Goal: Information Seeking & Learning: Learn about a topic

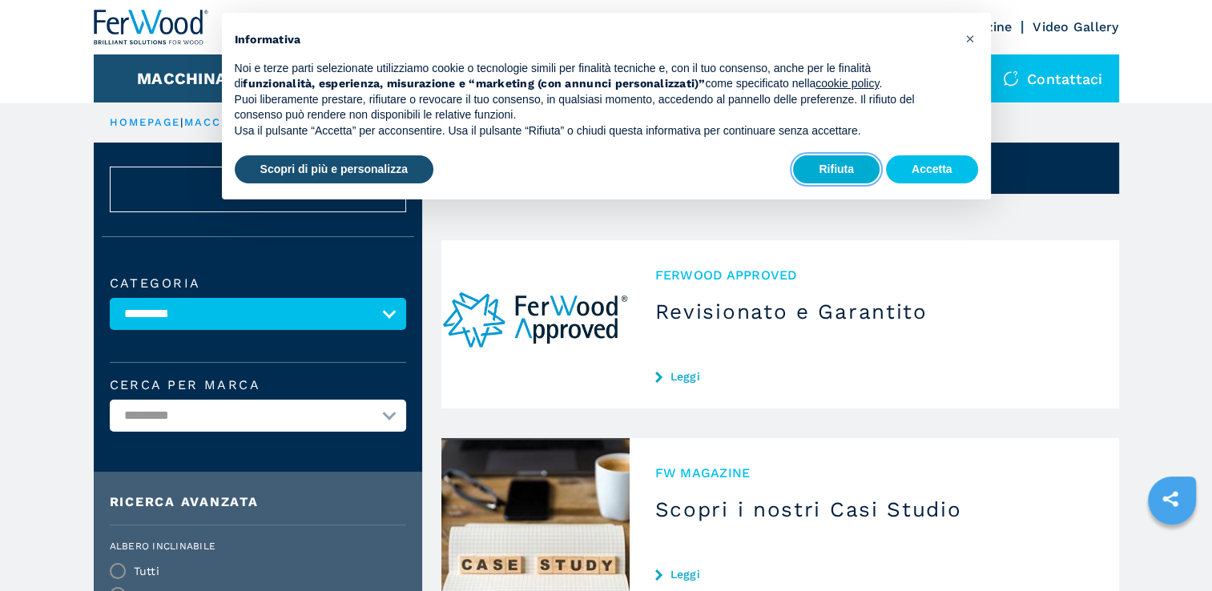
click at [831, 171] on button "Rifiuta" at bounding box center [836, 169] width 87 height 29
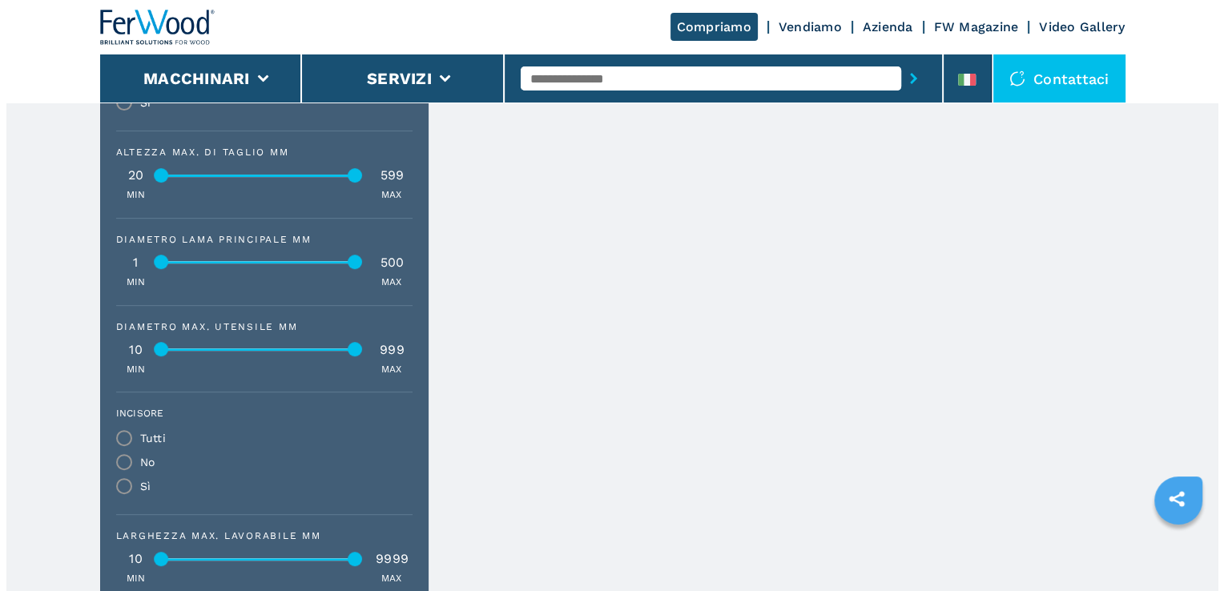
scroll to position [320, 0]
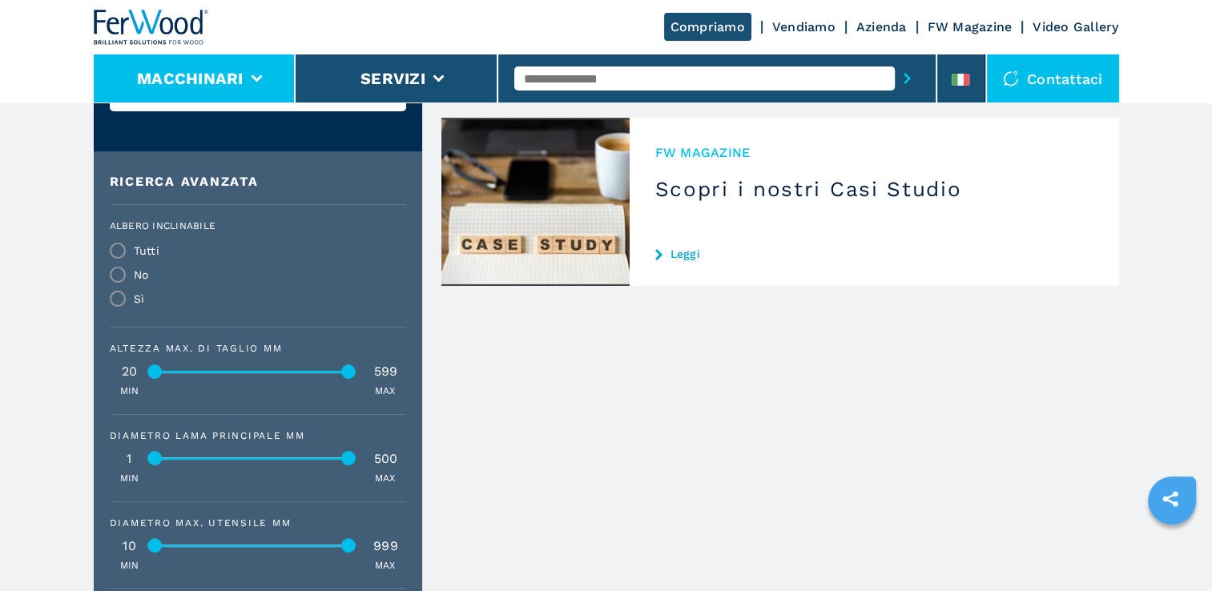
click at [228, 90] on li "Macchinari" at bounding box center [195, 78] width 203 height 48
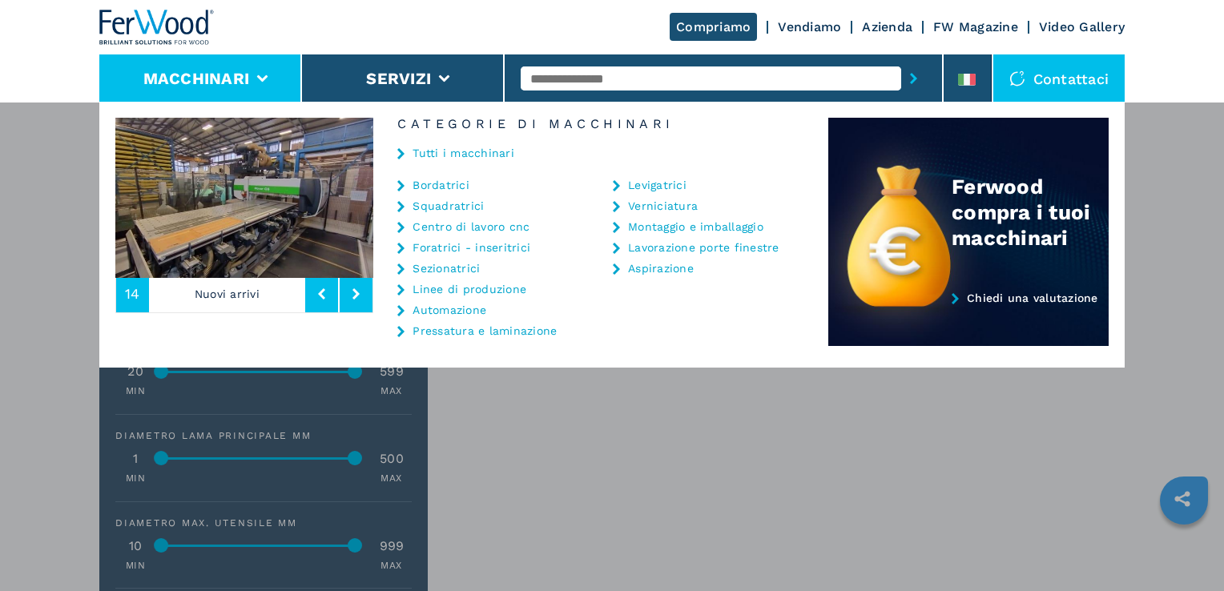
click at [313, 231] on img at bounding box center [244, 198] width 258 height 160
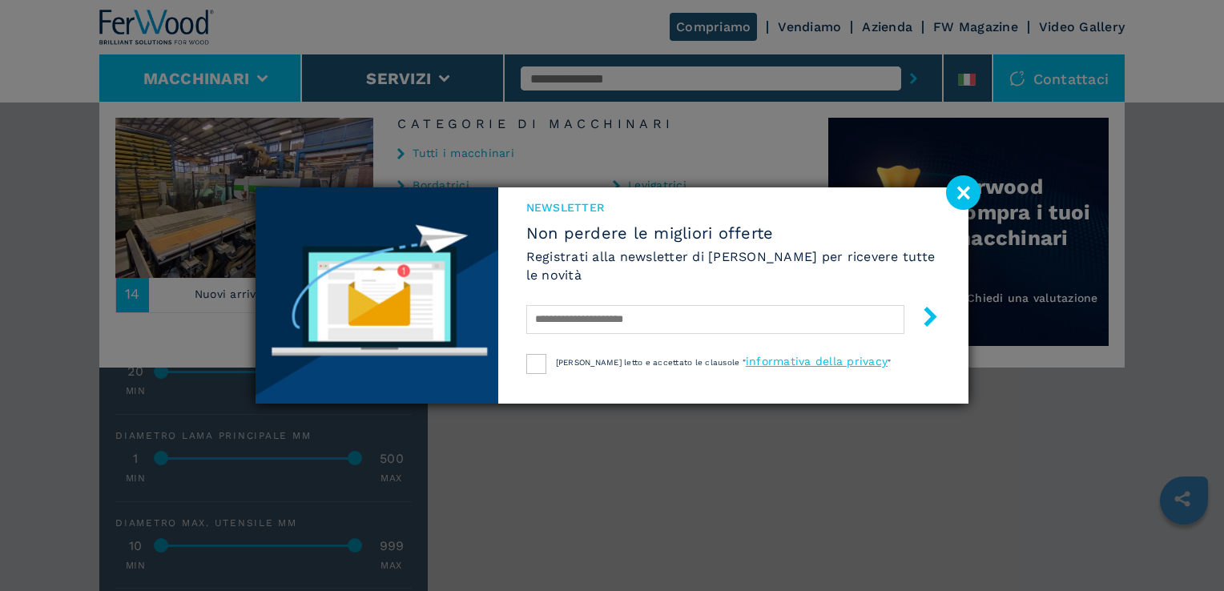
click at [972, 200] on image at bounding box center [963, 192] width 34 height 34
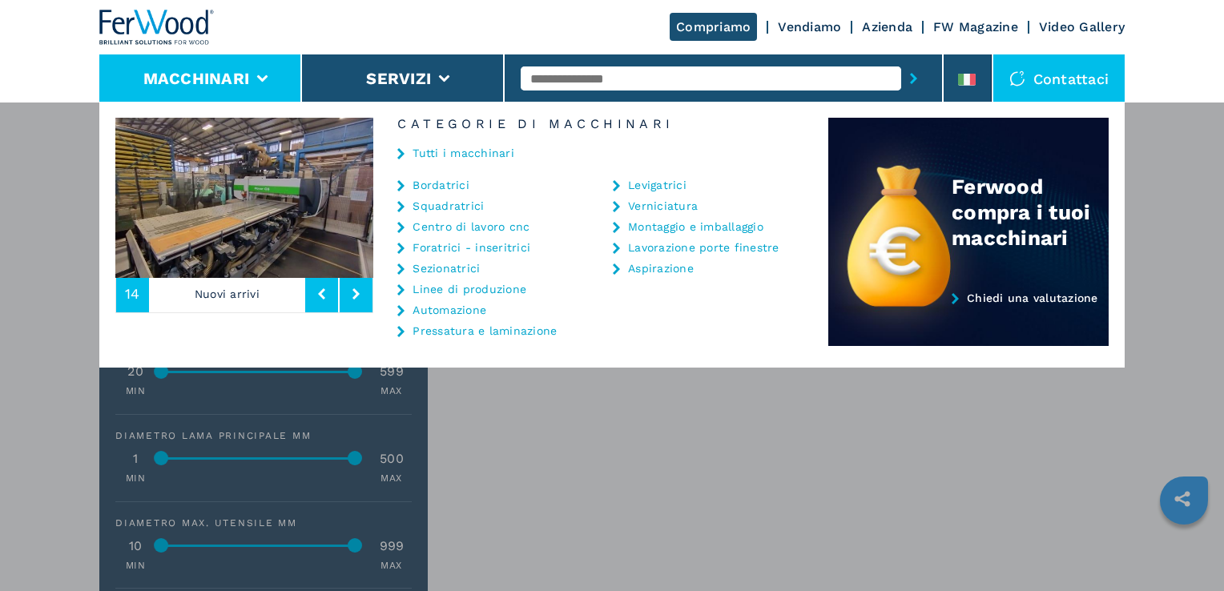
click at [355, 296] on icon at bounding box center [355, 293] width 7 height 11
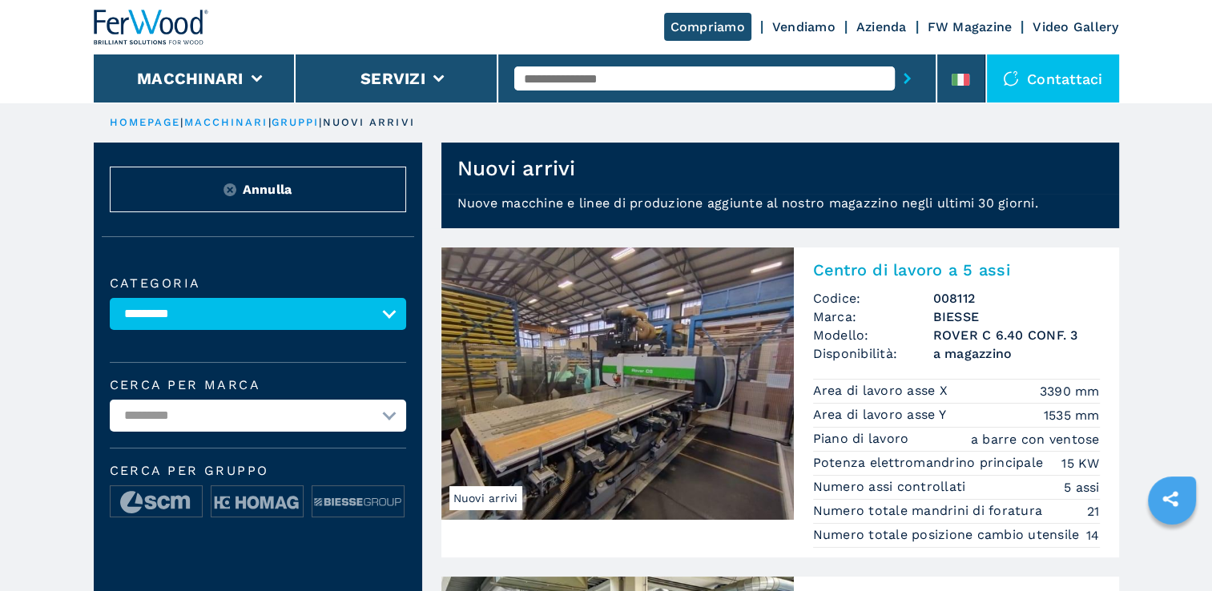
click at [721, 341] on img at bounding box center [617, 384] width 352 height 272
click at [933, 270] on h2 "Centro di lavoro a 5 assi" at bounding box center [956, 269] width 287 height 19
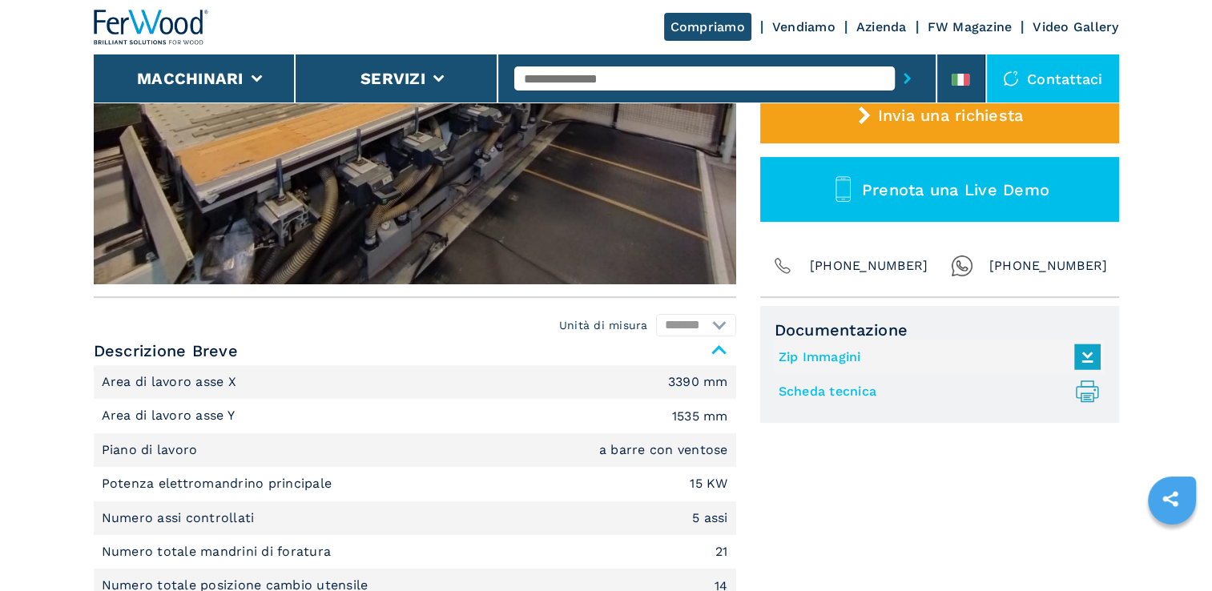
scroll to position [240, 0]
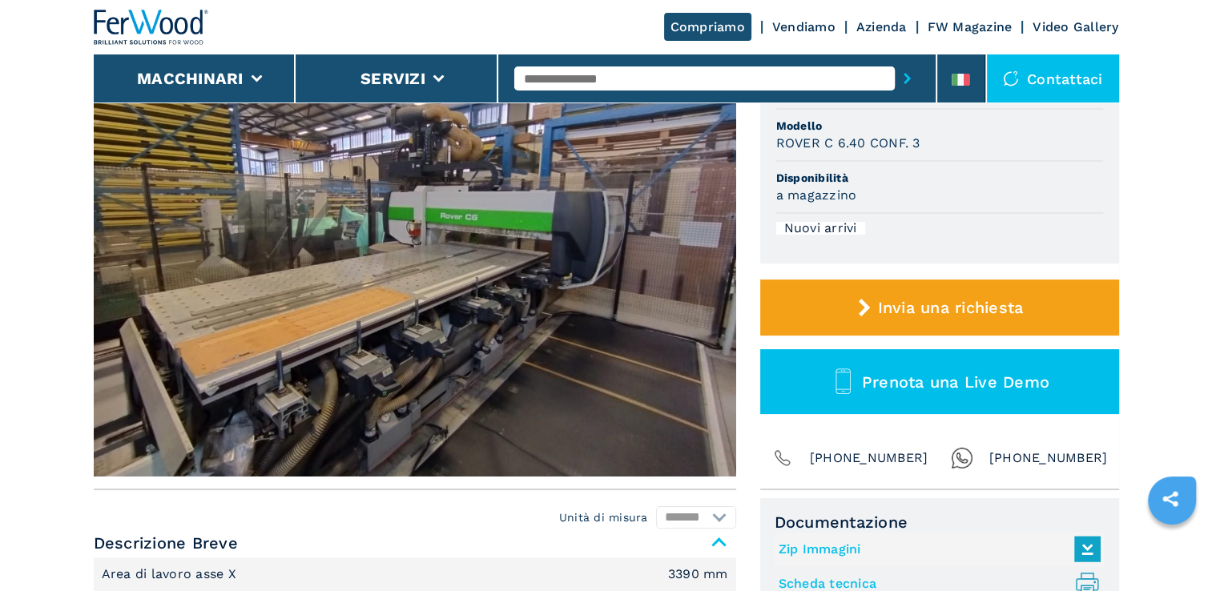
click at [676, 309] on img at bounding box center [415, 239] width 642 height 475
click at [600, 352] on img at bounding box center [415, 239] width 642 height 475
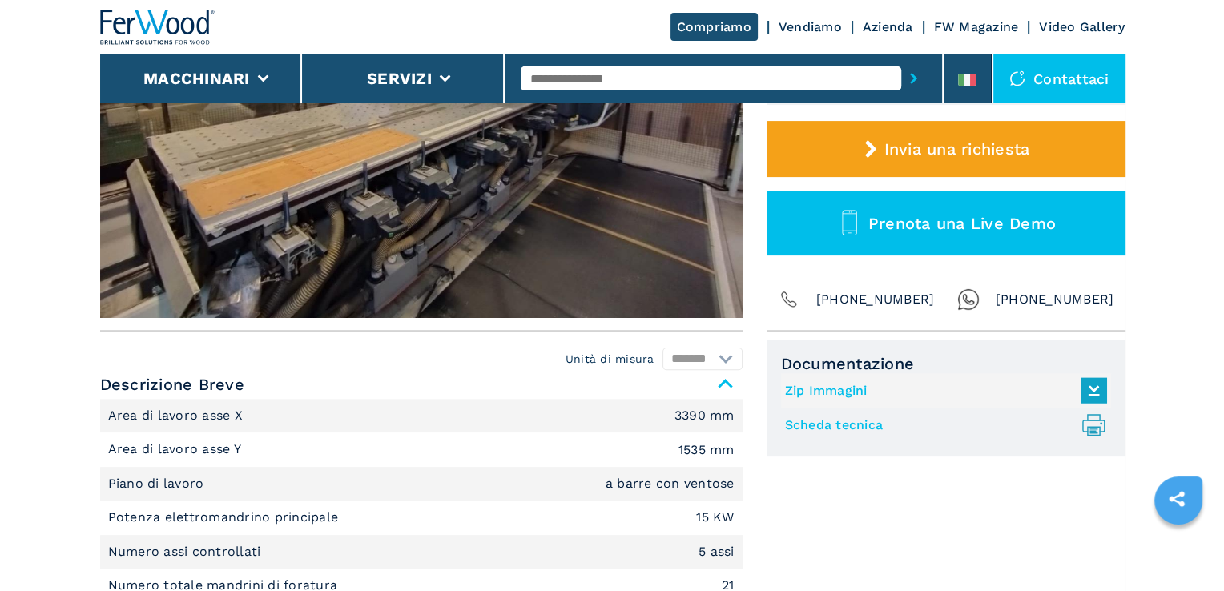
scroll to position [401, 0]
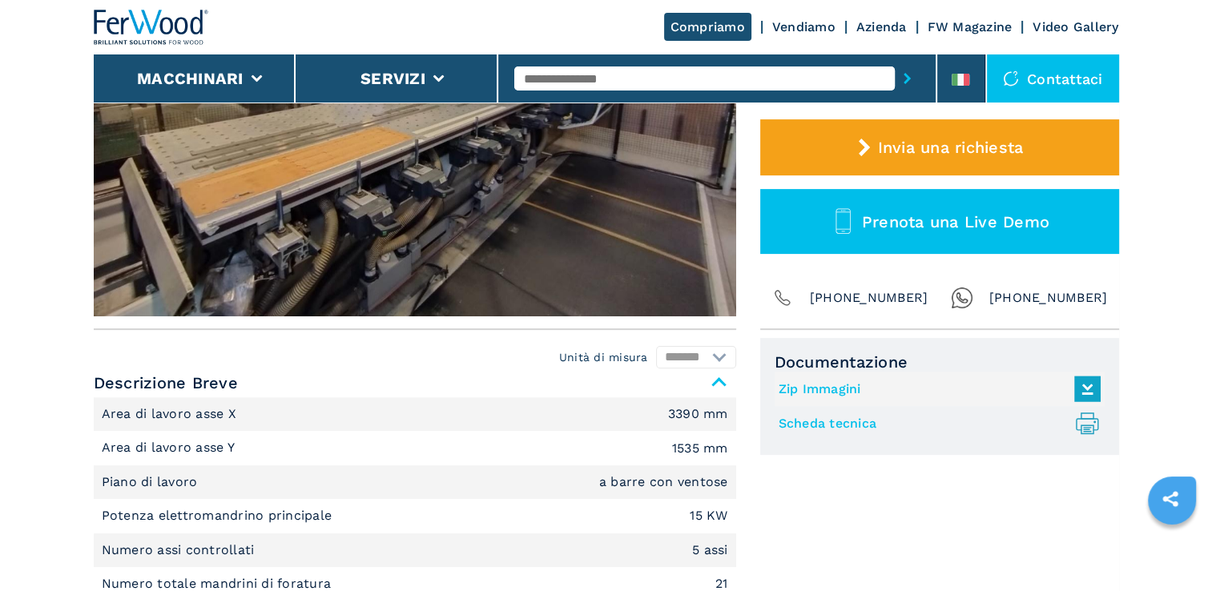
click at [824, 424] on link "Scheda tecnica .prefix__st0{stroke-linecap:round;stroke-linejoin:round}.prefix_…" at bounding box center [936, 423] width 314 height 26
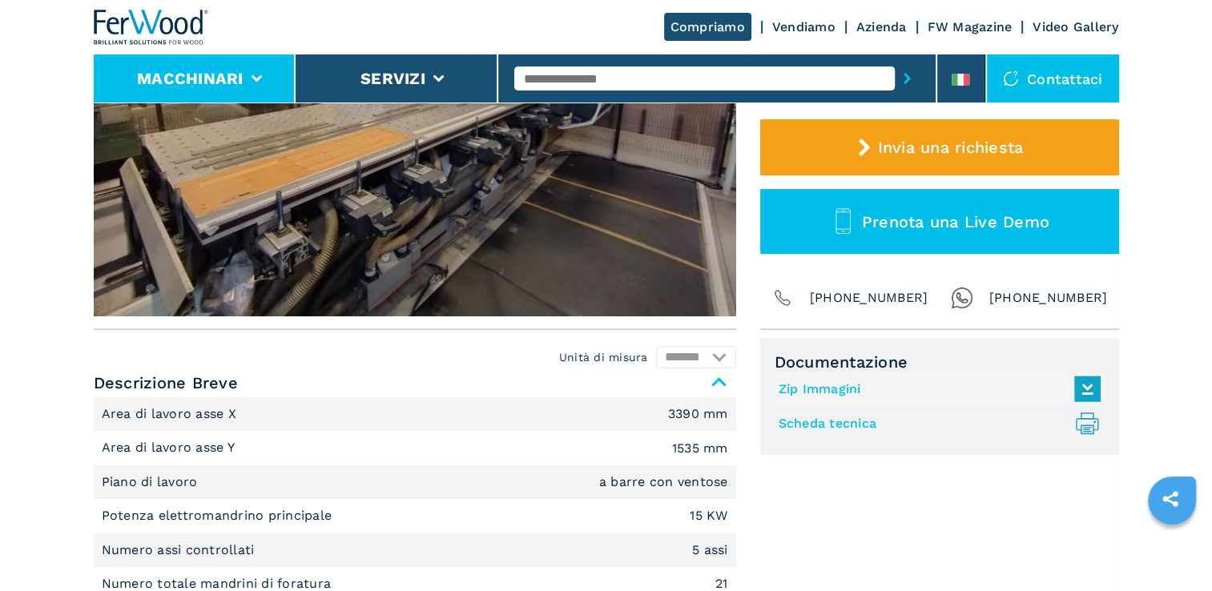
click at [234, 99] on li "Macchinari" at bounding box center [195, 78] width 203 height 48
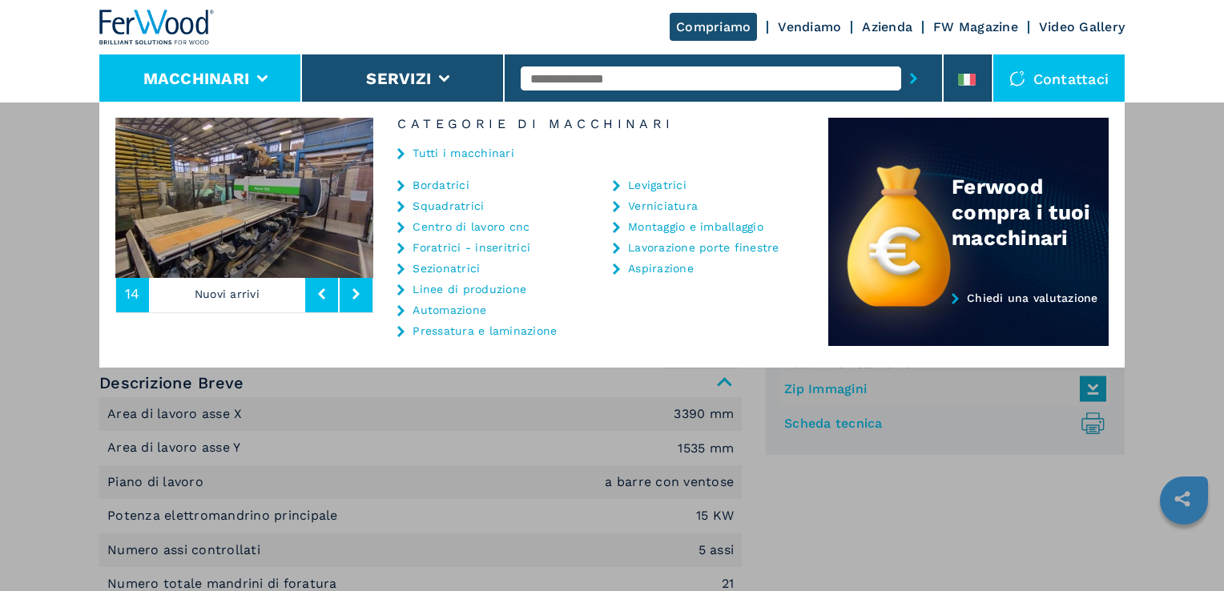
click at [474, 231] on link "Centro di lavoro cnc" at bounding box center [471, 226] width 117 height 11
click at [515, 227] on link "Centro di lavoro cnc" at bounding box center [471, 226] width 117 height 11
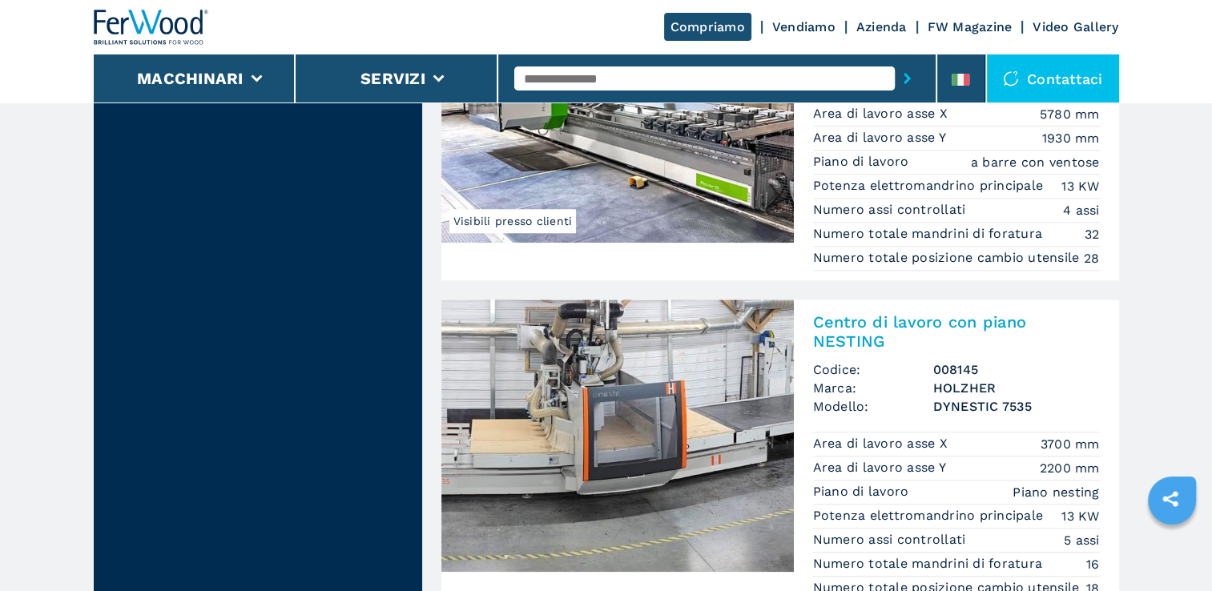
scroll to position [1442, 0]
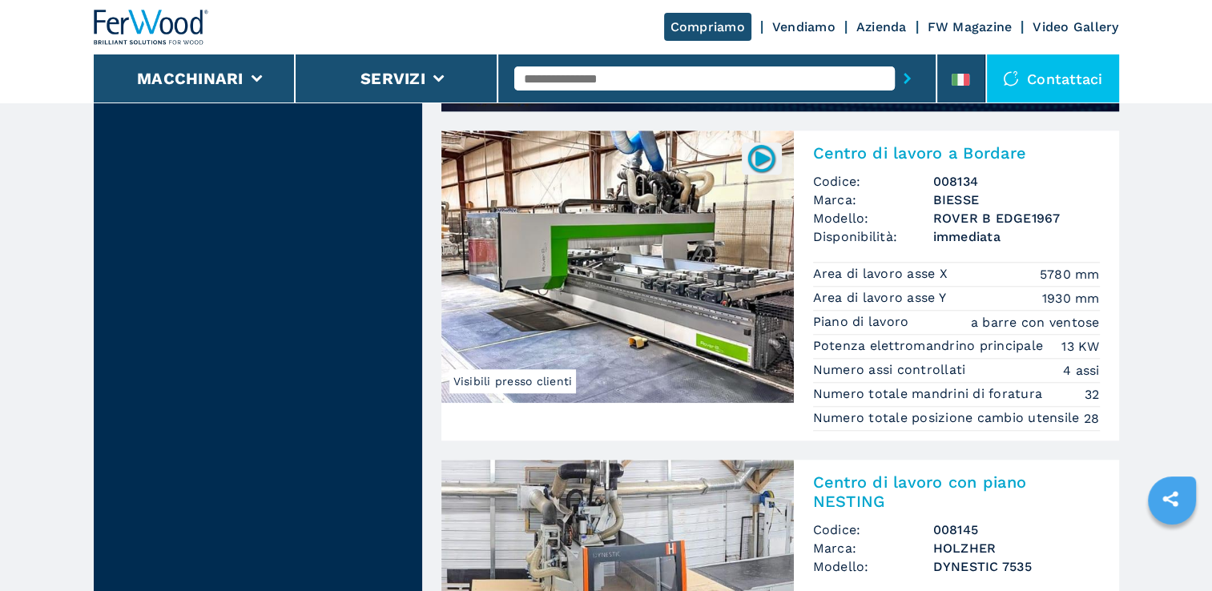
click at [735, 357] on img at bounding box center [617, 267] width 352 height 272
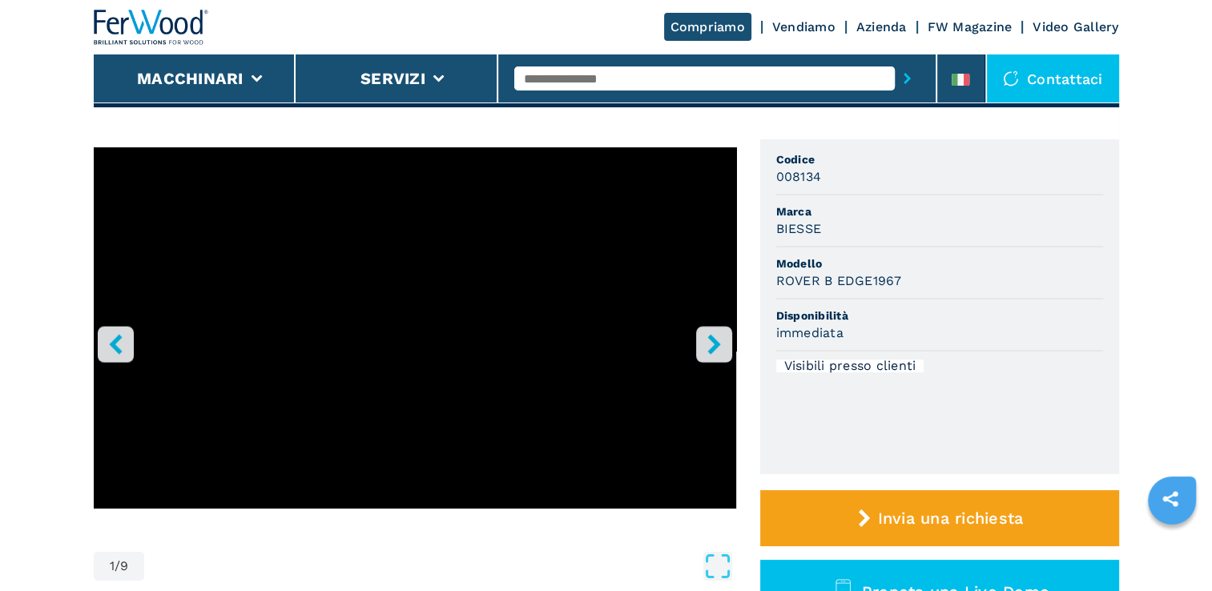
scroll to position [80, 0]
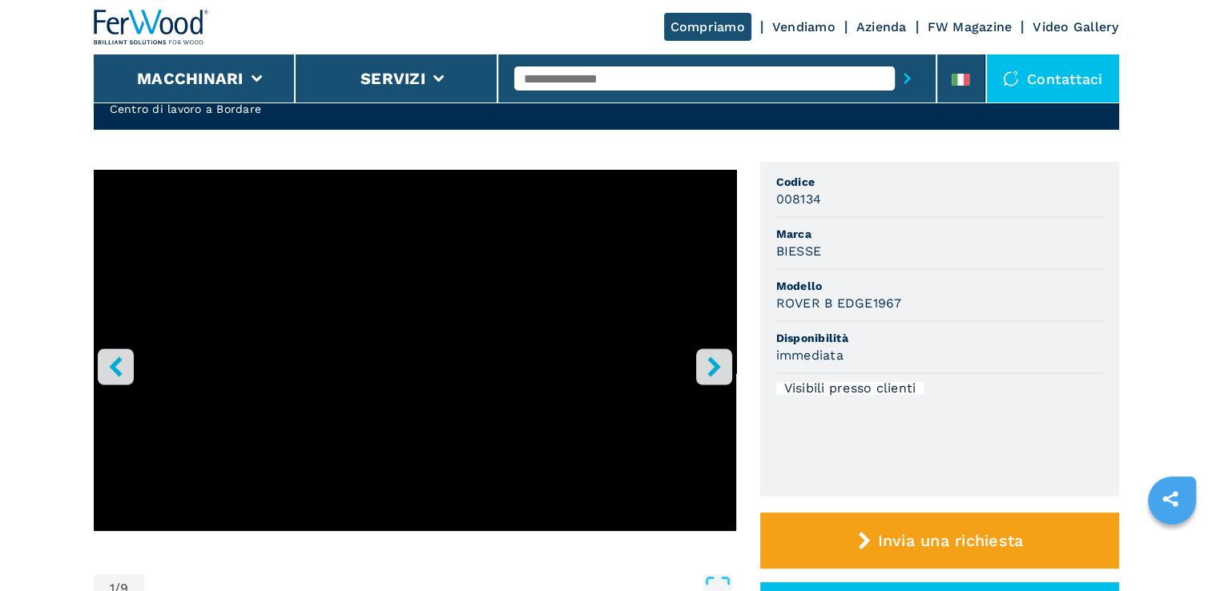
click at [714, 368] on icon "right-button" at bounding box center [713, 366] width 13 height 20
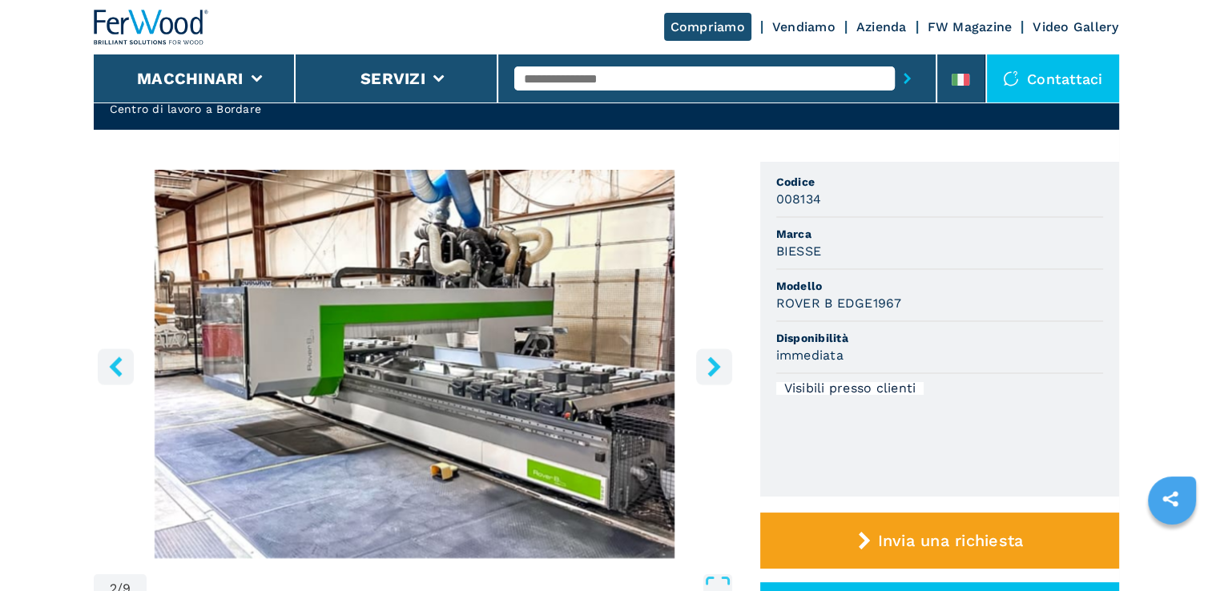
click at [714, 368] on icon "right-button" at bounding box center [713, 366] width 13 height 20
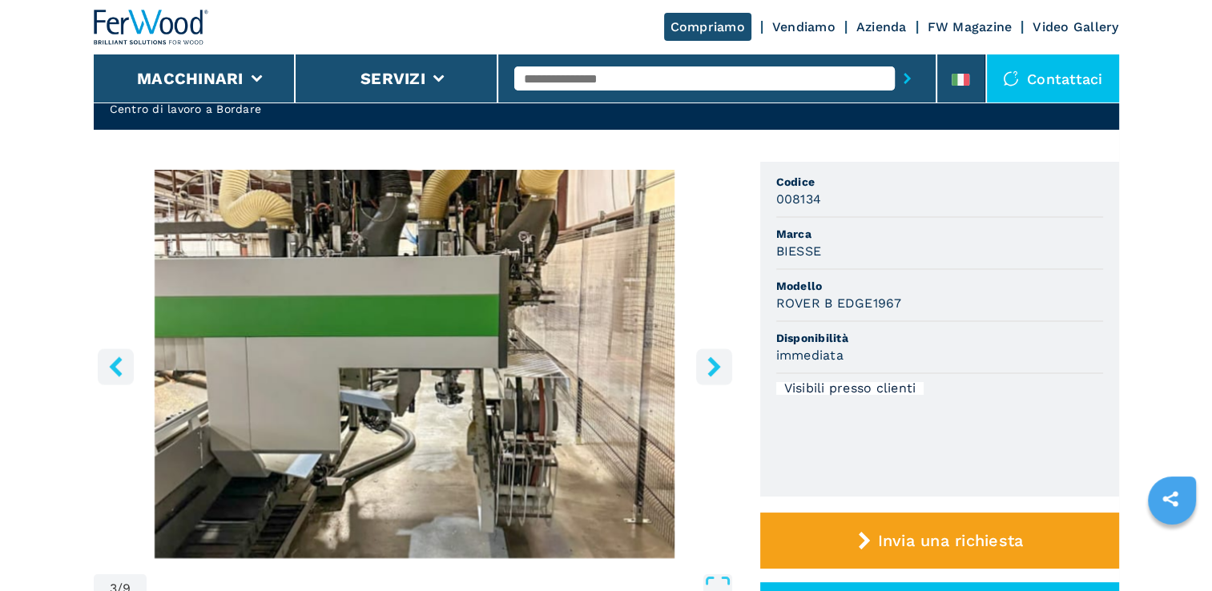
click at [714, 368] on icon "right-button" at bounding box center [713, 366] width 13 height 20
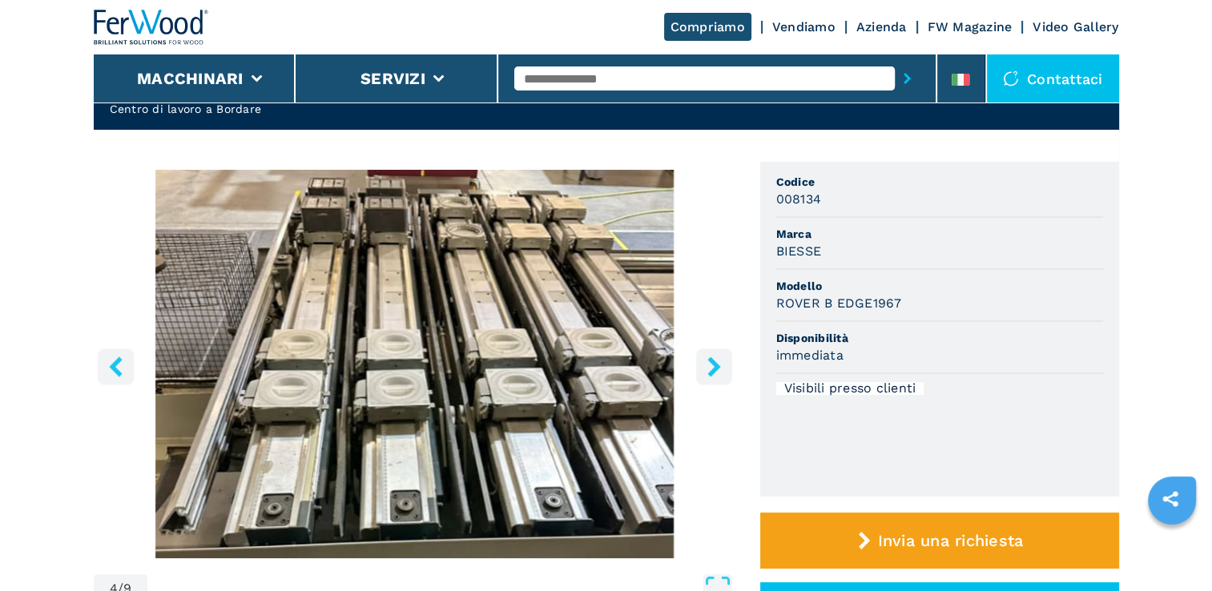
click at [714, 368] on icon "right-button" at bounding box center [713, 366] width 13 height 20
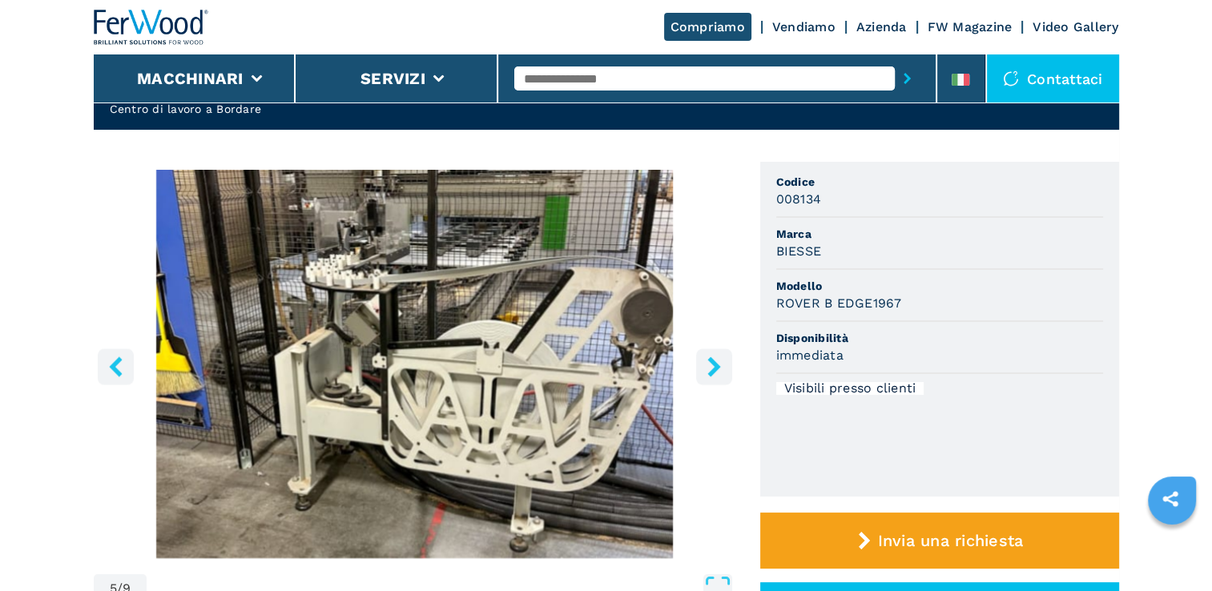
click at [714, 368] on icon "right-button" at bounding box center [713, 366] width 13 height 20
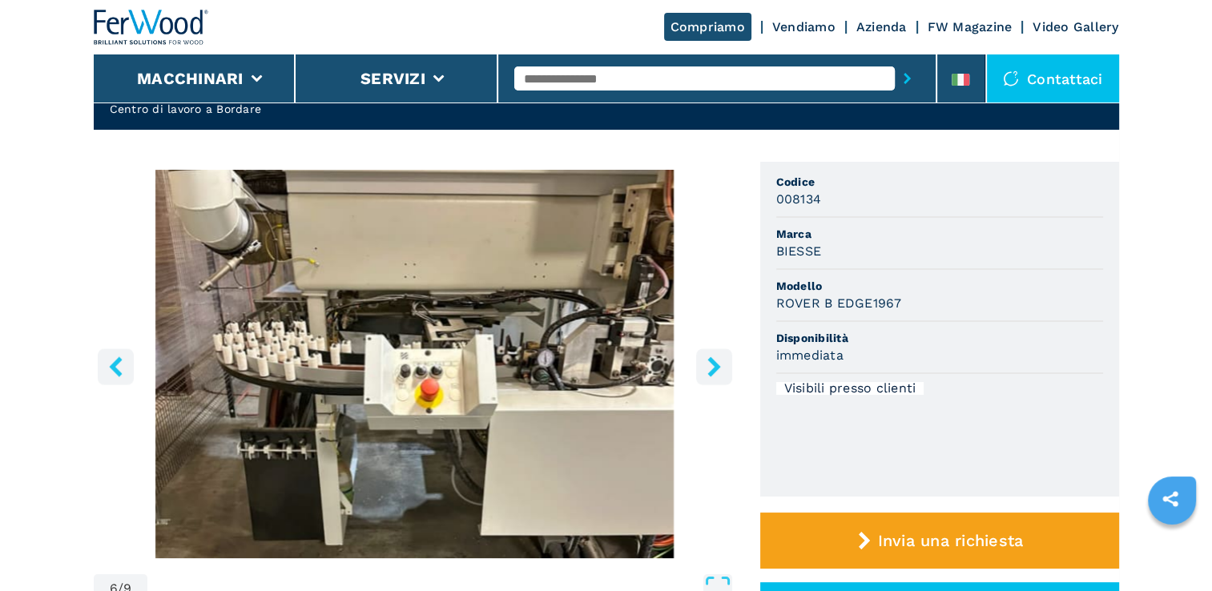
click at [714, 368] on icon "right-button" at bounding box center [713, 366] width 13 height 20
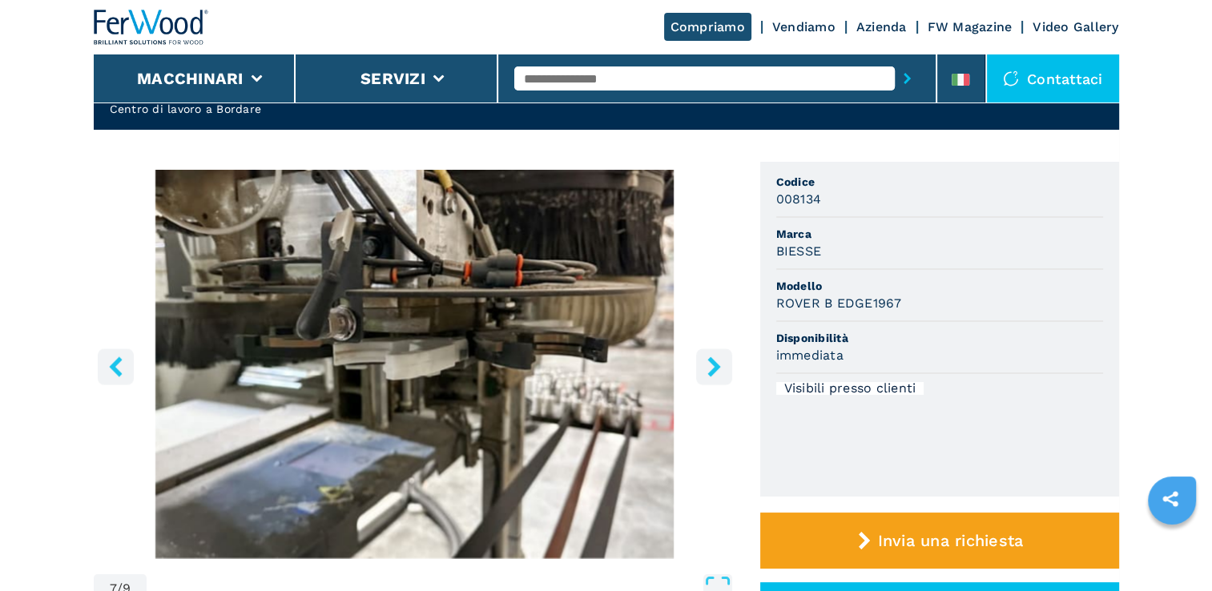
click at [714, 368] on icon "right-button" at bounding box center [713, 366] width 13 height 20
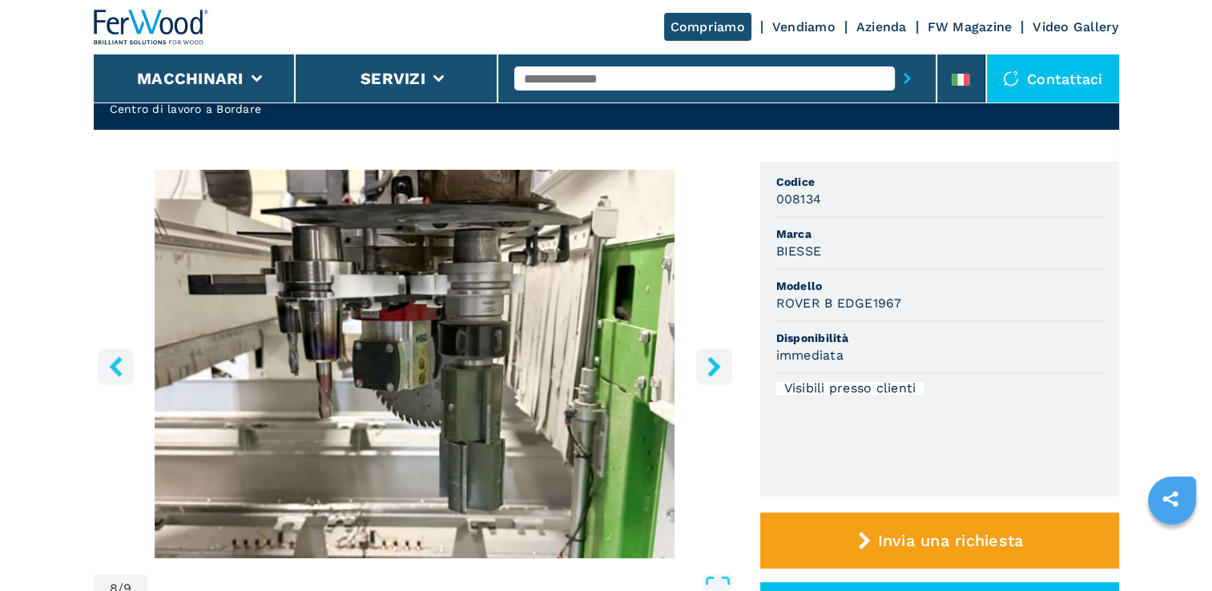
click at [714, 368] on icon "right-button" at bounding box center [713, 366] width 13 height 20
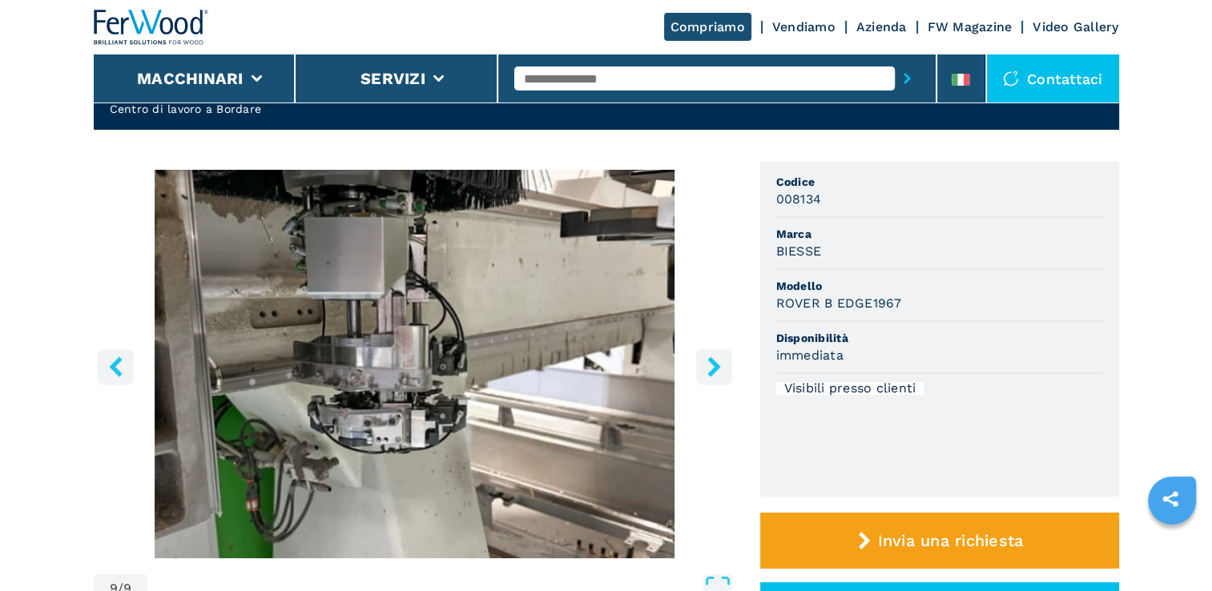
click at [714, 368] on icon "right-button" at bounding box center [713, 366] width 13 height 20
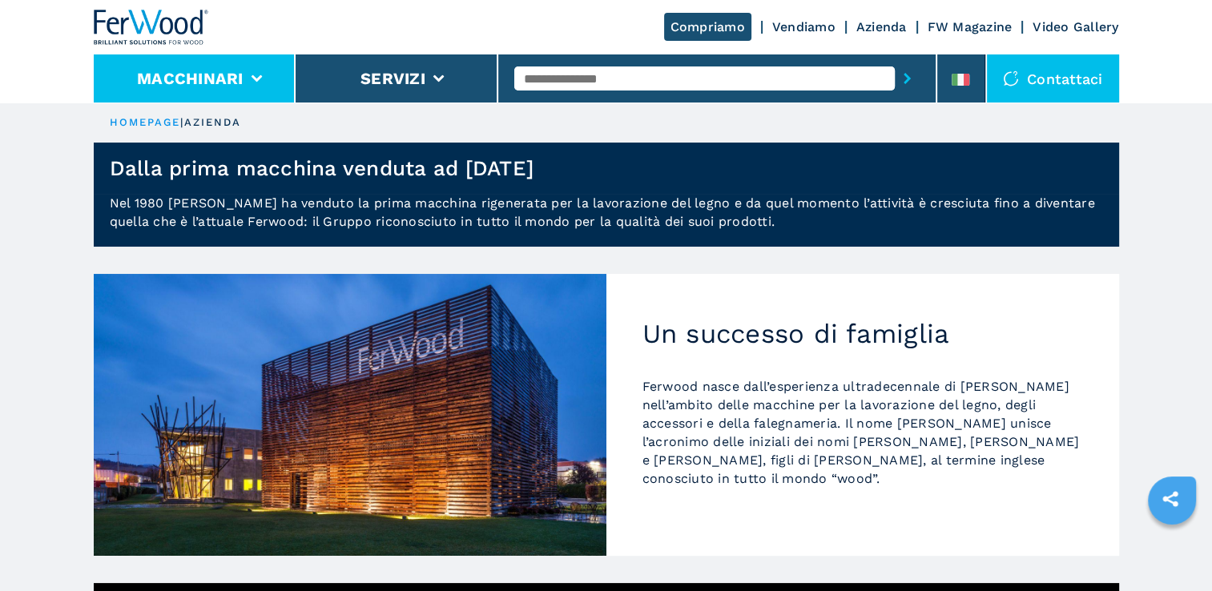
click at [253, 85] on li "Macchinari" at bounding box center [195, 78] width 203 height 48
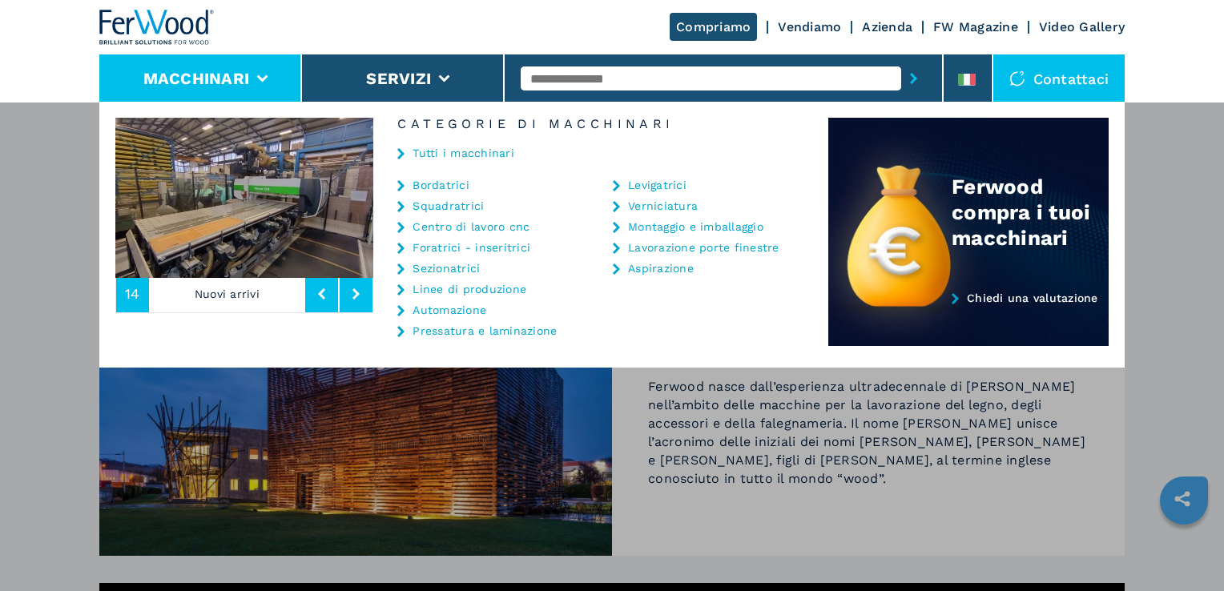
click at [707, 247] on link "Lavorazione porte finestre" at bounding box center [703, 247] width 151 height 11
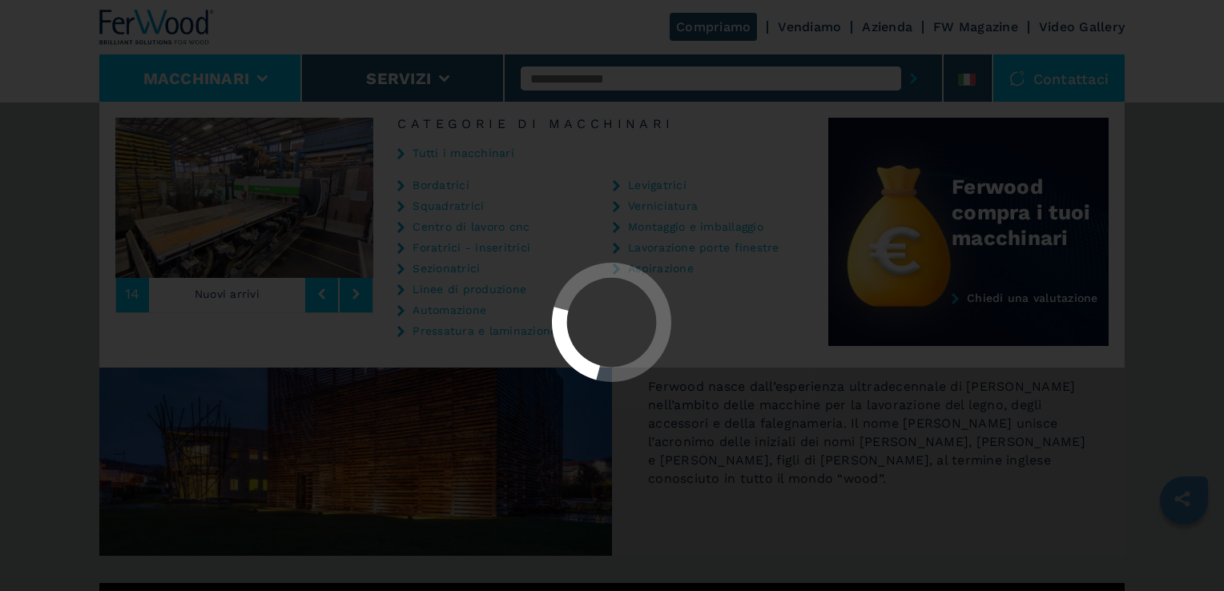
select select "**********"
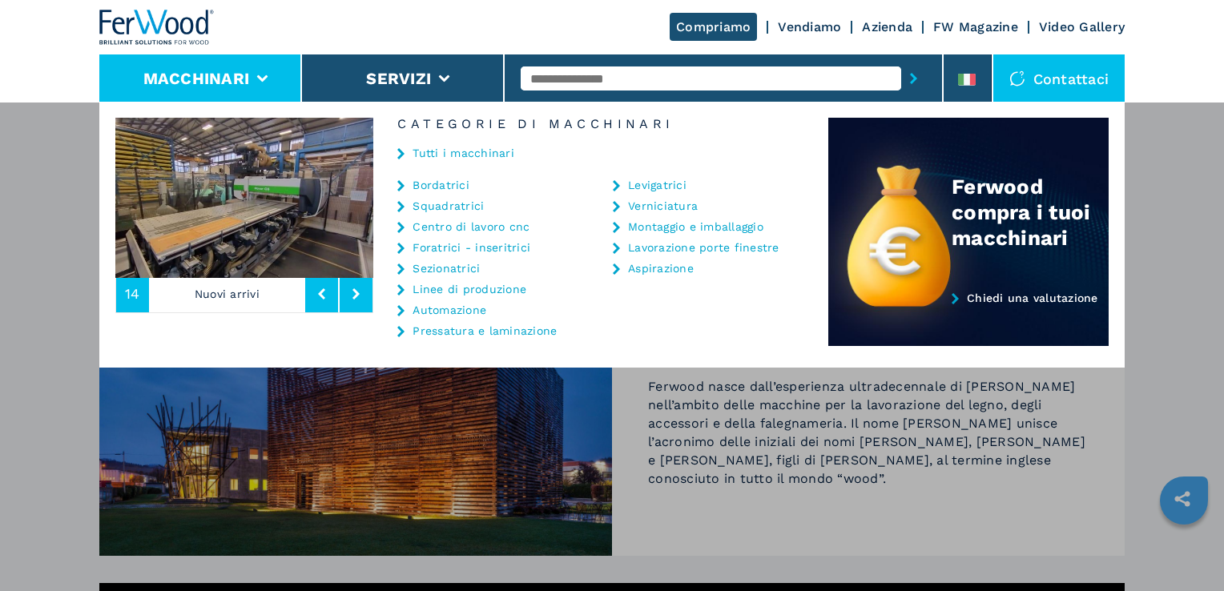
click at [465, 228] on link "Centro di lavoro cnc" at bounding box center [471, 226] width 117 height 11
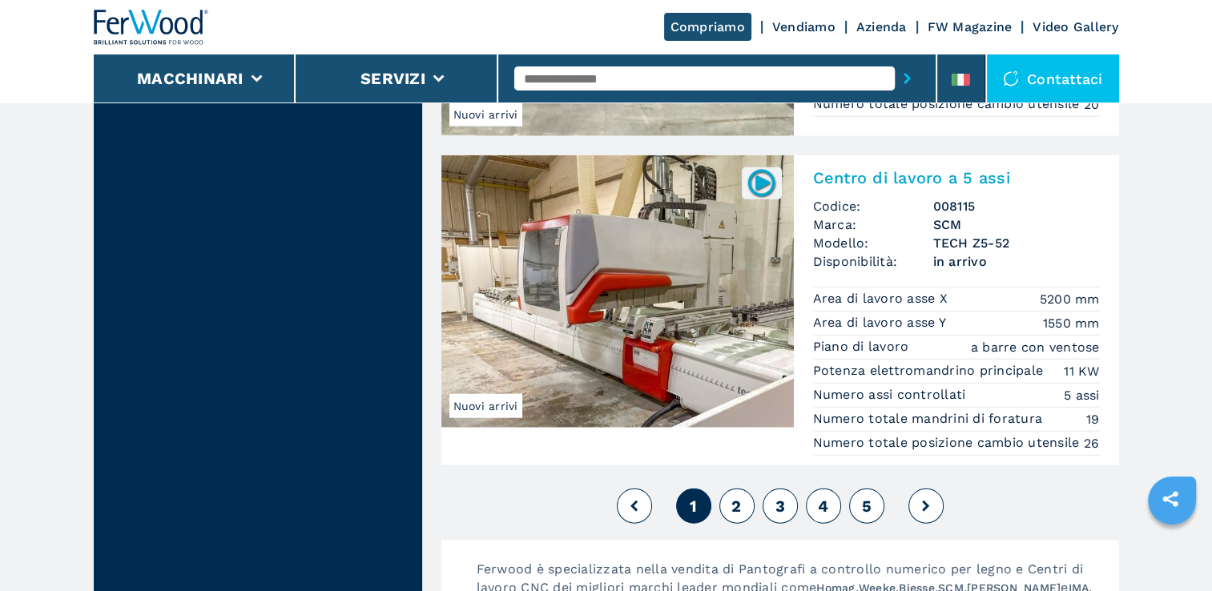
scroll to position [3925, 0]
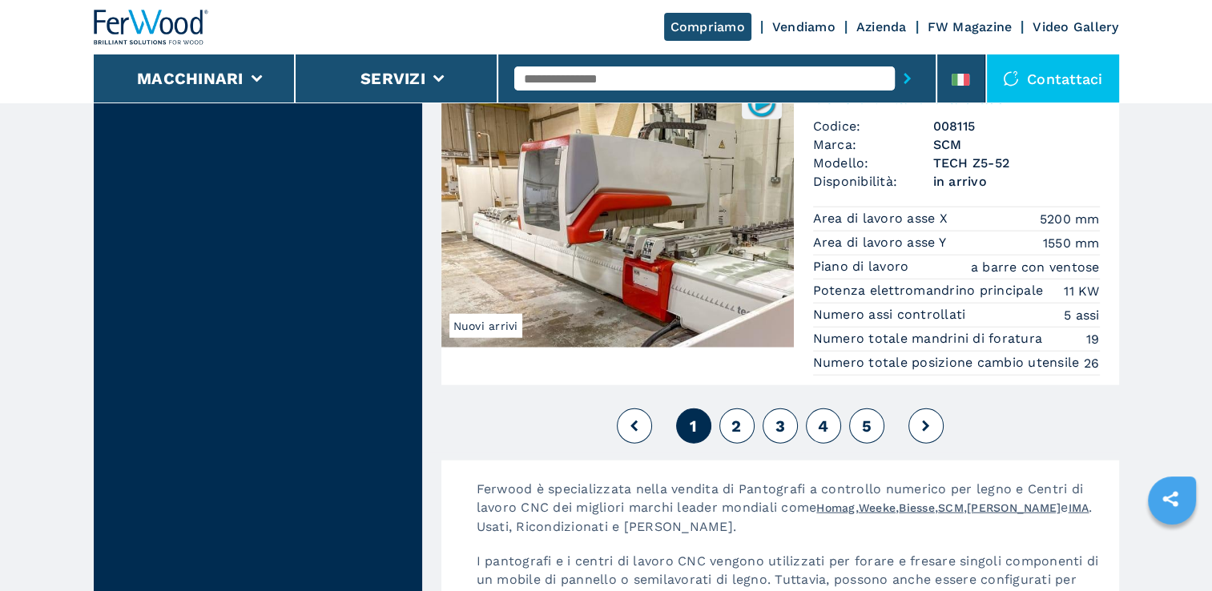
click at [732, 436] on span "2" at bounding box center [736, 426] width 10 height 19
click at [745, 443] on button "2" at bounding box center [736, 426] width 35 height 35
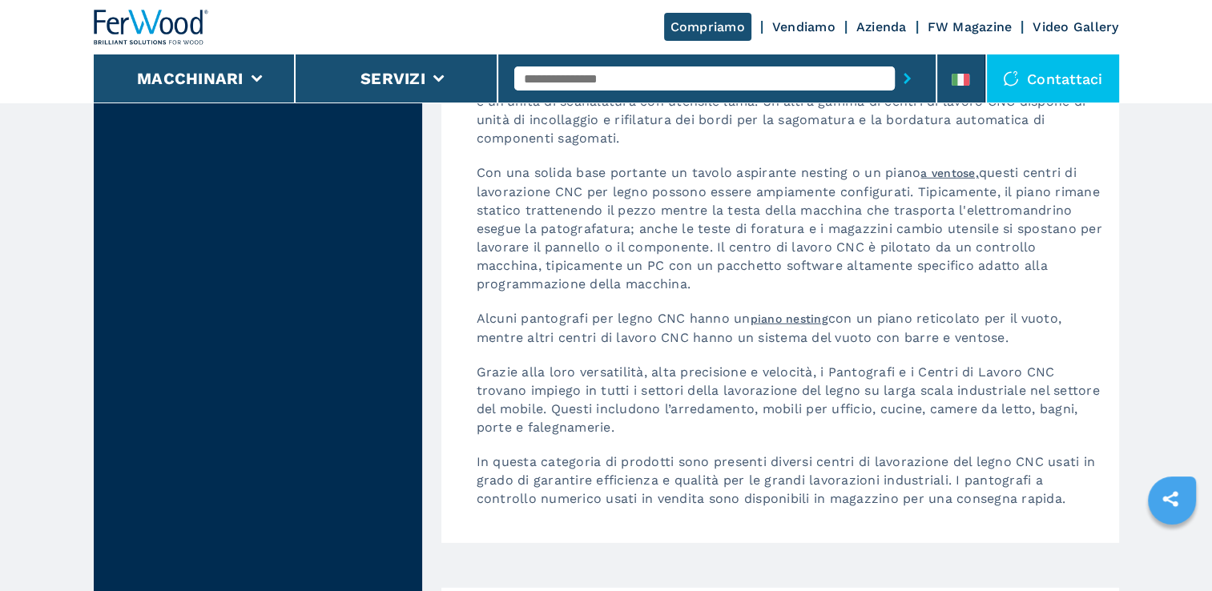
scroll to position [4807, 0]
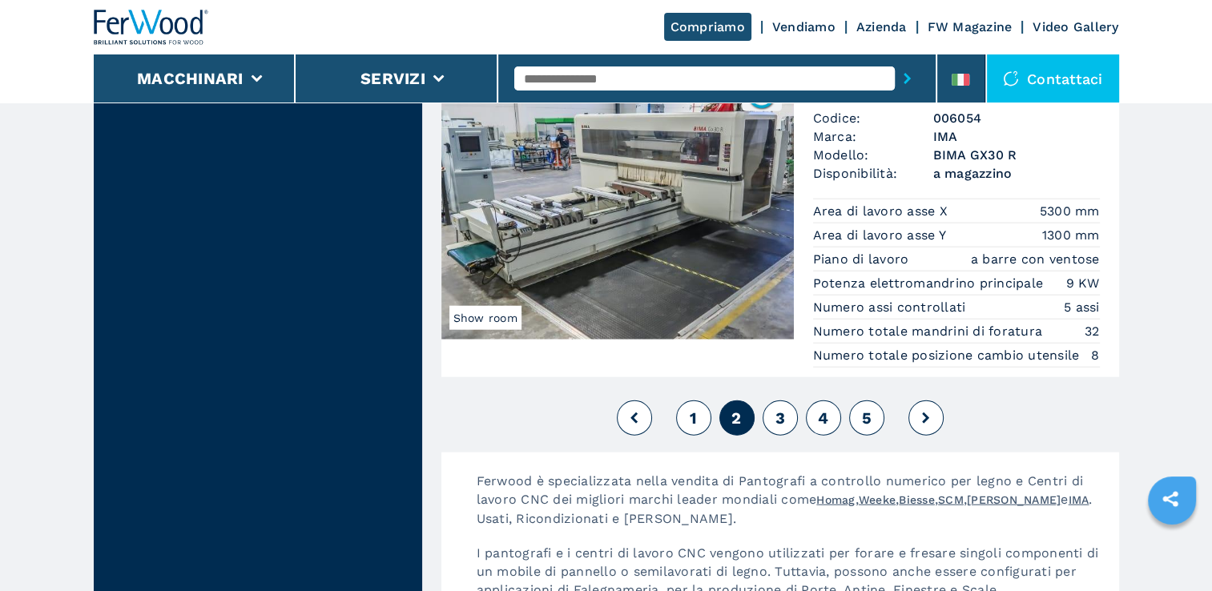
scroll to position [3845, 0]
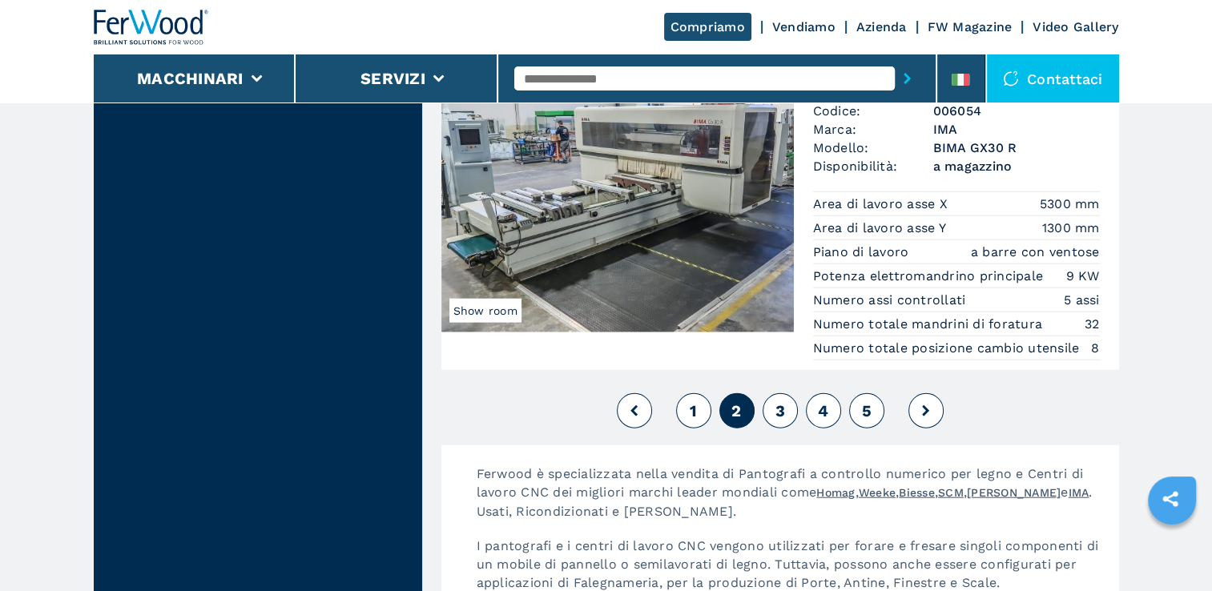
click at [791, 412] on button "3" at bounding box center [780, 410] width 35 height 35
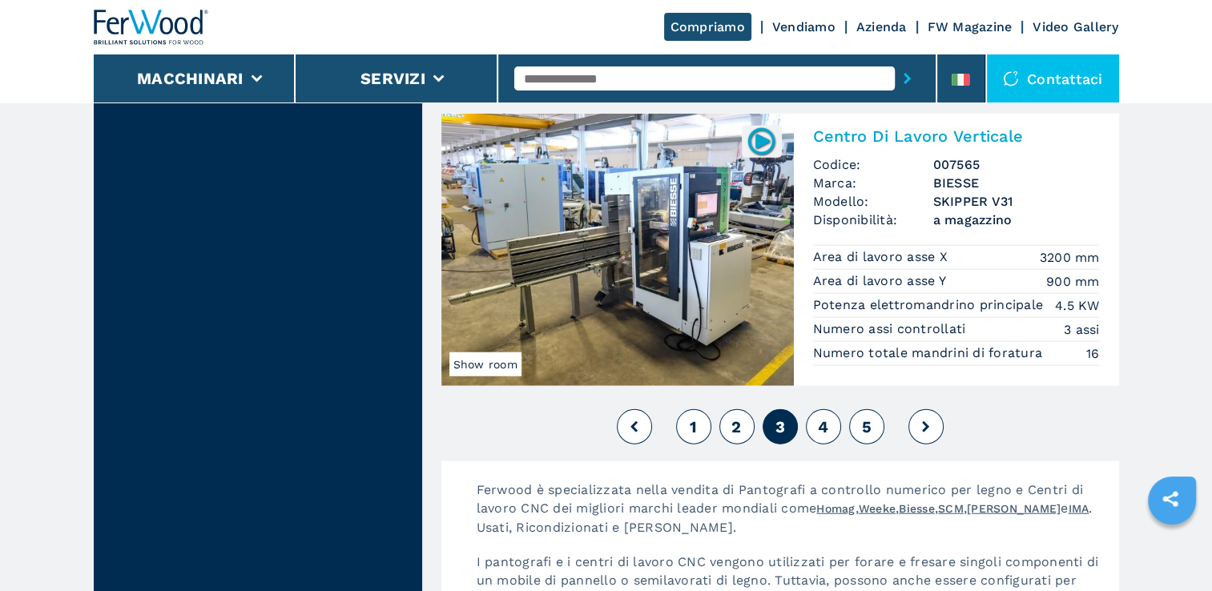
scroll to position [3925, 0]
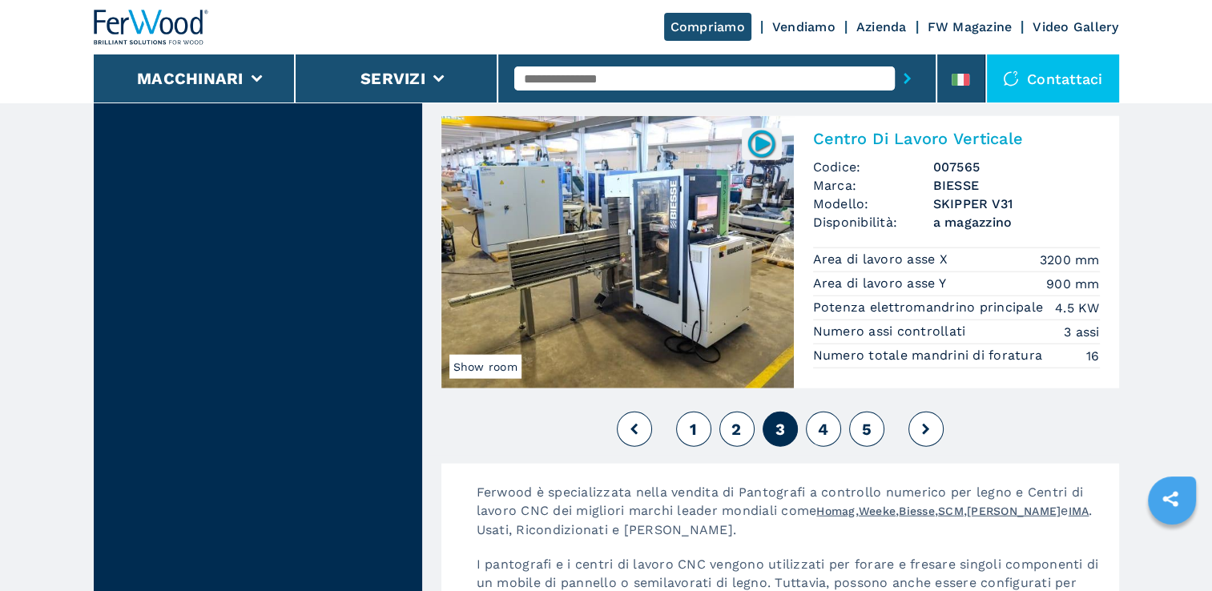
click at [830, 447] on button "4" at bounding box center [823, 429] width 35 height 35
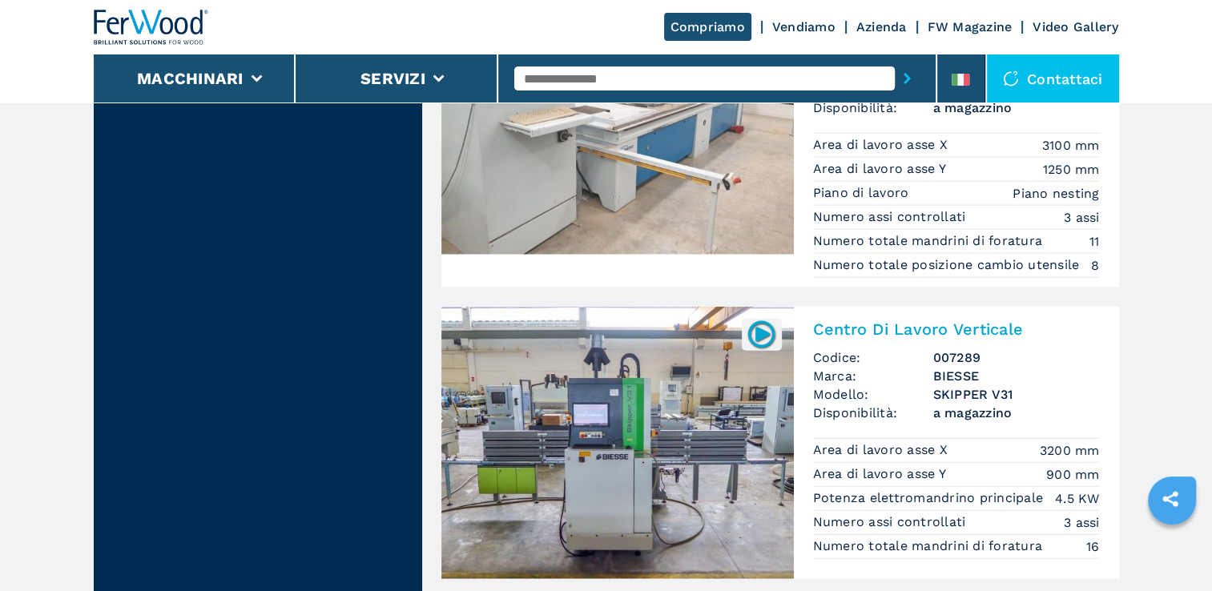
scroll to position [3925, 0]
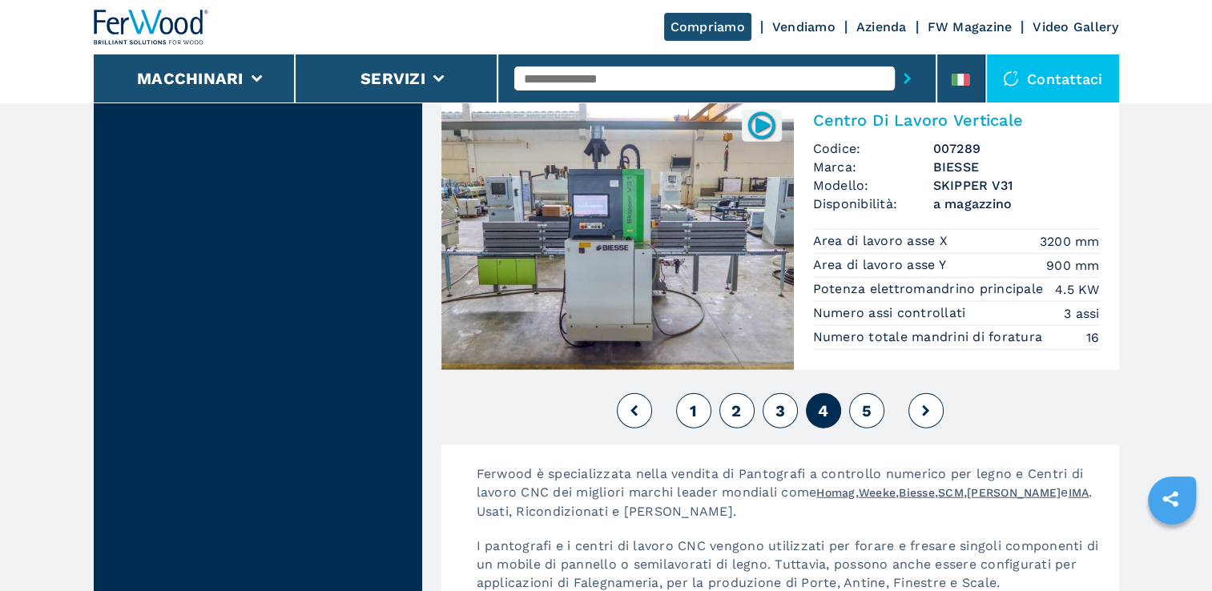
click at [859, 397] on button "5" at bounding box center [866, 410] width 35 height 35
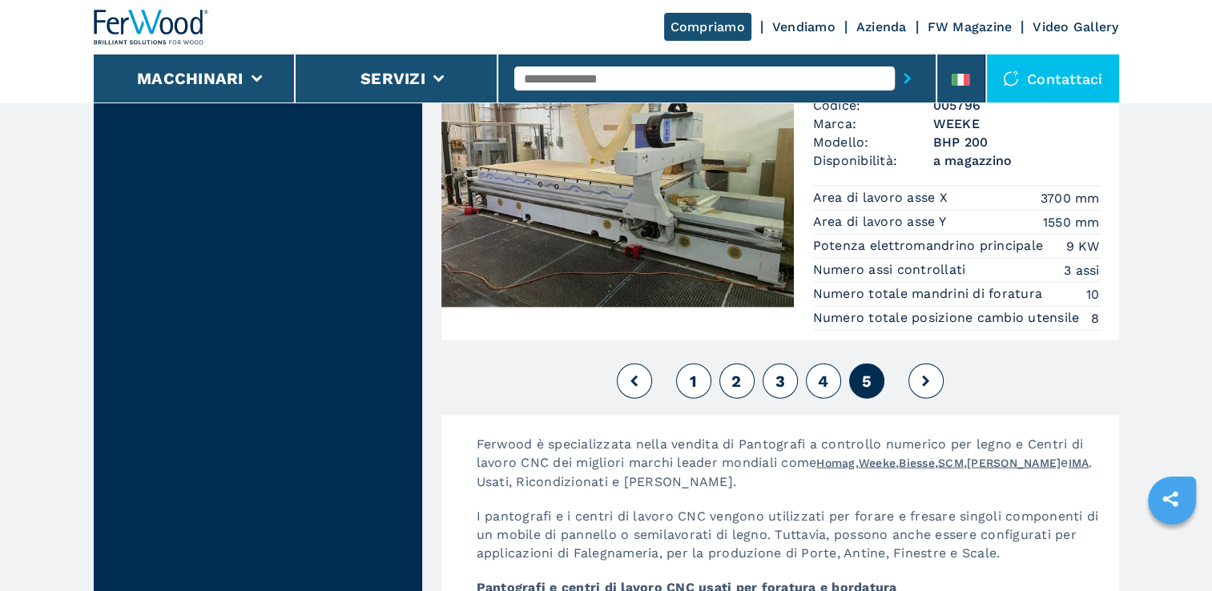
scroll to position [3525, 0]
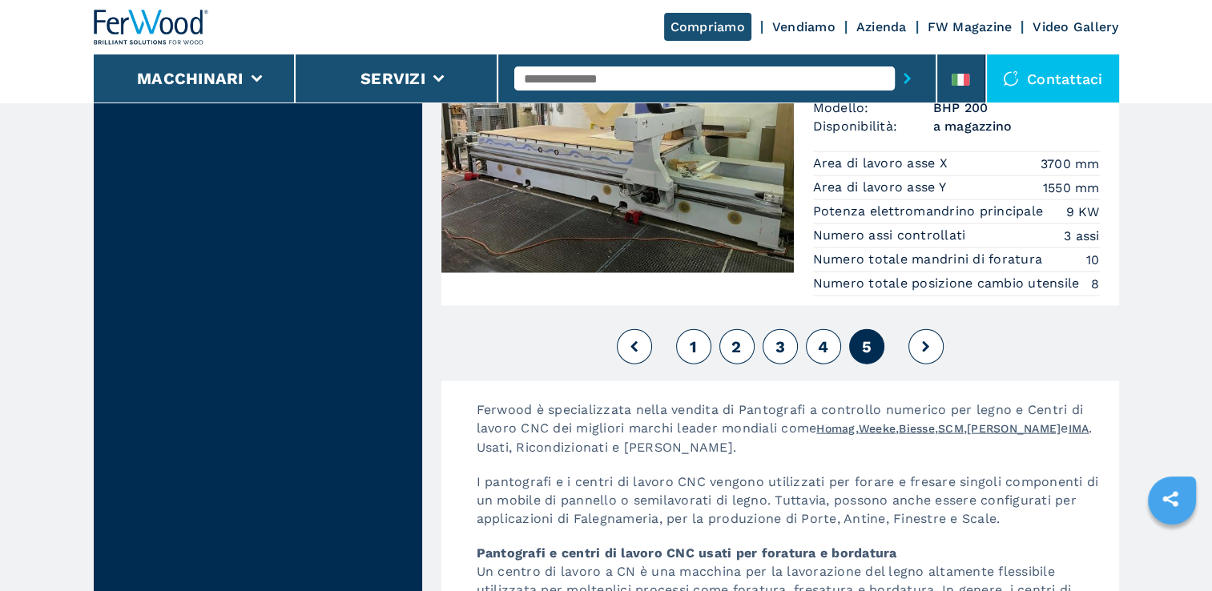
click at [791, 362] on button "3" at bounding box center [780, 346] width 35 height 35
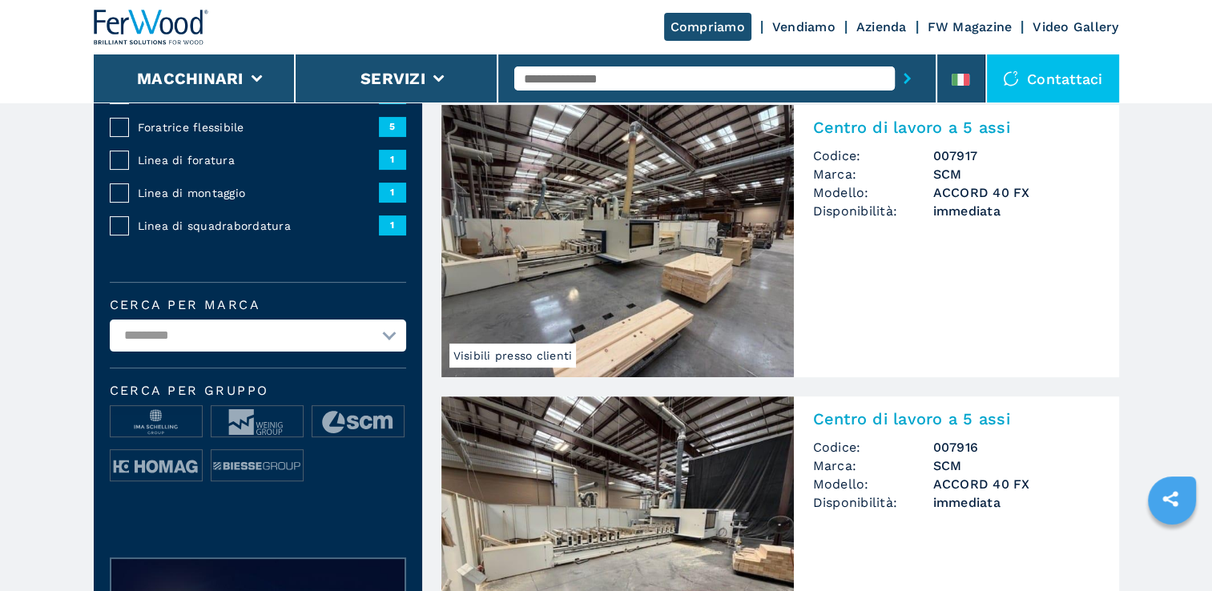
scroll to position [401, 0]
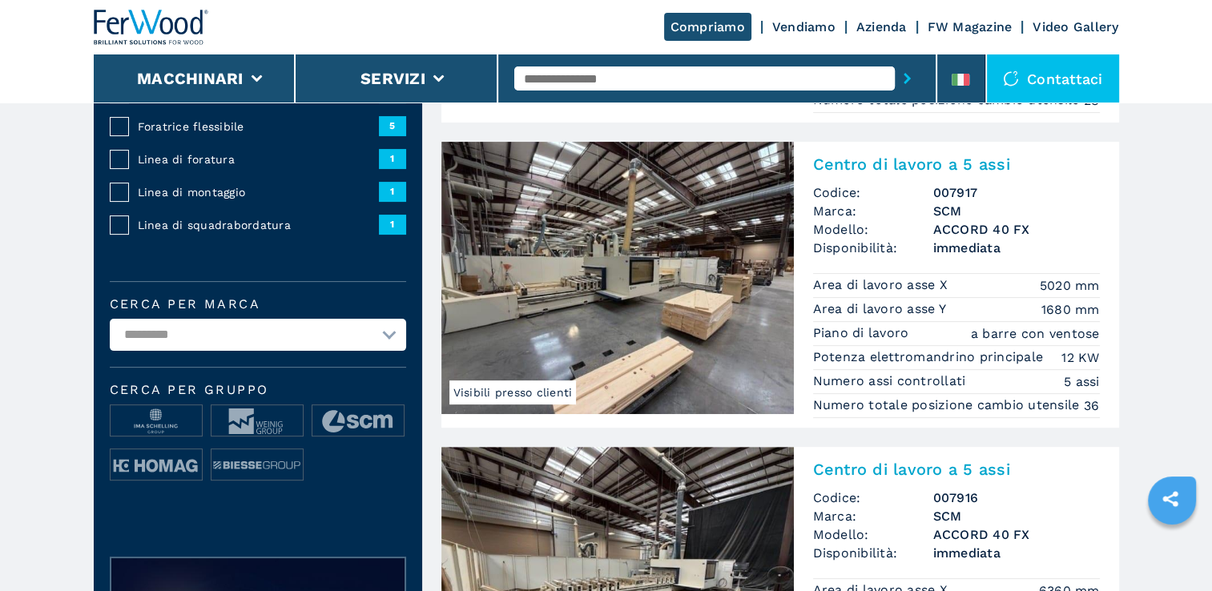
click at [749, 324] on img at bounding box center [617, 278] width 352 height 272
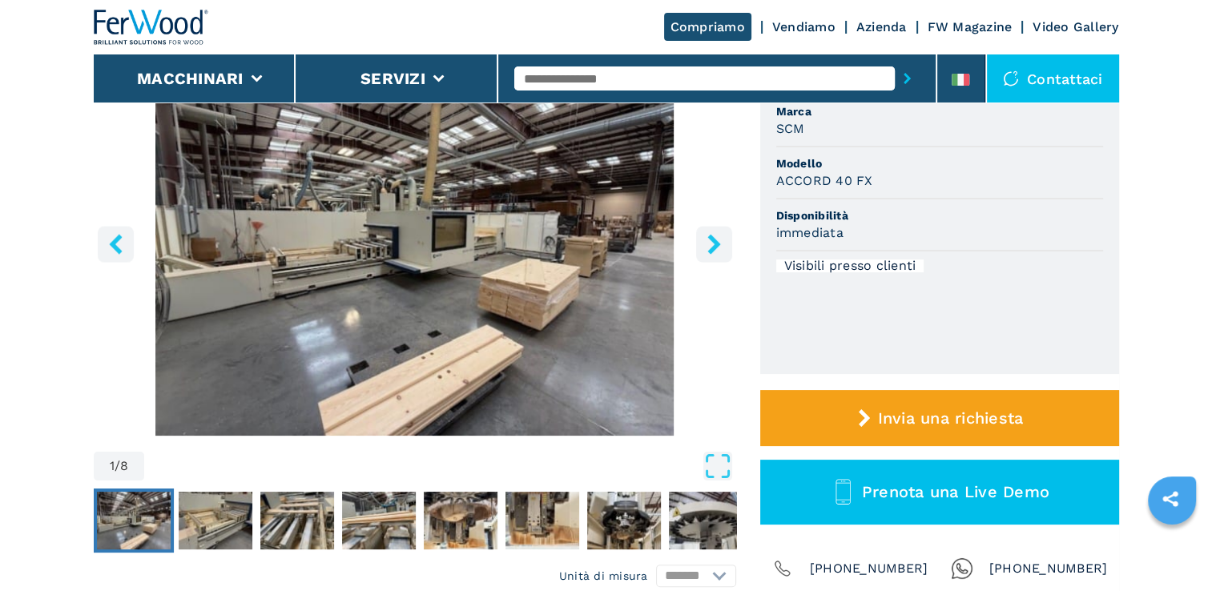
scroll to position [240, 0]
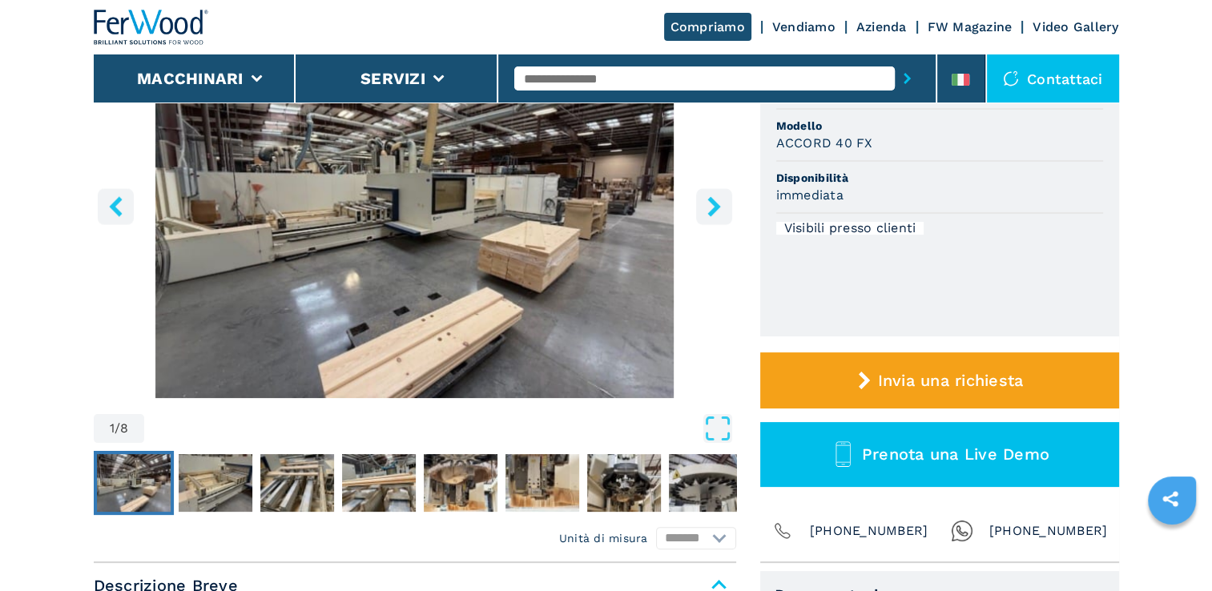
click at [706, 203] on icon "right-button" at bounding box center [714, 206] width 20 height 20
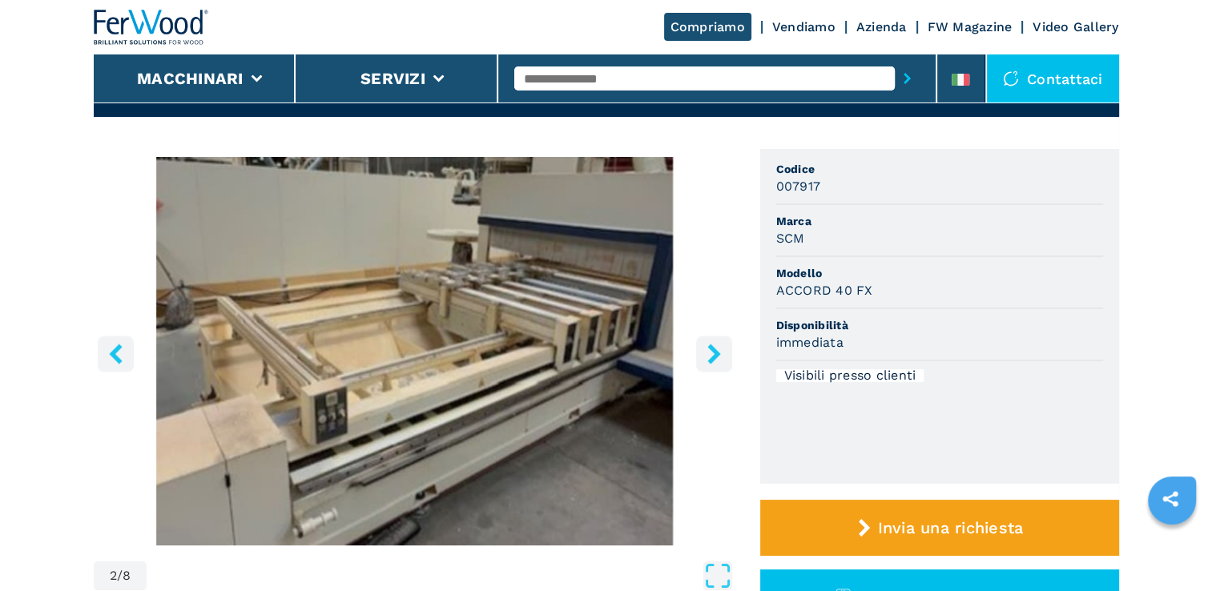
scroll to position [80, 0]
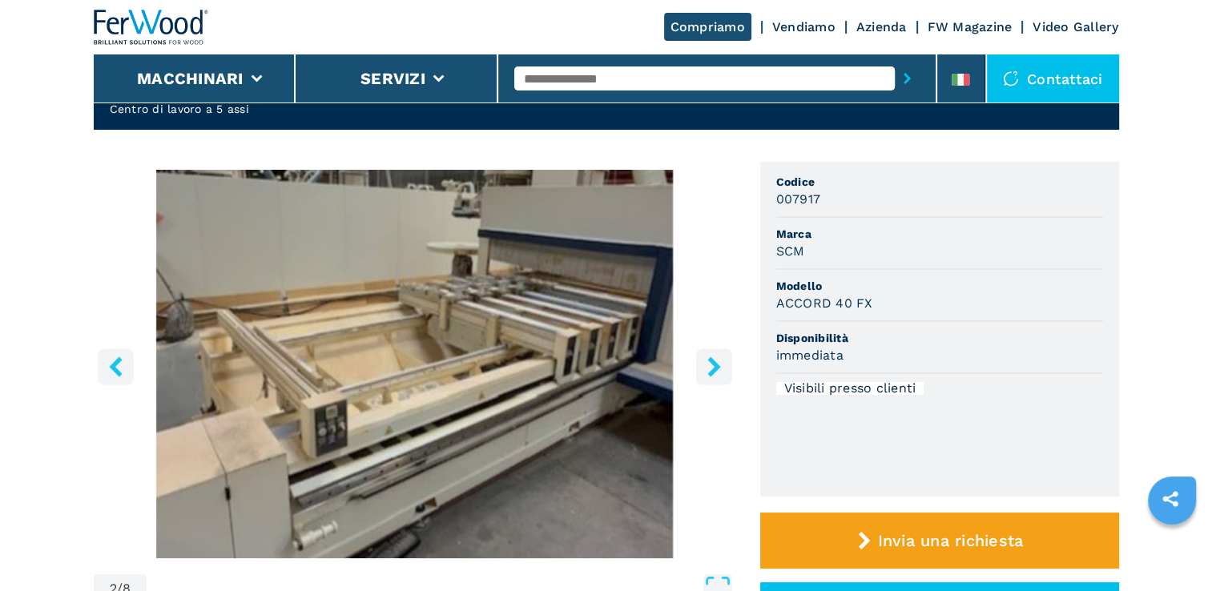
click at [733, 367] on img "Go to Slide 2" at bounding box center [415, 364] width 642 height 389
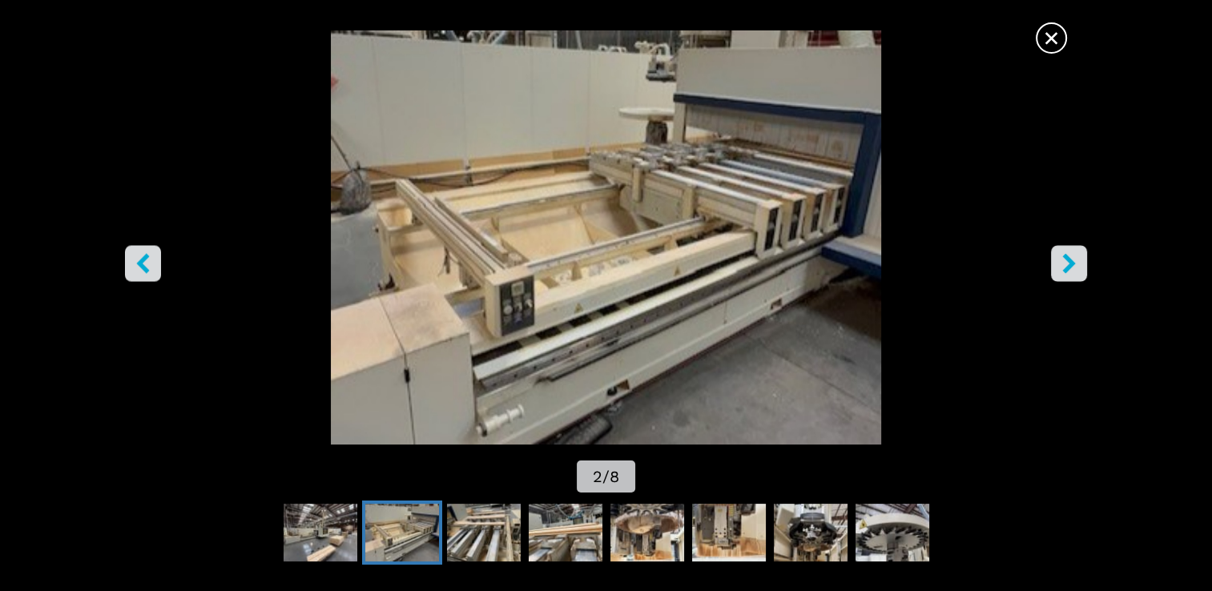
click at [1089, 259] on img "Go to Slide 2" at bounding box center [606, 237] width 1091 height 414
click at [1074, 260] on icon "right-button" at bounding box center [1069, 264] width 20 height 20
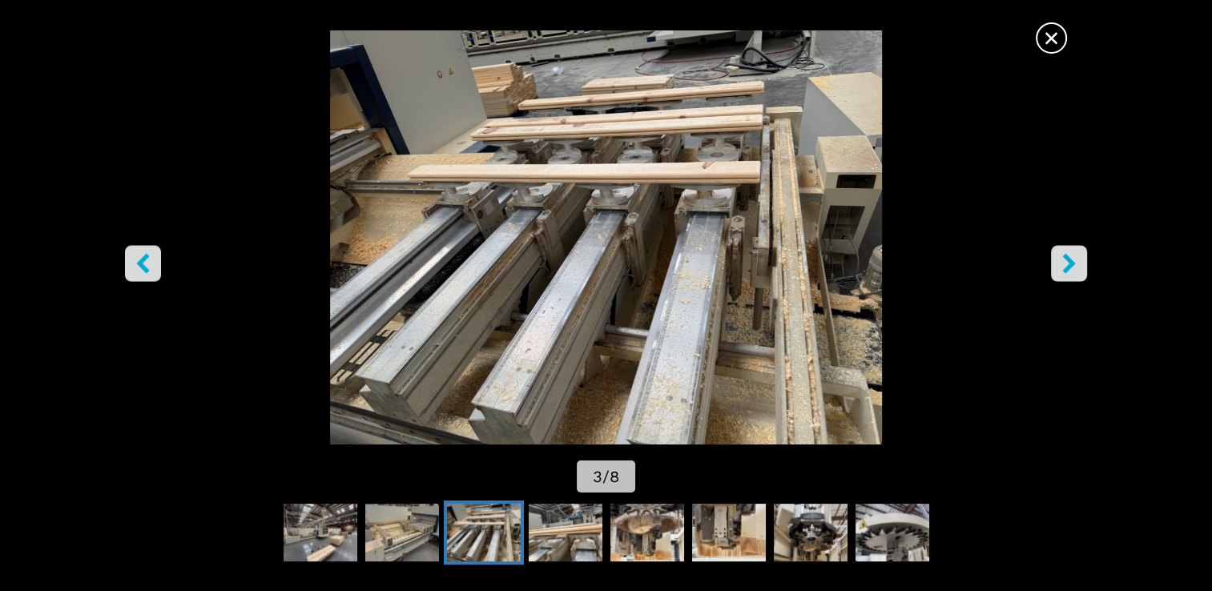
click at [1071, 261] on icon "right-button" at bounding box center [1068, 264] width 13 height 20
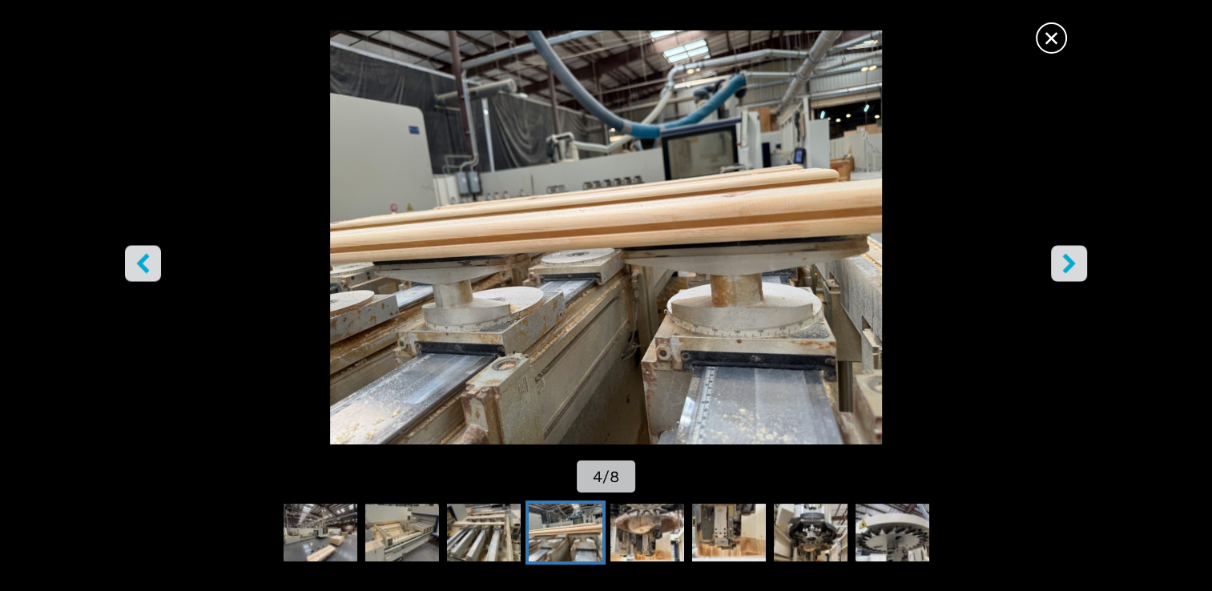
click at [1071, 261] on icon "right-button" at bounding box center [1068, 264] width 13 height 20
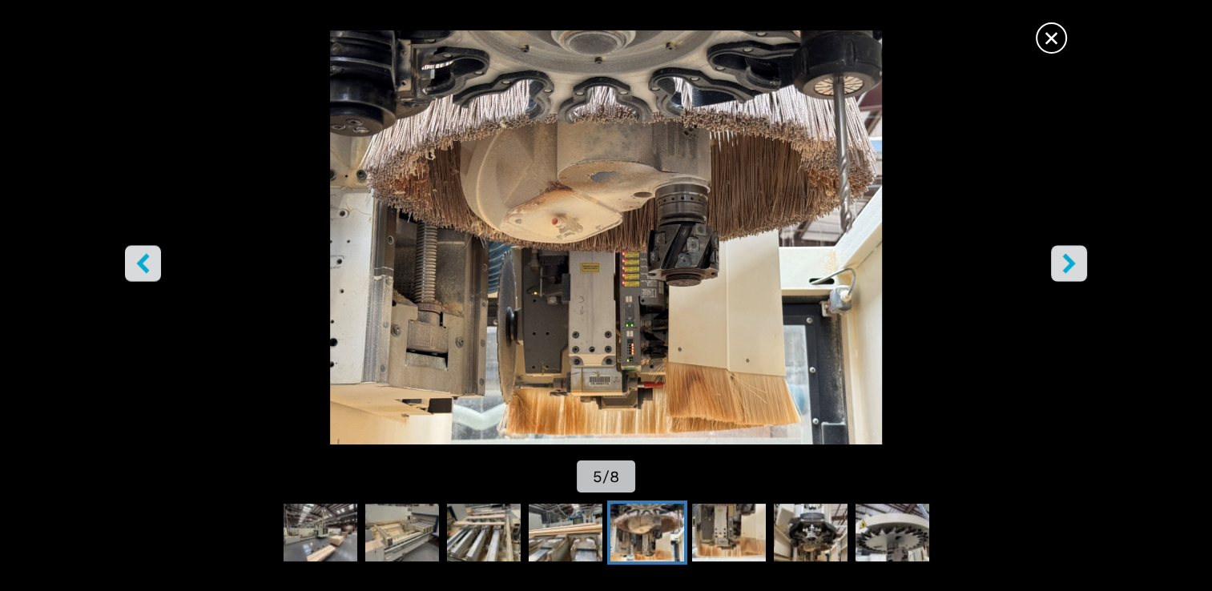
click at [1071, 261] on icon "right-button" at bounding box center [1068, 264] width 13 height 20
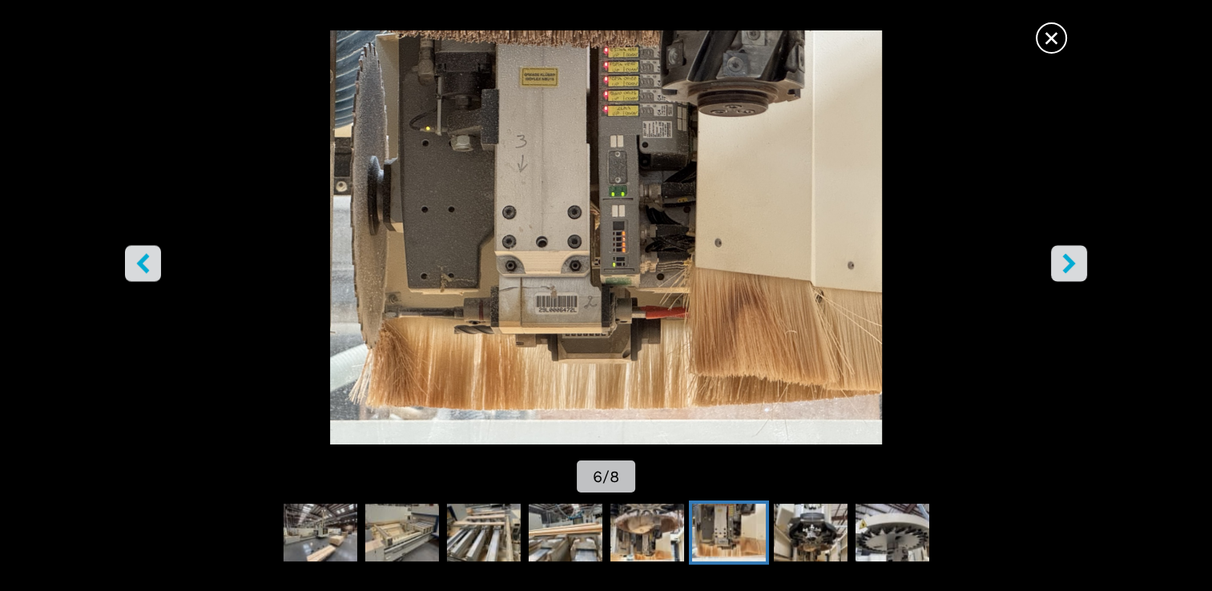
click at [1071, 261] on icon "right-button" at bounding box center [1068, 264] width 13 height 20
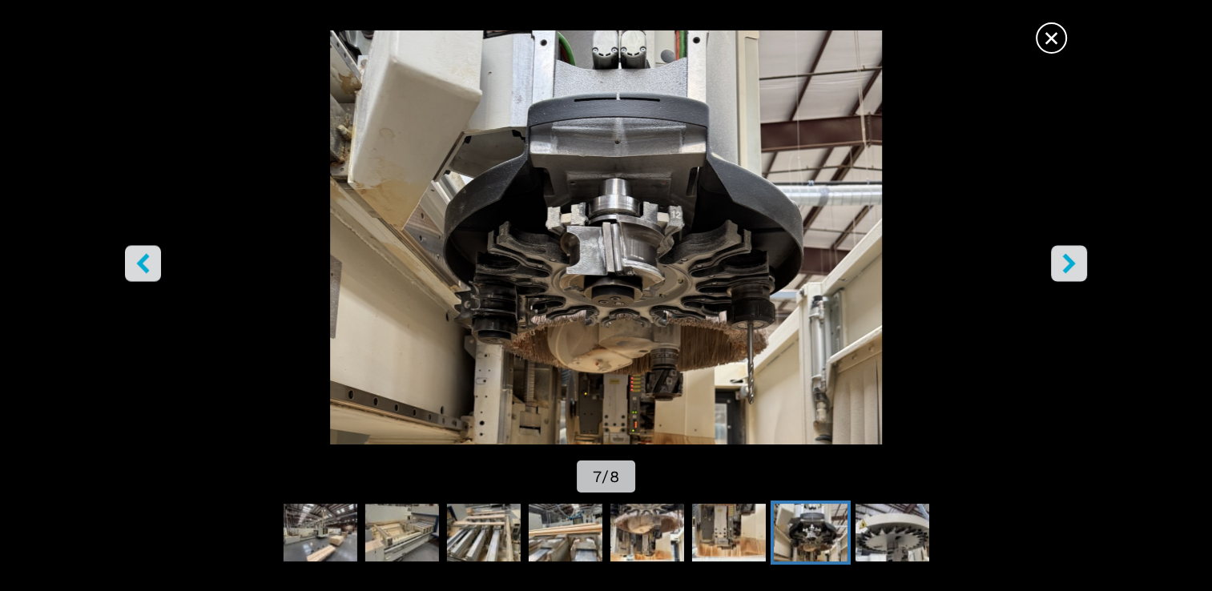
click at [1071, 261] on icon "right-button" at bounding box center [1068, 264] width 13 height 20
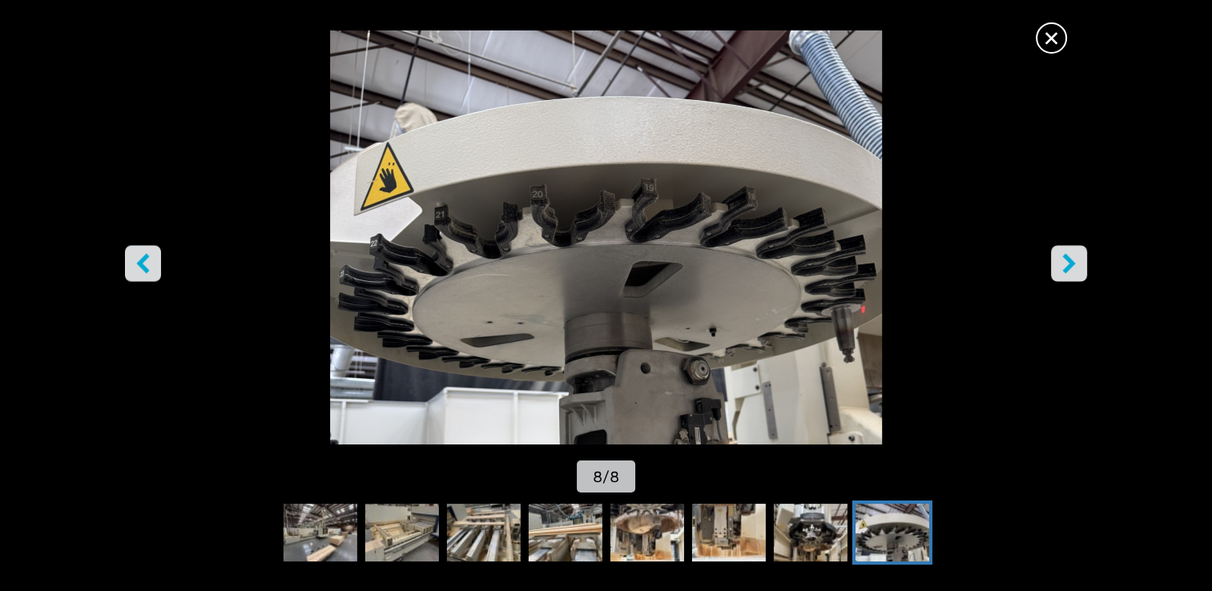
click at [1071, 261] on icon "right-button" at bounding box center [1068, 264] width 13 height 20
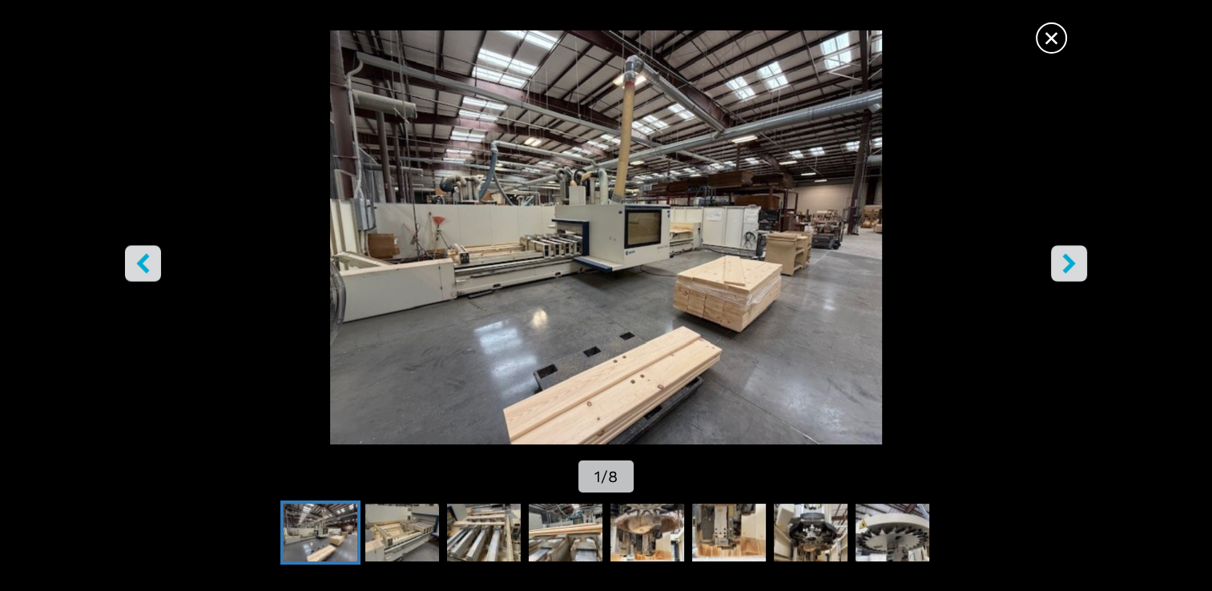
click at [1071, 261] on icon "right-button" at bounding box center [1068, 264] width 13 height 20
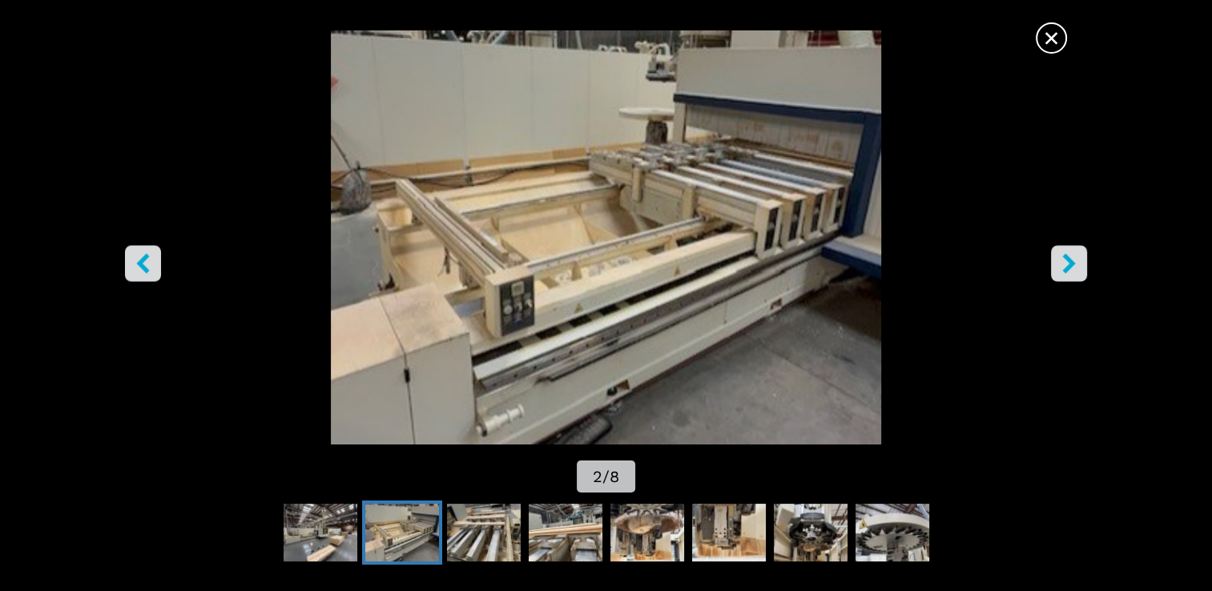
click at [1071, 261] on icon "right-button" at bounding box center [1068, 264] width 13 height 20
click at [1047, 28] on span "×" at bounding box center [1051, 35] width 28 height 28
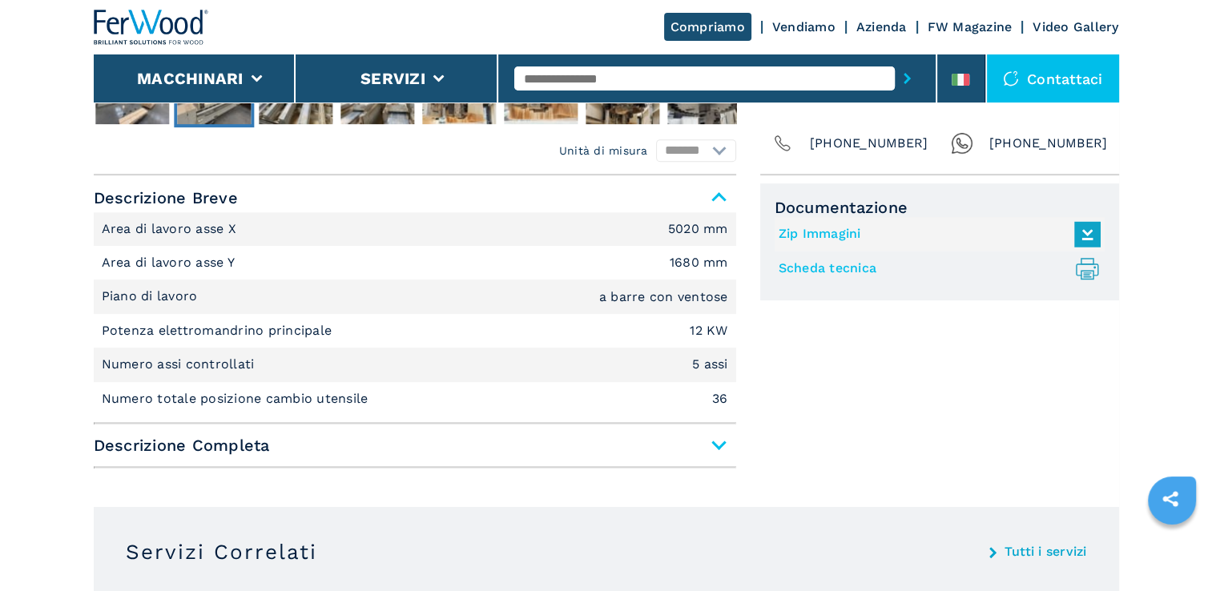
scroll to position [641, 0]
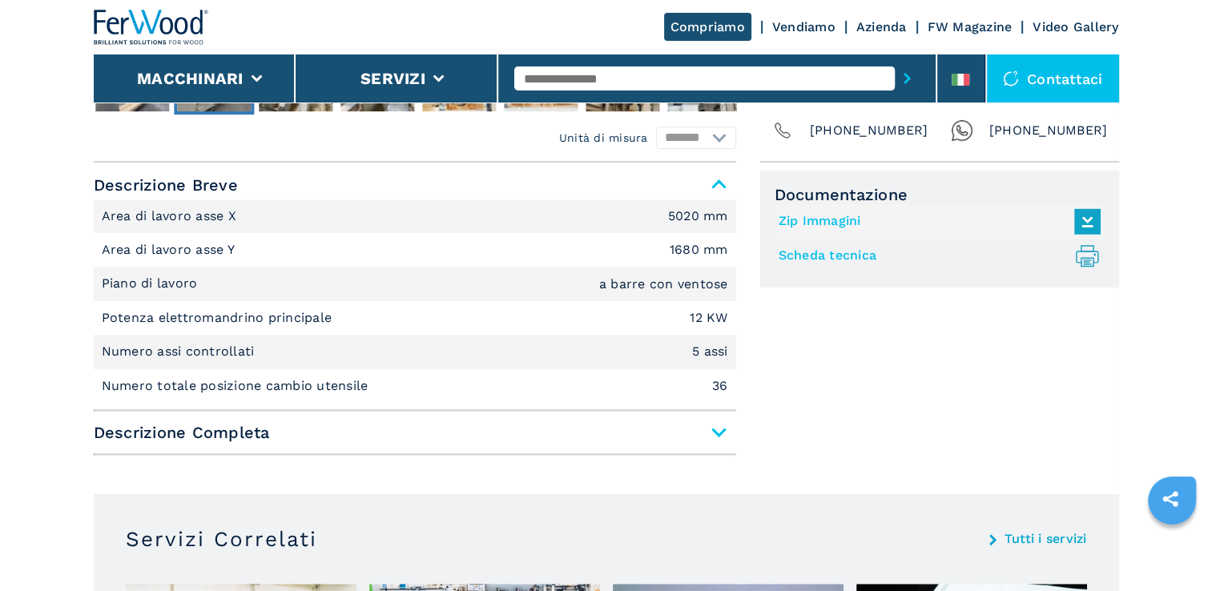
click at [722, 431] on span "Descrizione Completa" at bounding box center [415, 432] width 642 height 29
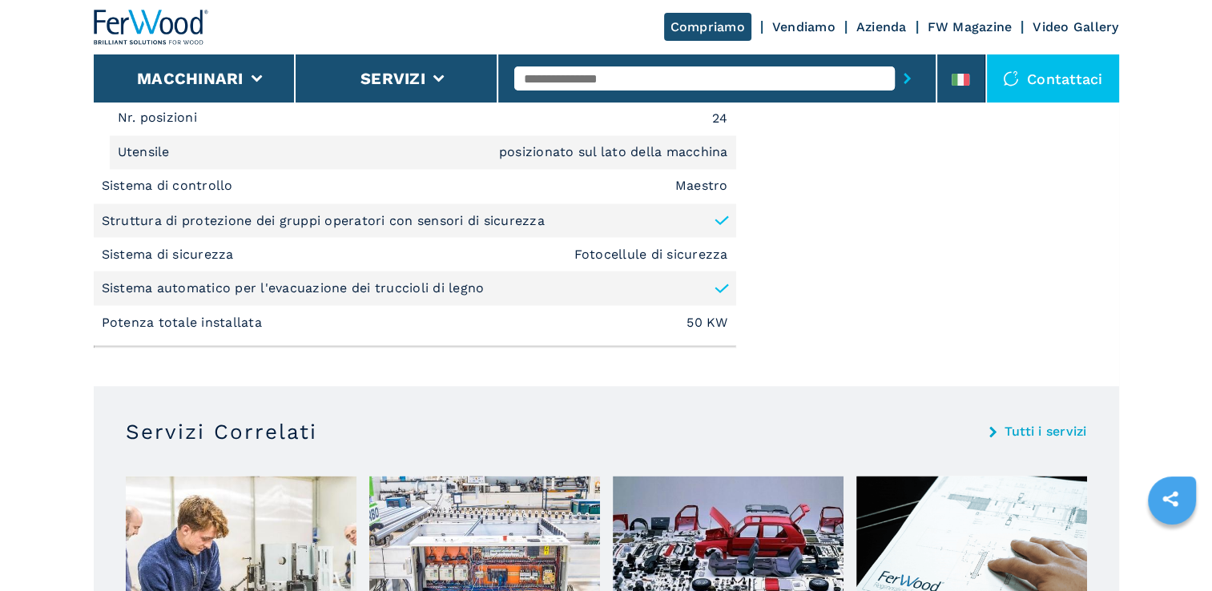
scroll to position [3044, 0]
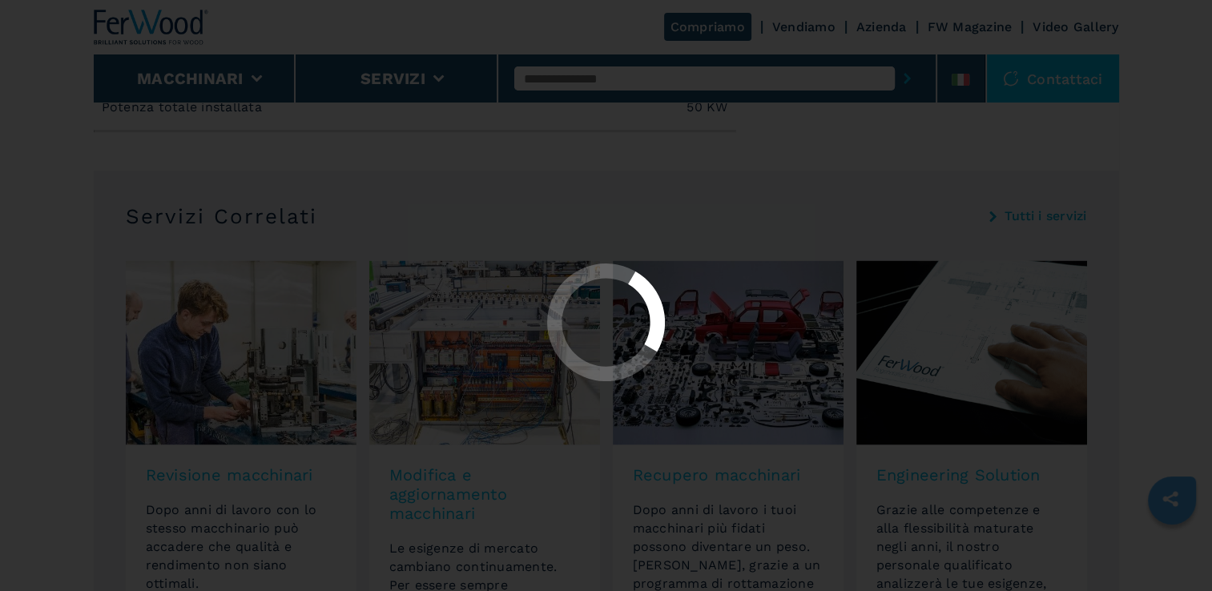
select select "**********"
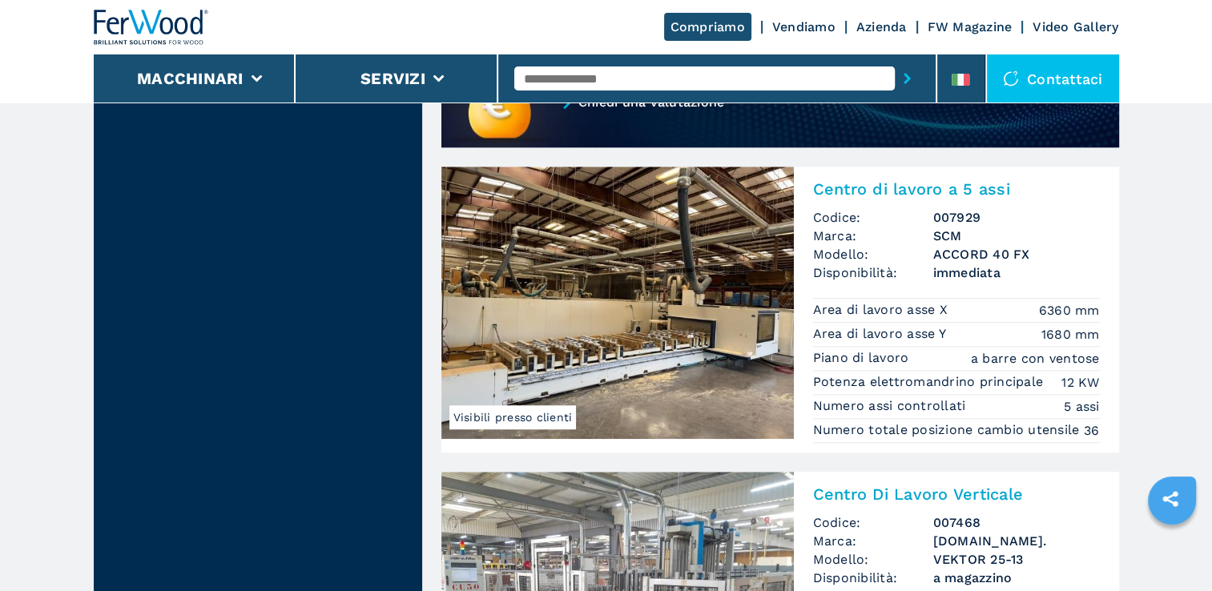
scroll to position [1442, 0]
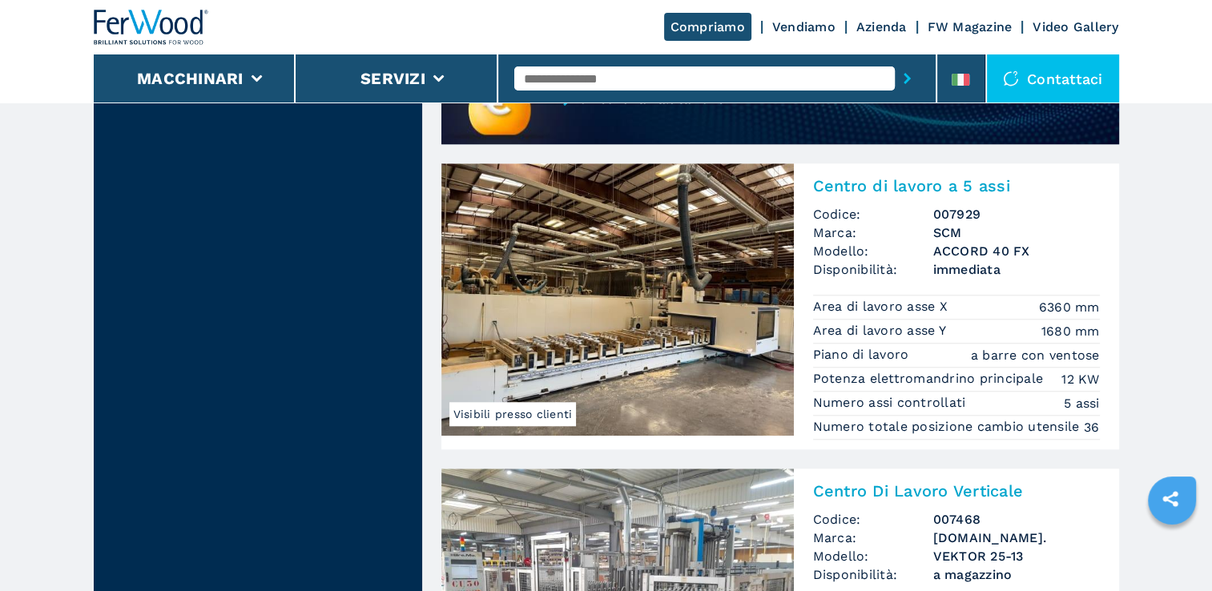
click at [714, 346] on img at bounding box center [617, 299] width 352 height 272
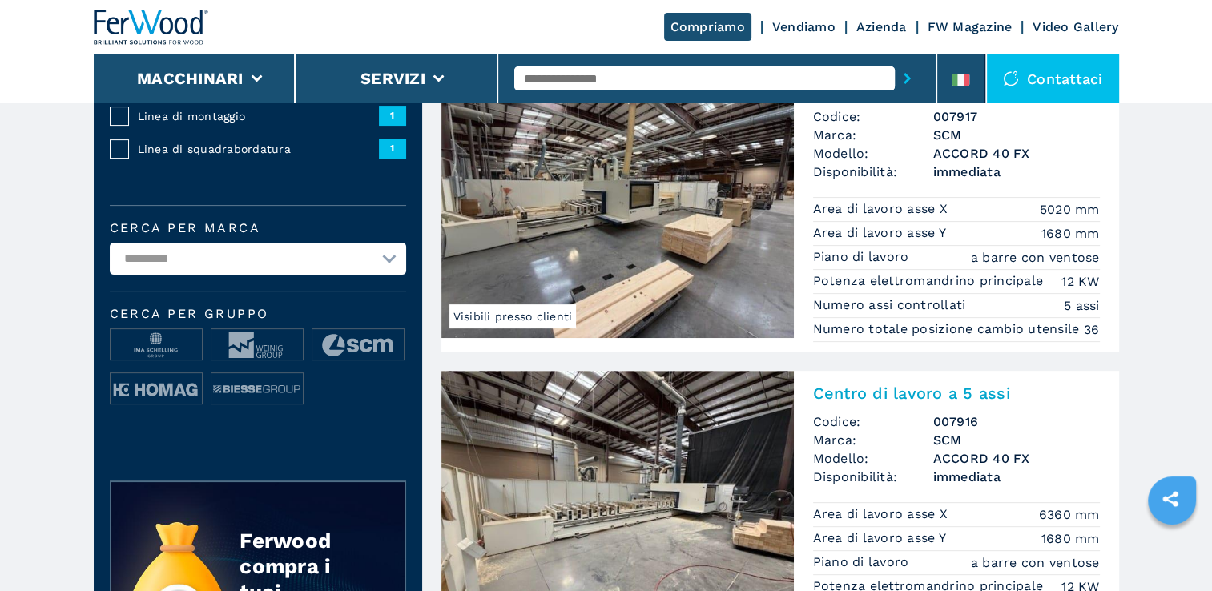
scroll to position [561, 0]
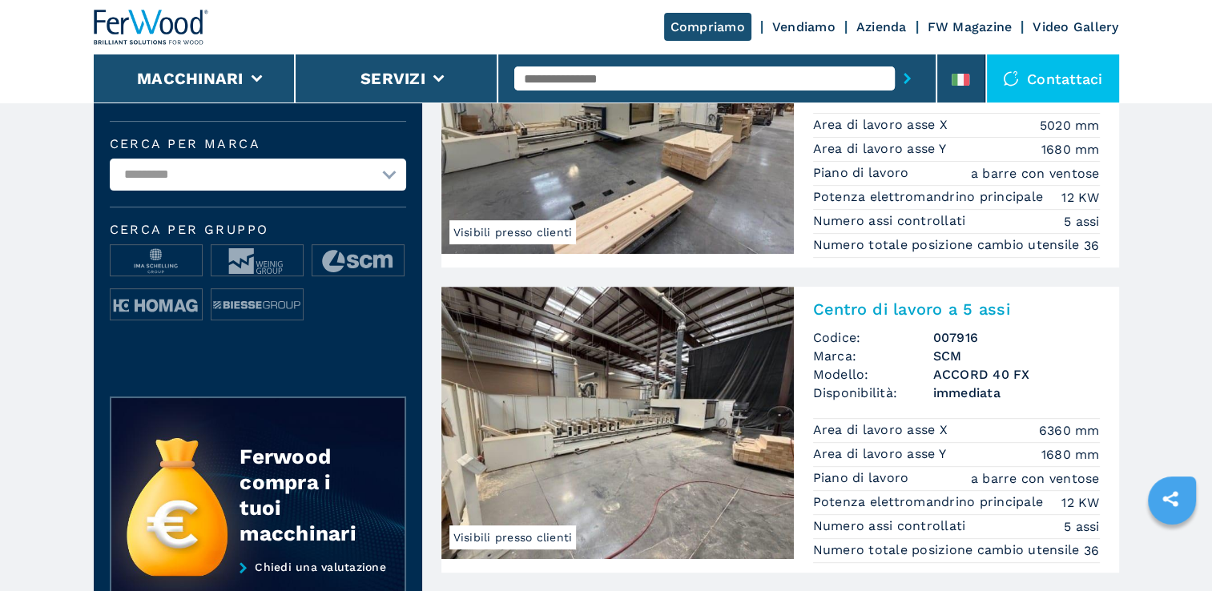
click at [735, 352] on img at bounding box center [617, 423] width 352 height 272
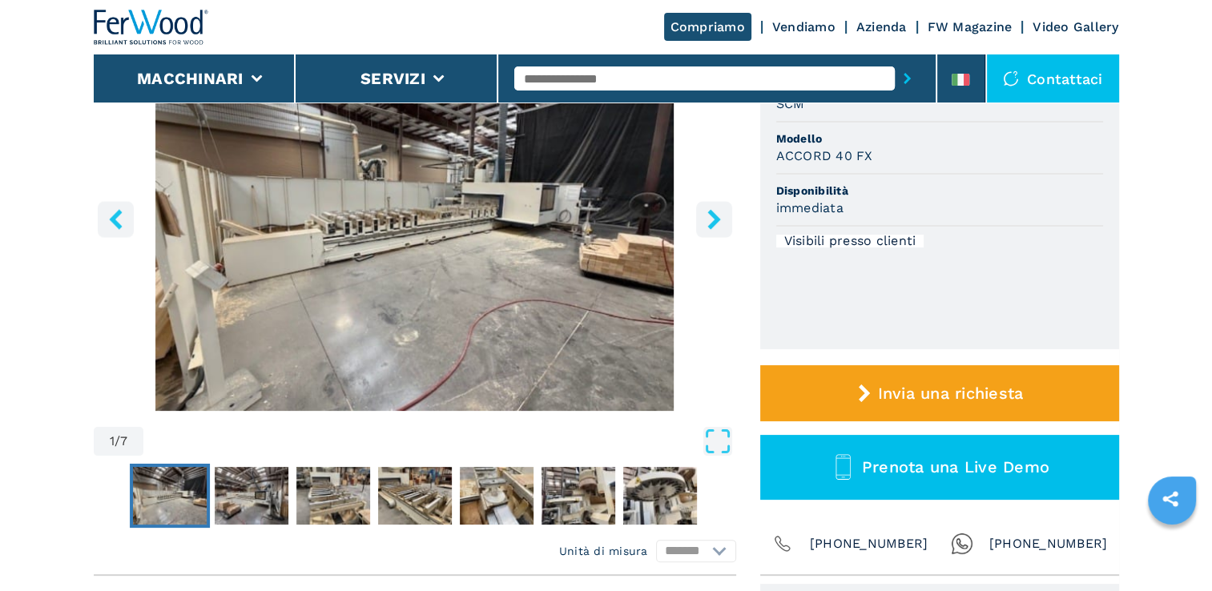
scroll to position [240, 0]
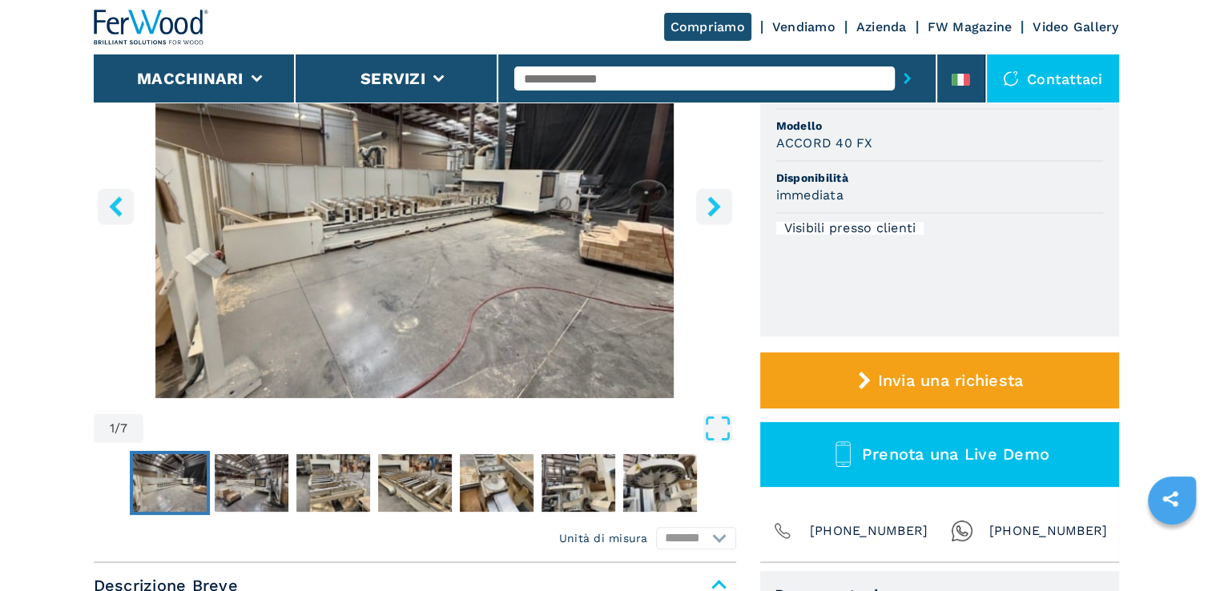
click at [713, 211] on icon "right-button" at bounding box center [713, 206] width 13 height 20
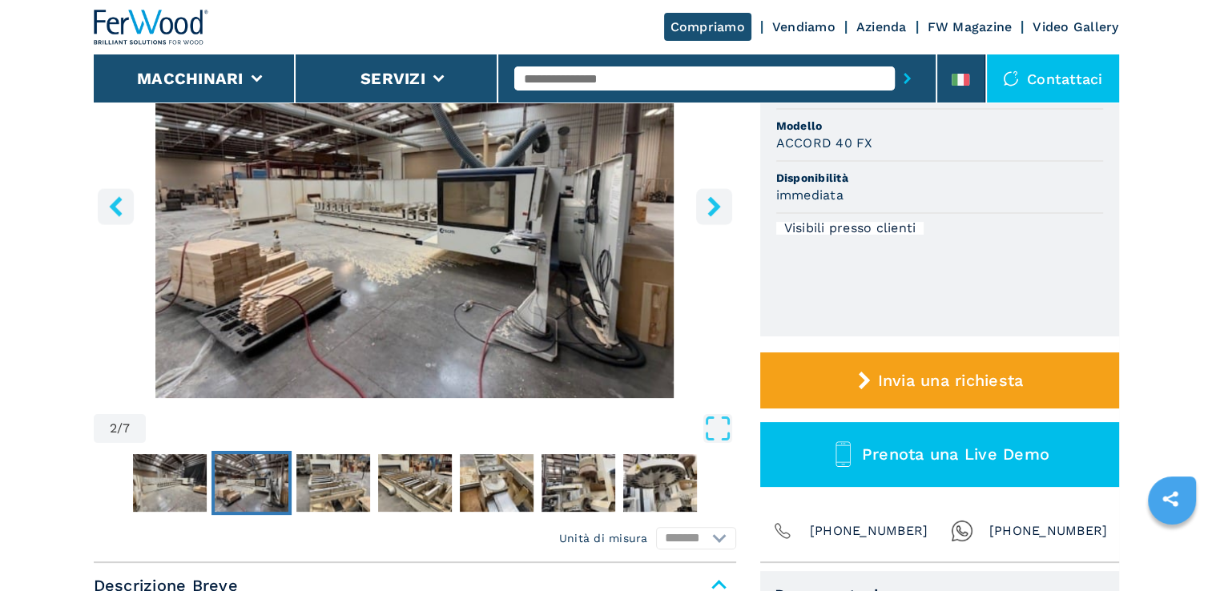
click at [713, 211] on icon "right-button" at bounding box center [713, 206] width 13 height 20
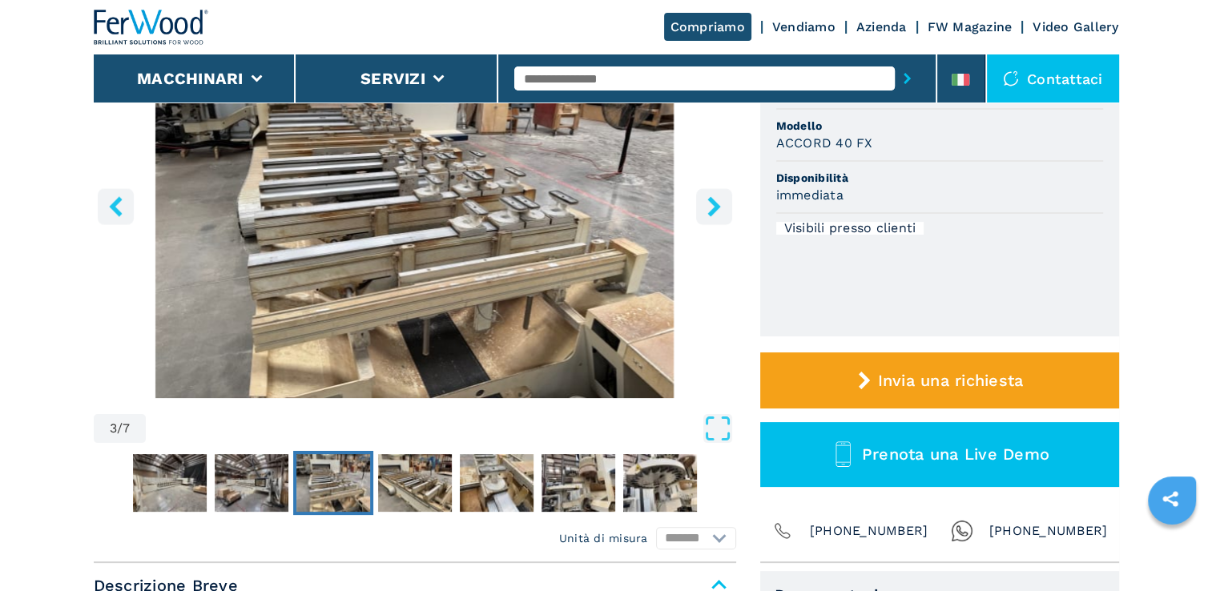
click at [713, 211] on icon "right-button" at bounding box center [713, 206] width 13 height 20
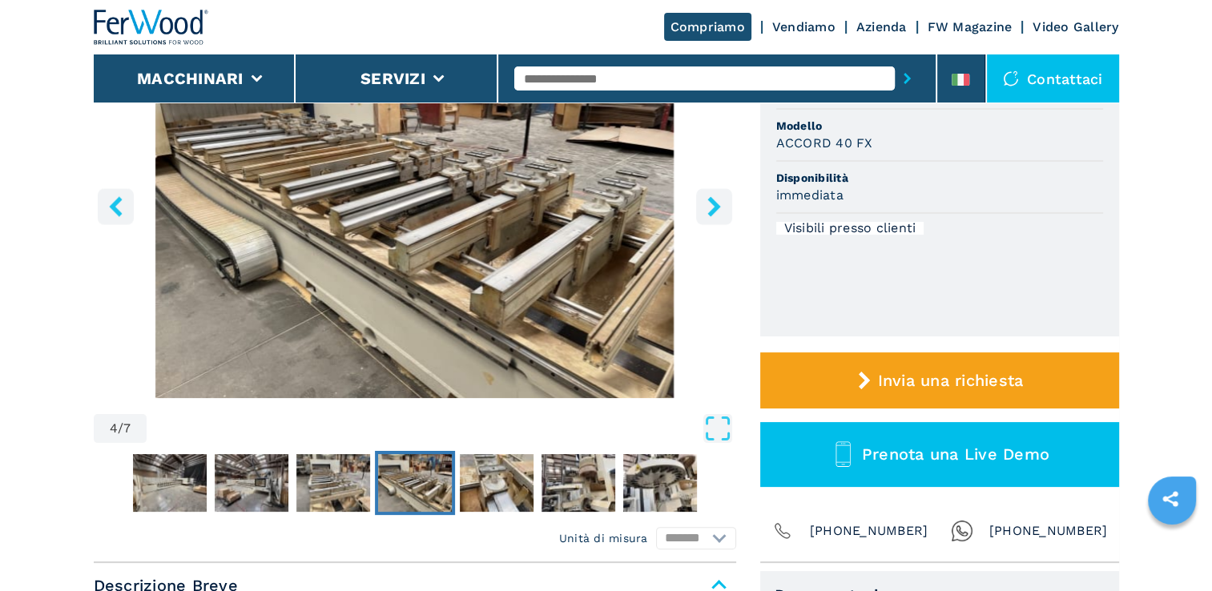
click at [713, 211] on icon "right-button" at bounding box center [713, 206] width 13 height 20
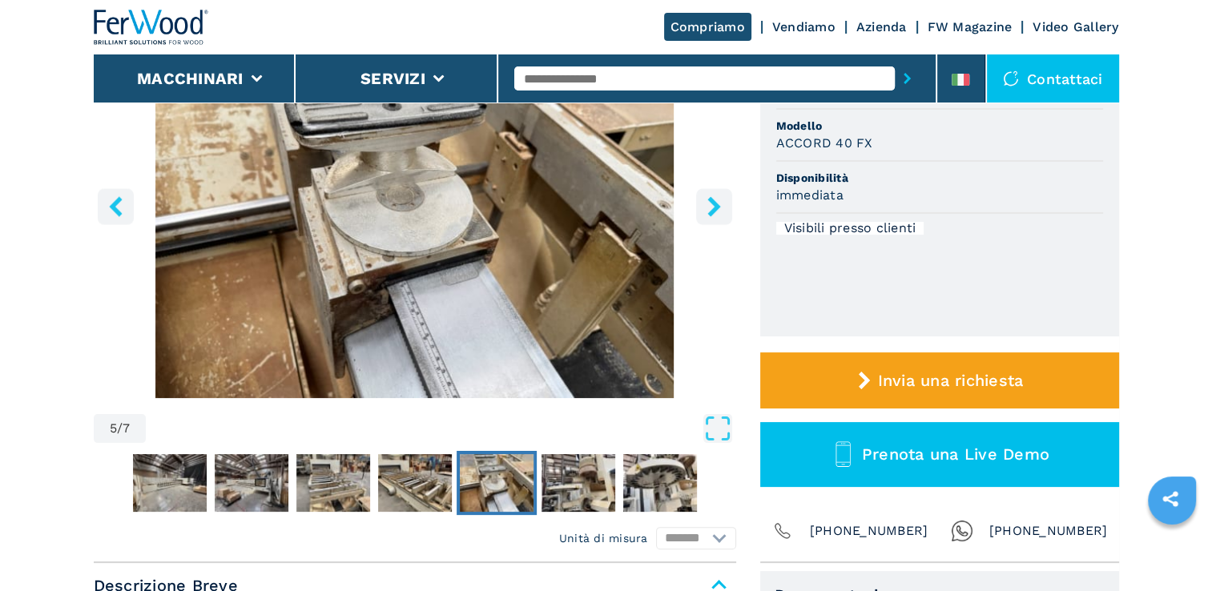
click at [713, 211] on icon "right-button" at bounding box center [713, 206] width 13 height 20
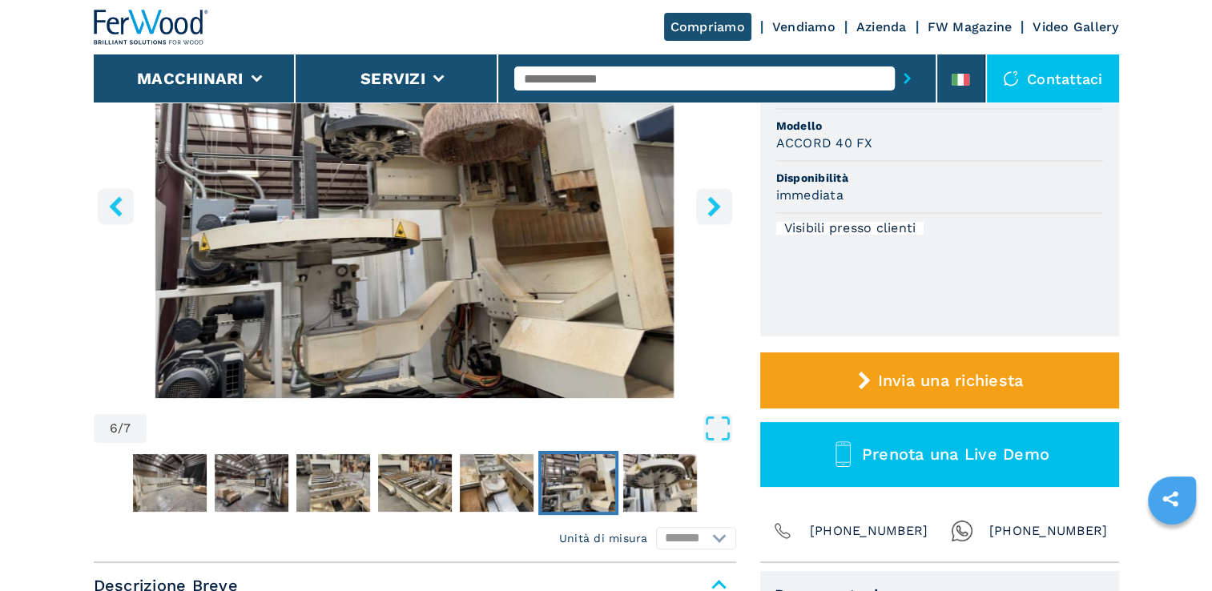
click at [713, 211] on icon "right-button" at bounding box center [713, 206] width 13 height 20
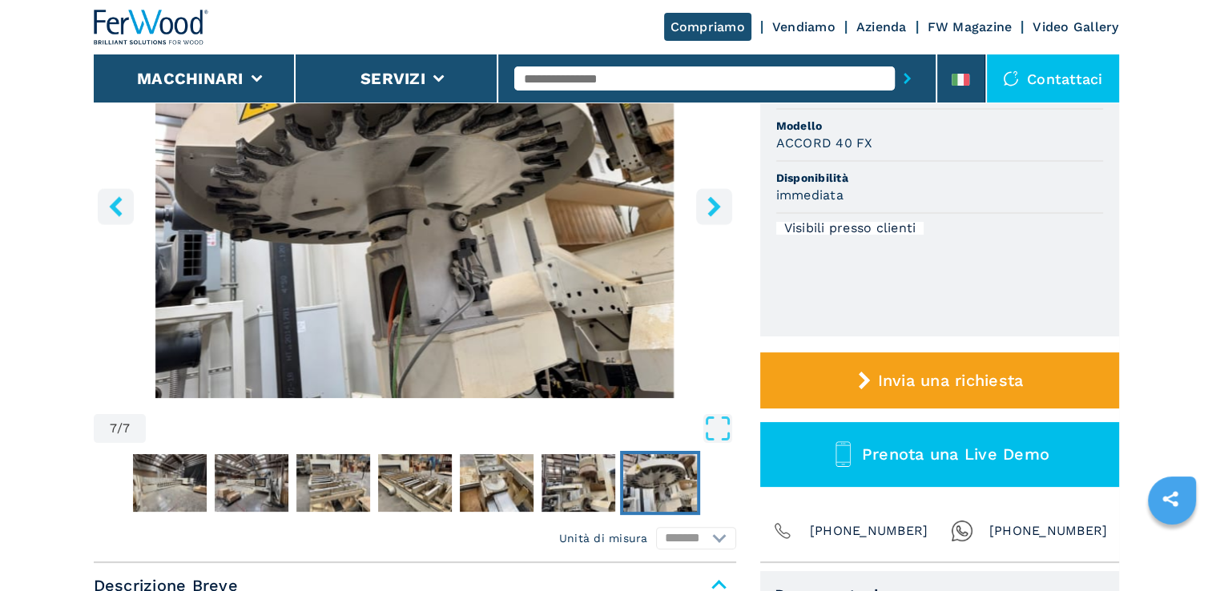
click at [713, 211] on icon "right-button" at bounding box center [713, 206] width 13 height 20
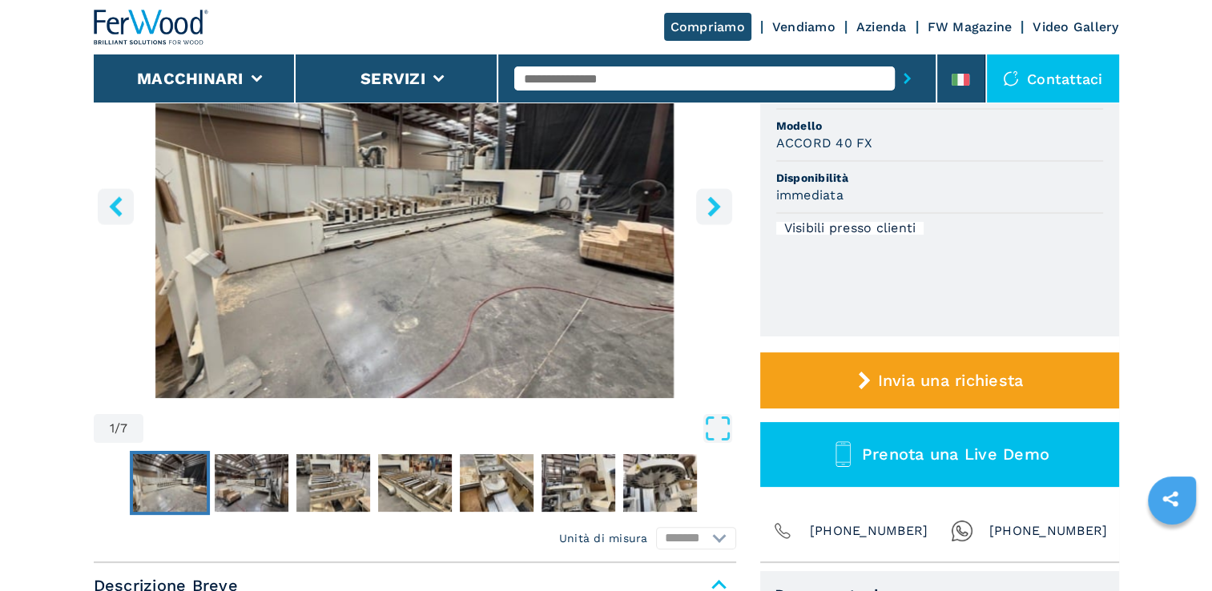
click at [713, 211] on icon "right-button" at bounding box center [713, 206] width 13 height 20
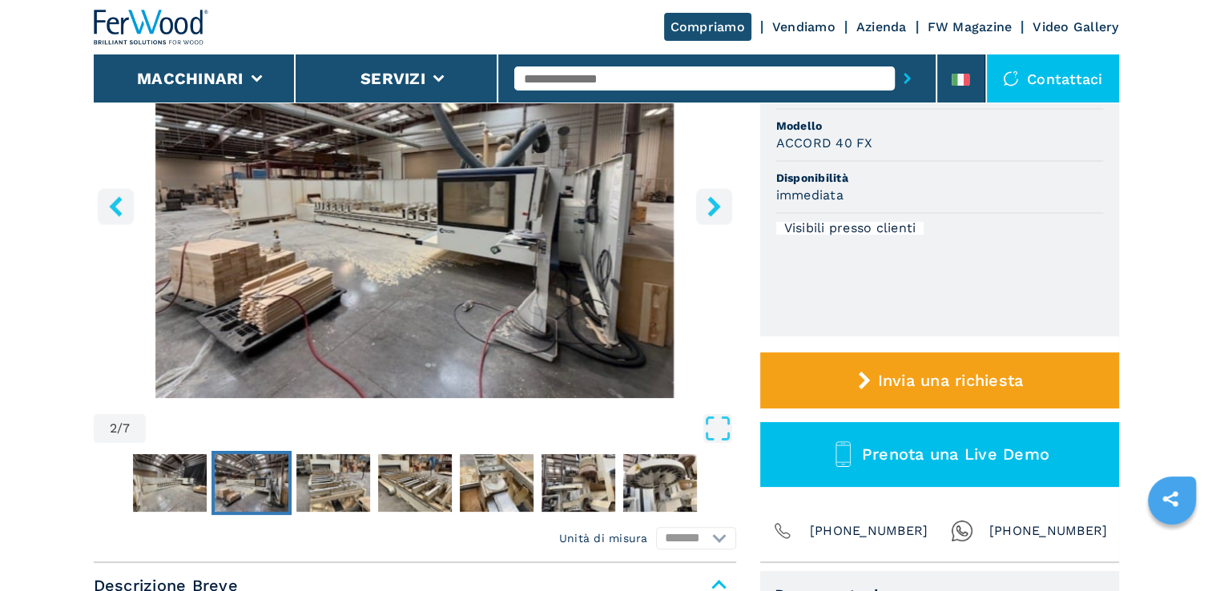
click at [713, 211] on icon "right-button" at bounding box center [713, 206] width 13 height 20
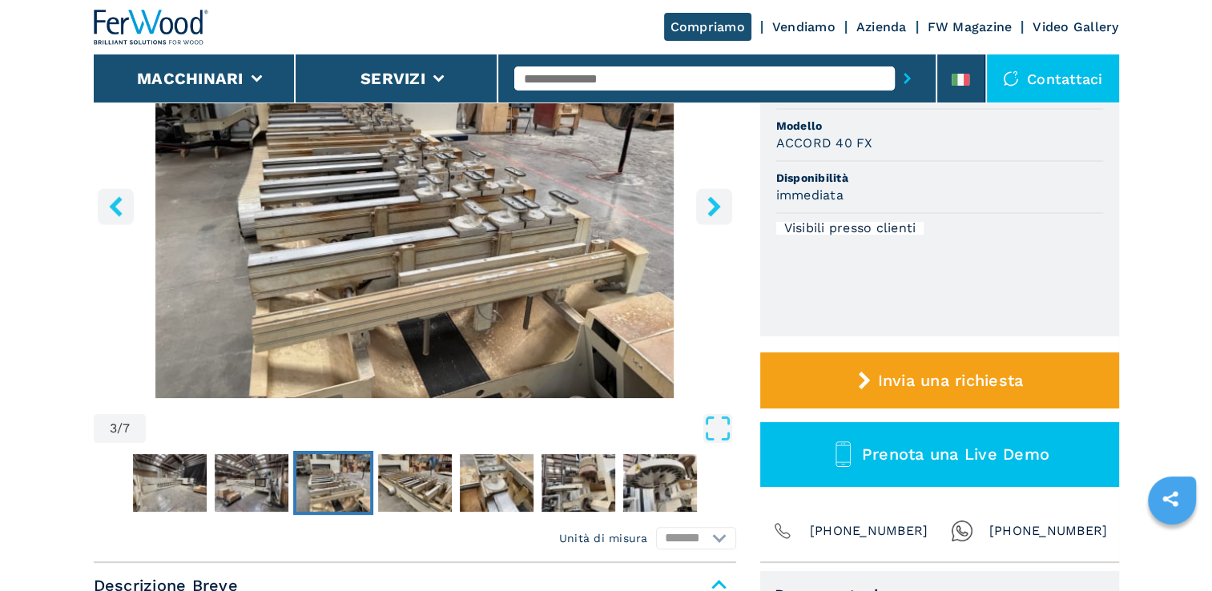
click at [713, 211] on icon "right-button" at bounding box center [713, 206] width 13 height 20
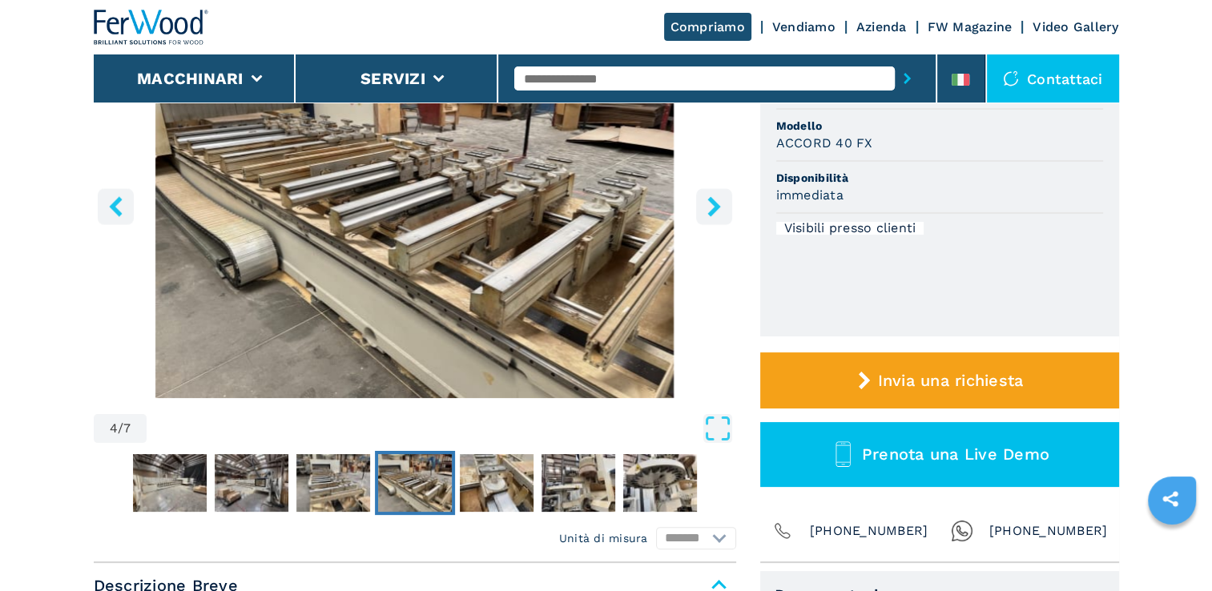
click at [713, 211] on icon "right-button" at bounding box center [713, 206] width 13 height 20
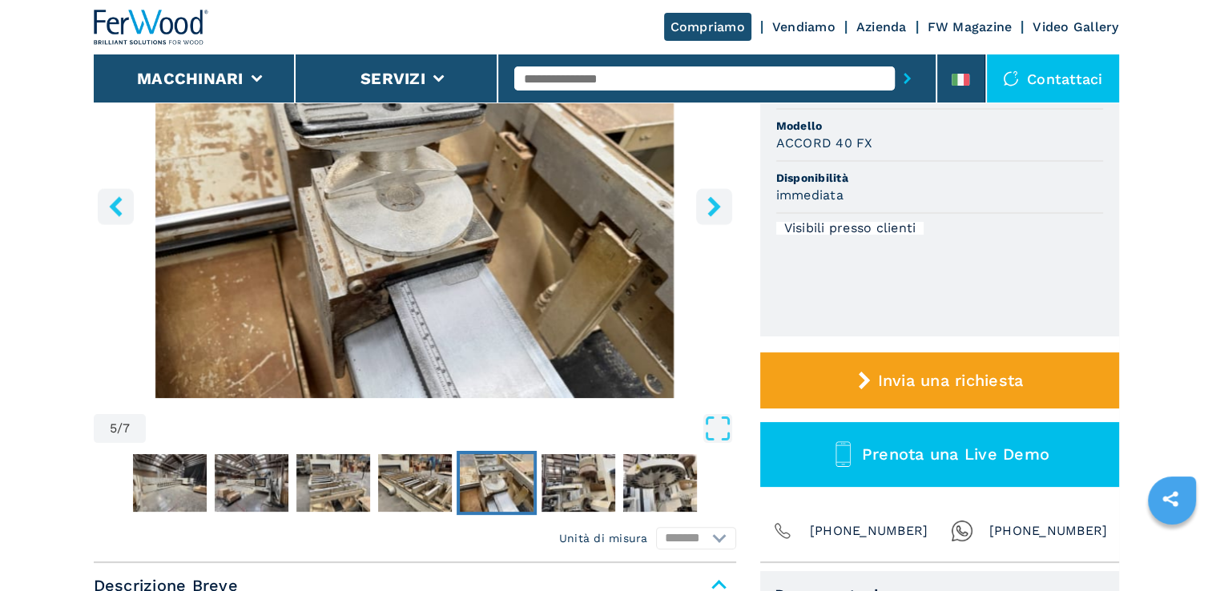
click at [713, 211] on icon "right-button" at bounding box center [713, 206] width 13 height 20
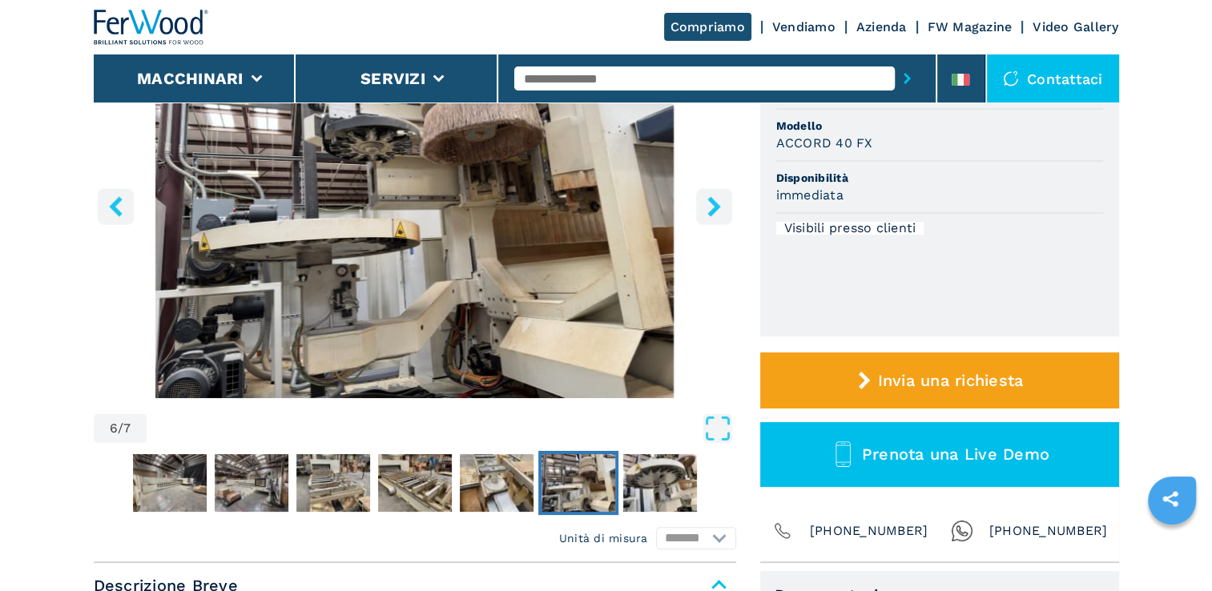
click at [713, 211] on icon "right-button" at bounding box center [713, 206] width 13 height 20
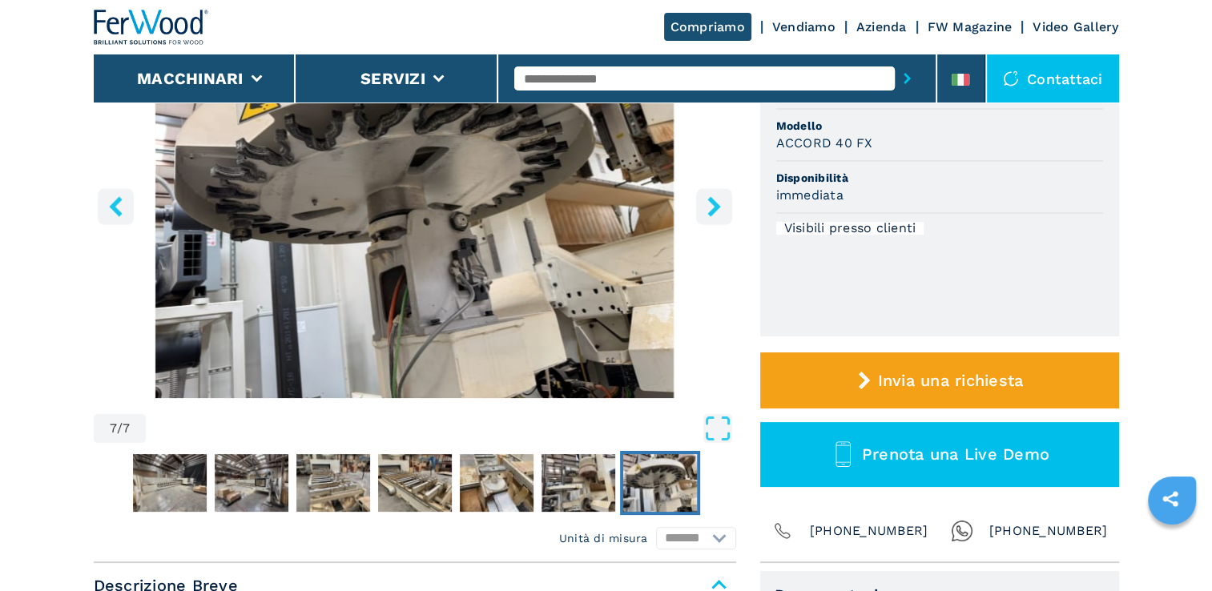
click at [713, 211] on icon "right-button" at bounding box center [713, 206] width 13 height 20
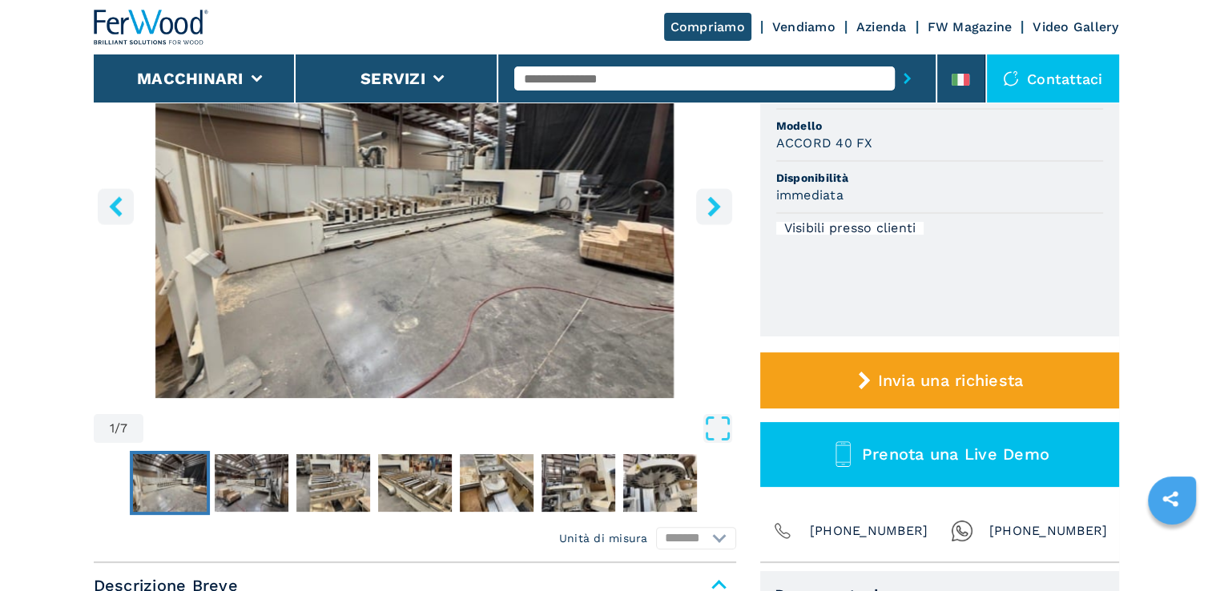
click at [713, 211] on icon "right-button" at bounding box center [713, 206] width 13 height 20
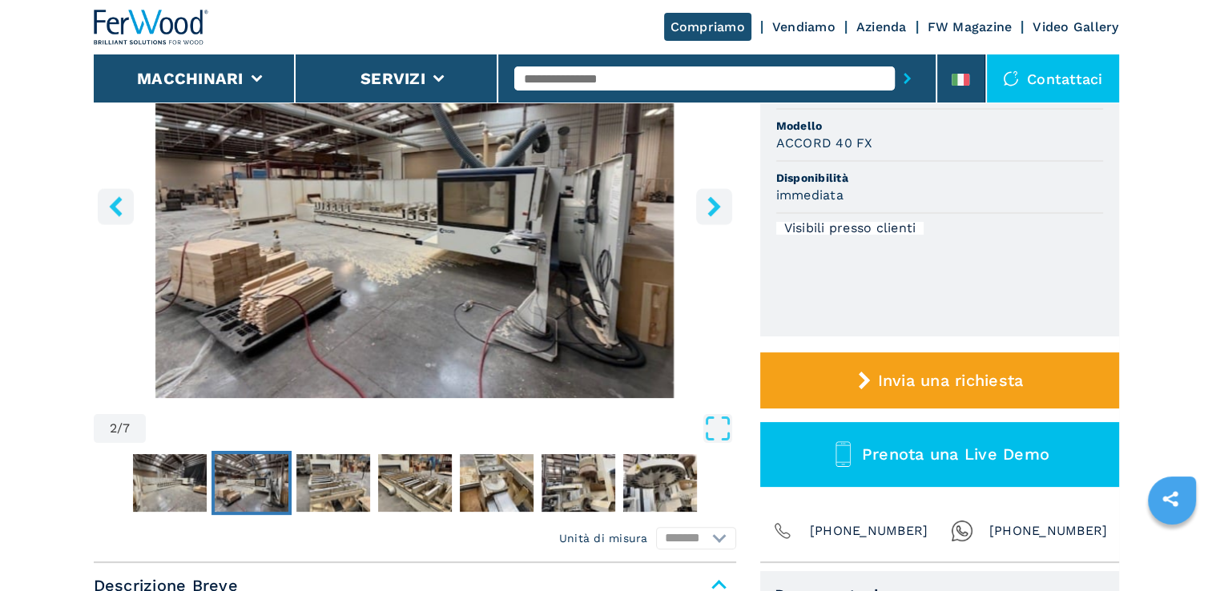
click at [713, 211] on icon "right-button" at bounding box center [713, 206] width 13 height 20
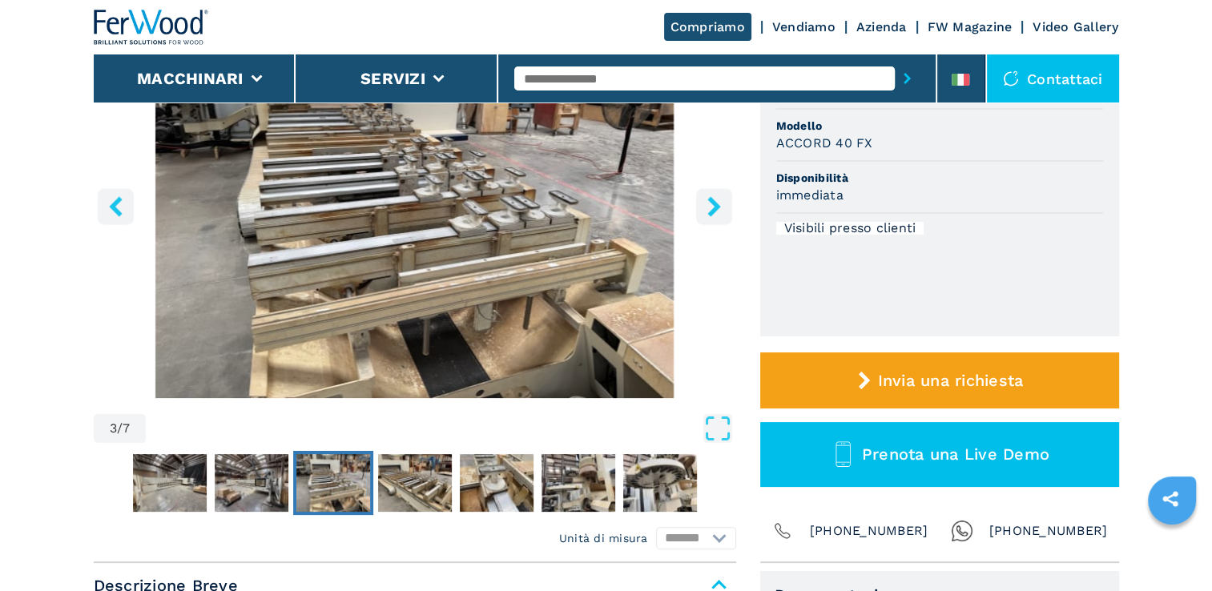
click at [713, 211] on icon "right-button" at bounding box center [713, 206] width 13 height 20
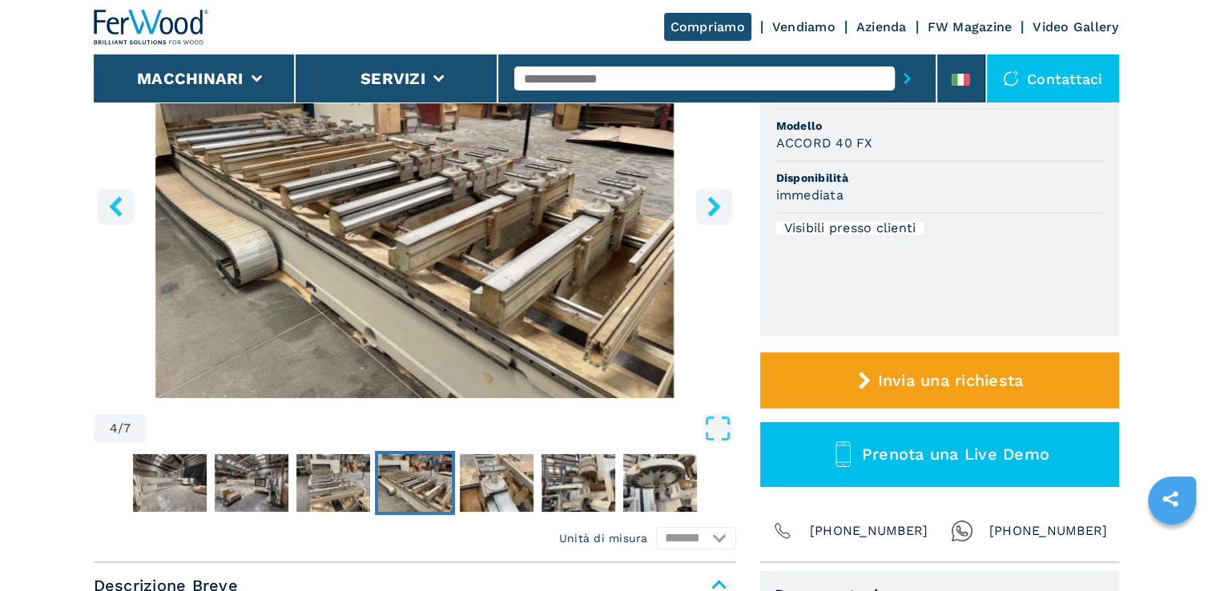
click at [713, 211] on icon "right-button" at bounding box center [713, 206] width 13 height 20
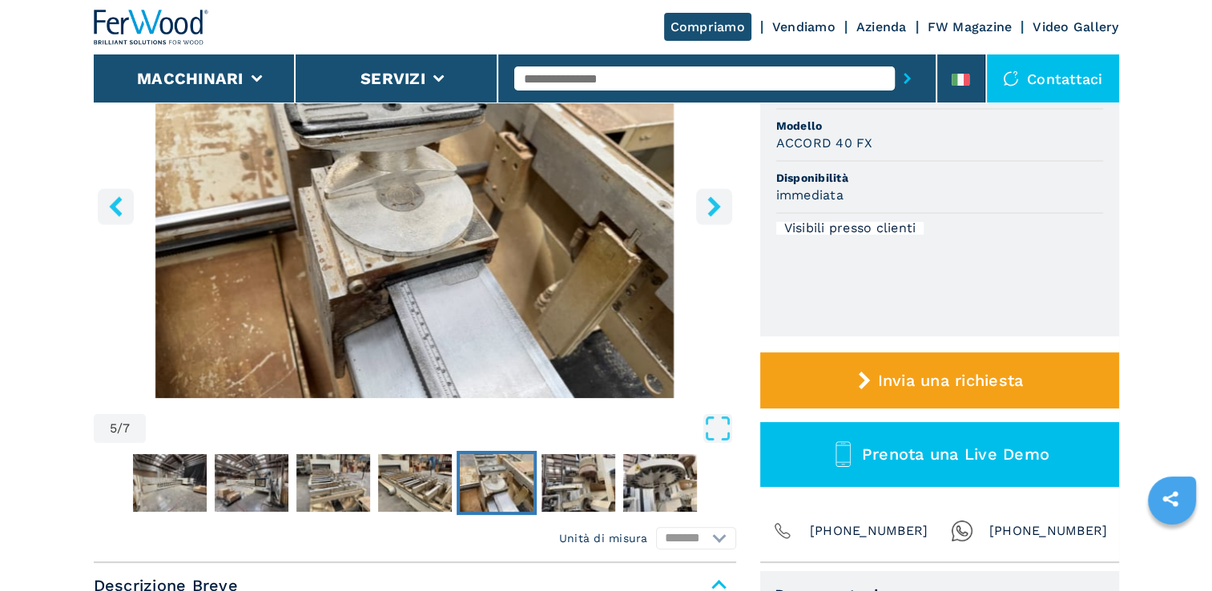
click at [713, 211] on icon "right-button" at bounding box center [713, 206] width 13 height 20
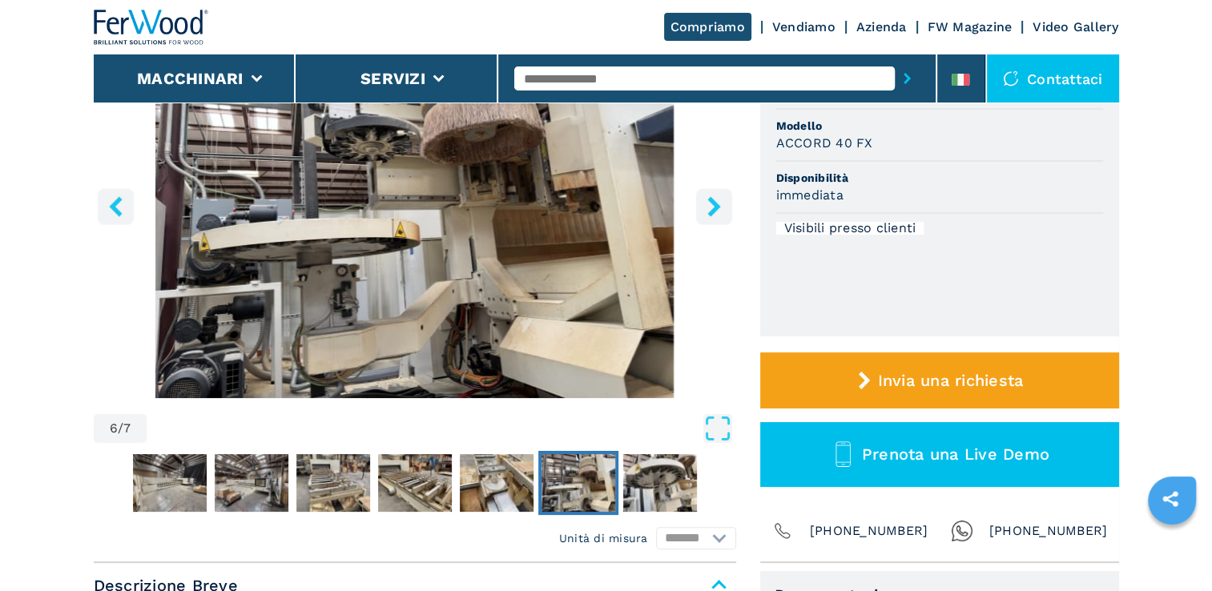
click at [713, 211] on icon "right-button" at bounding box center [713, 206] width 13 height 20
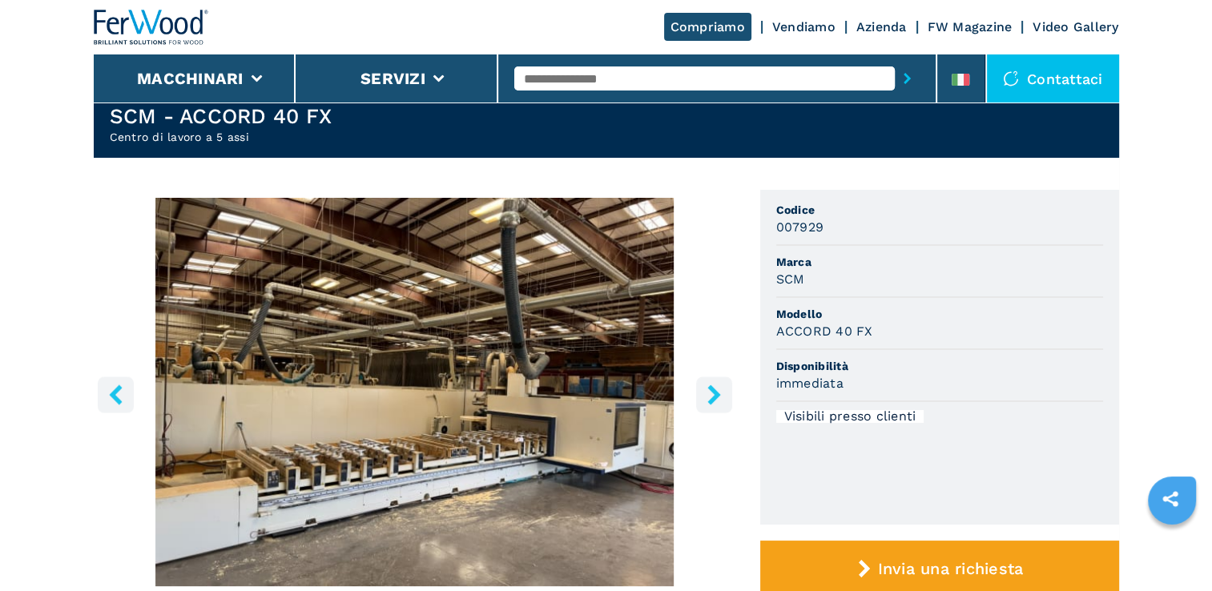
scroll to position [80, 0]
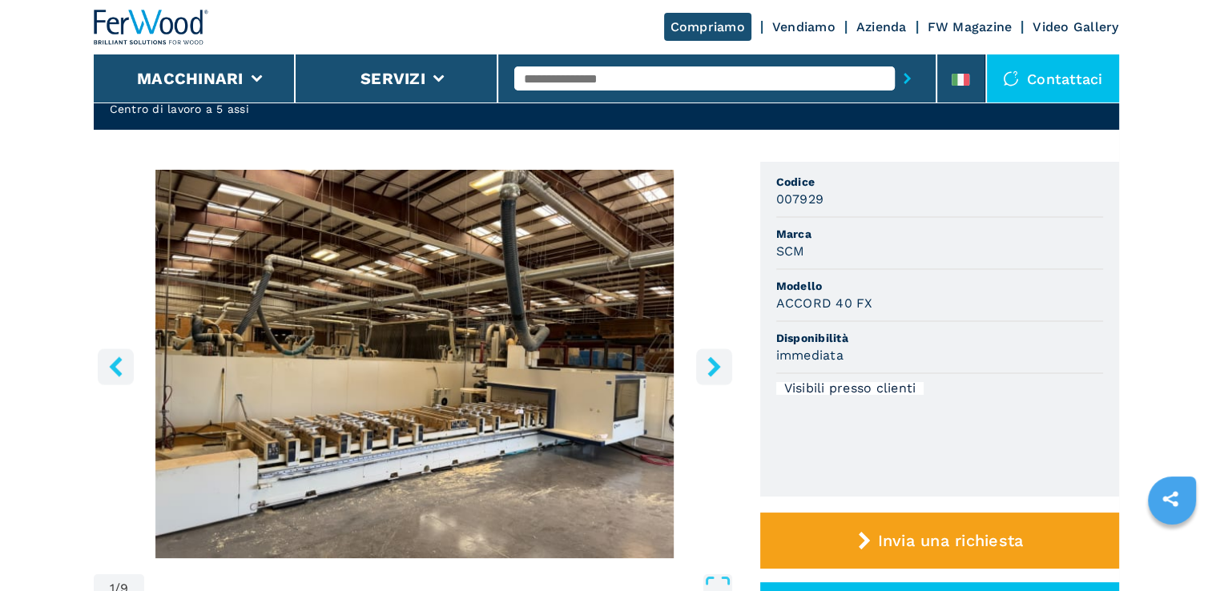
click at [718, 374] on icon "right-button" at bounding box center [714, 366] width 20 height 20
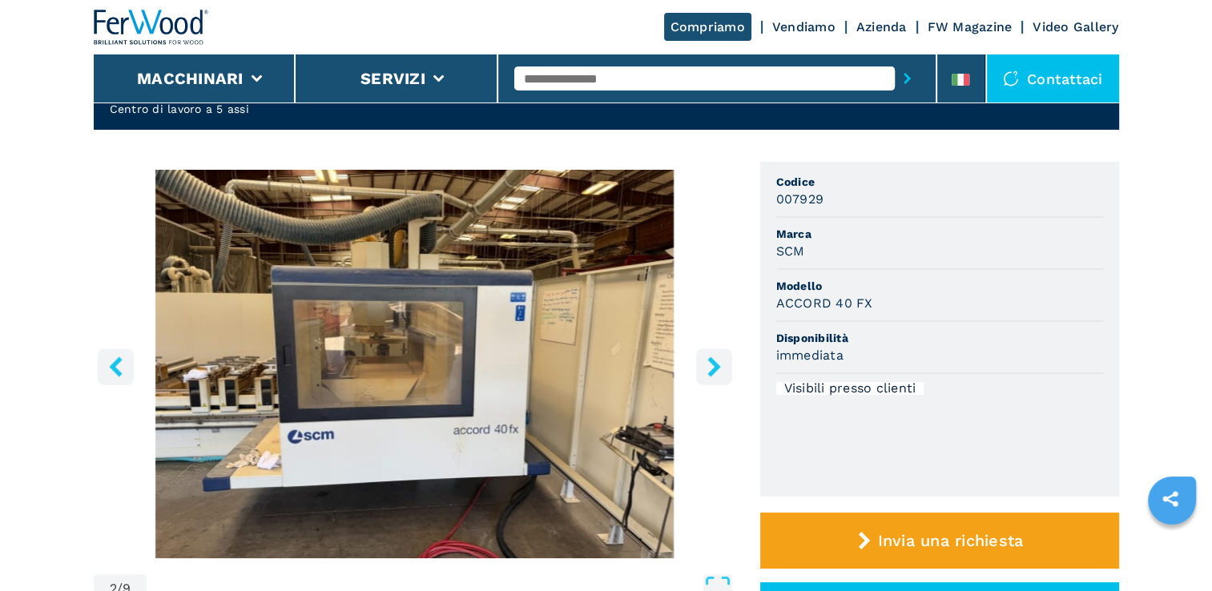
click at [718, 374] on icon "right-button" at bounding box center [714, 366] width 20 height 20
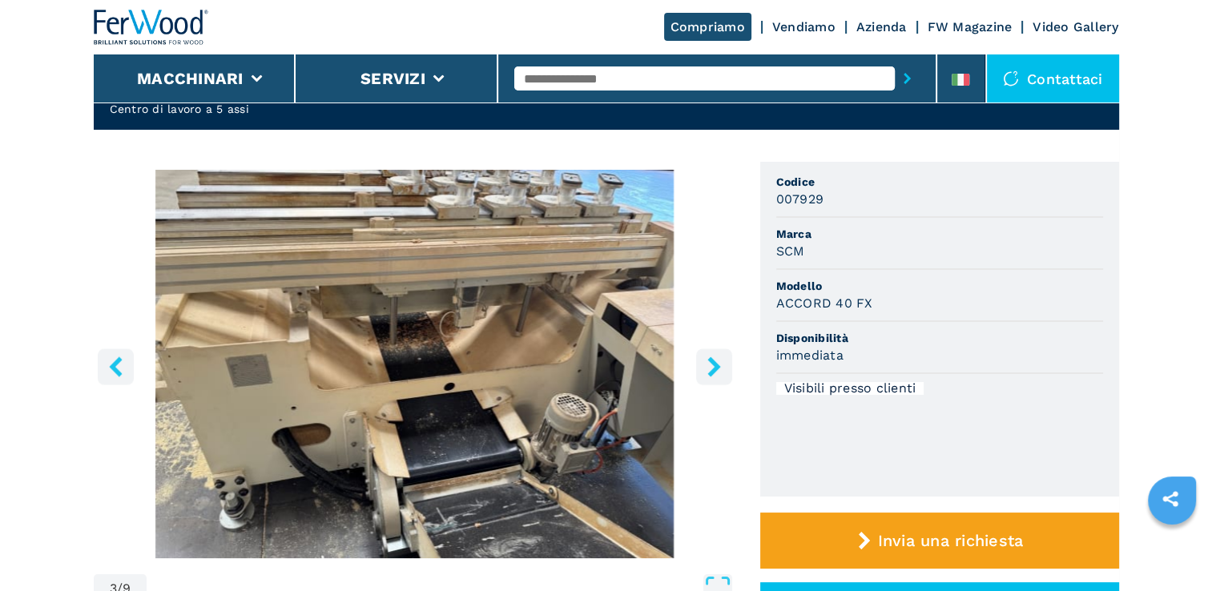
click at [718, 374] on icon "right-button" at bounding box center [714, 366] width 20 height 20
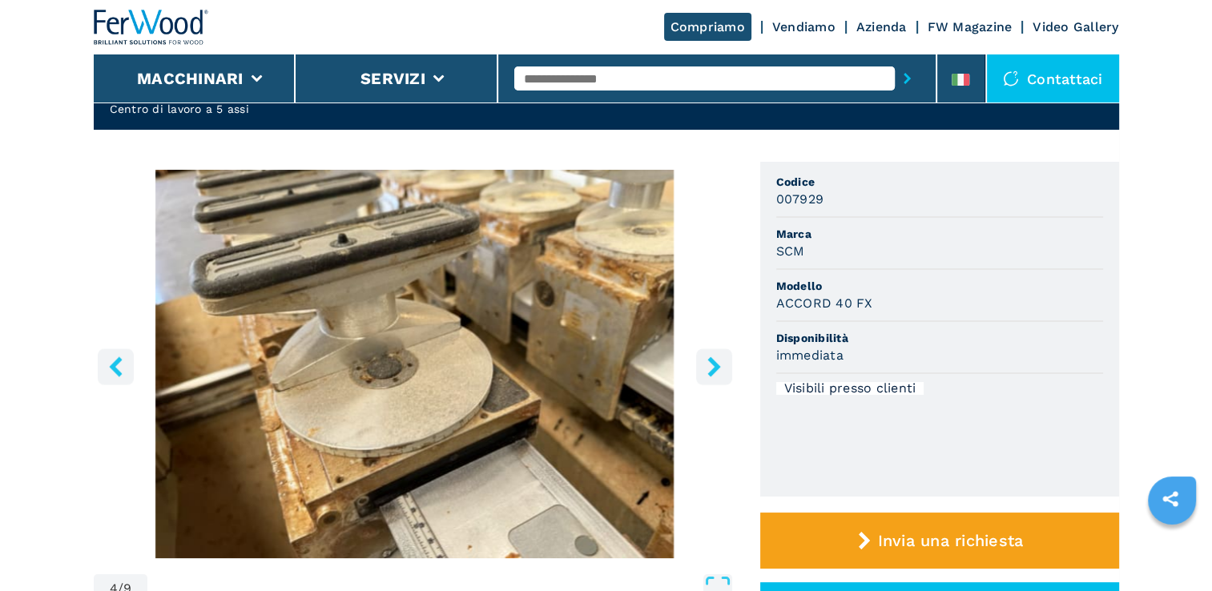
click at [718, 374] on icon "right-button" at bounding box center [714, 366] width 20 height 20
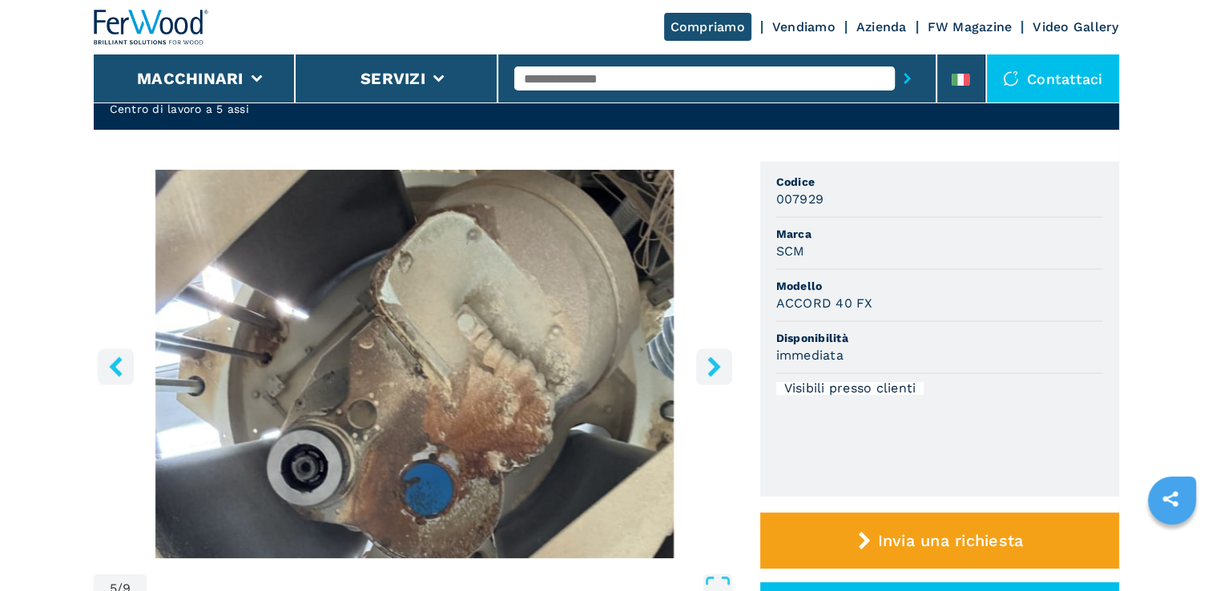
click at [718, 374] on icon "right-button" at bounding box center [714, 366] width 20 height 20
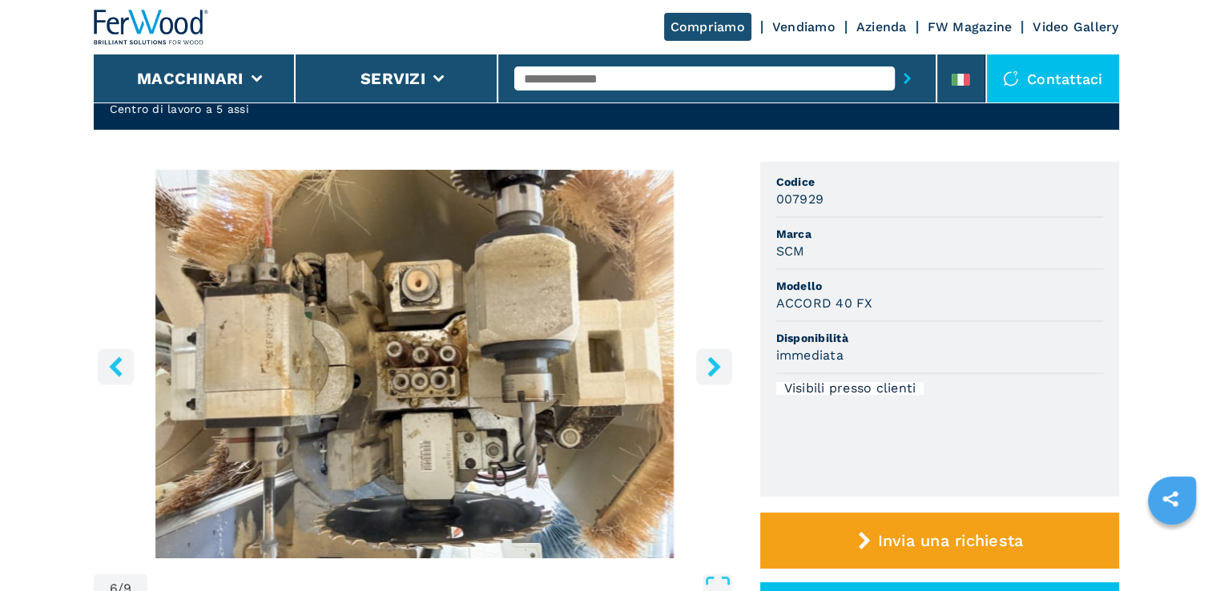
click at [718, 374] on icon "right-button" at bounding box center [714, 366] width 20 height 20
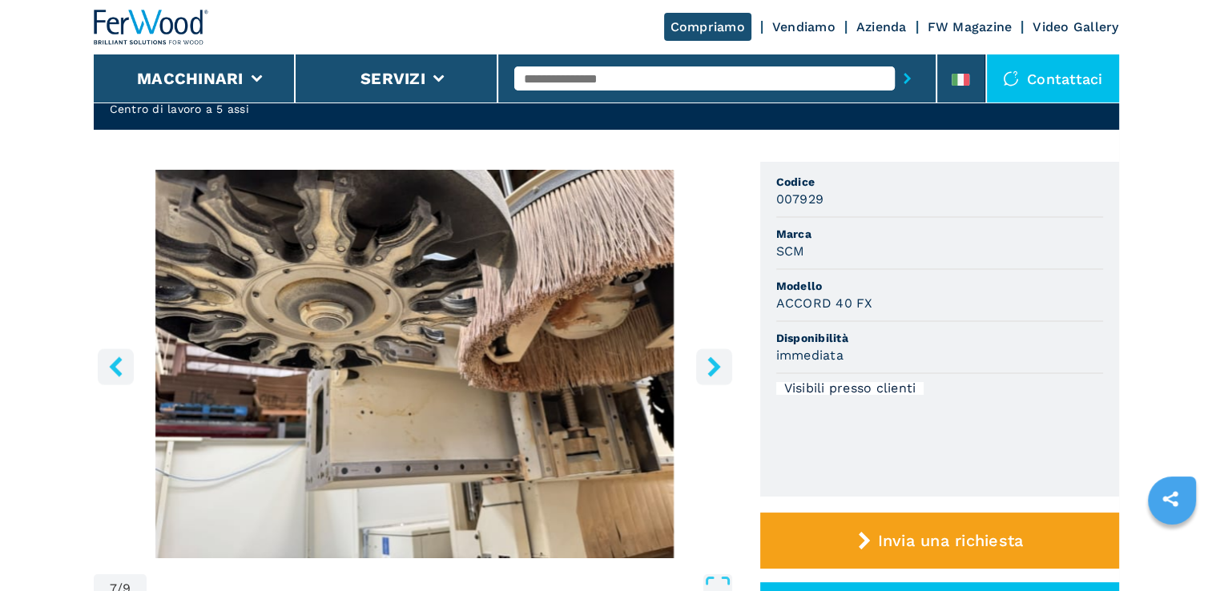
click at [718, 374] on icon "right-button" at bounding box center [714, 366] width 20 height 20
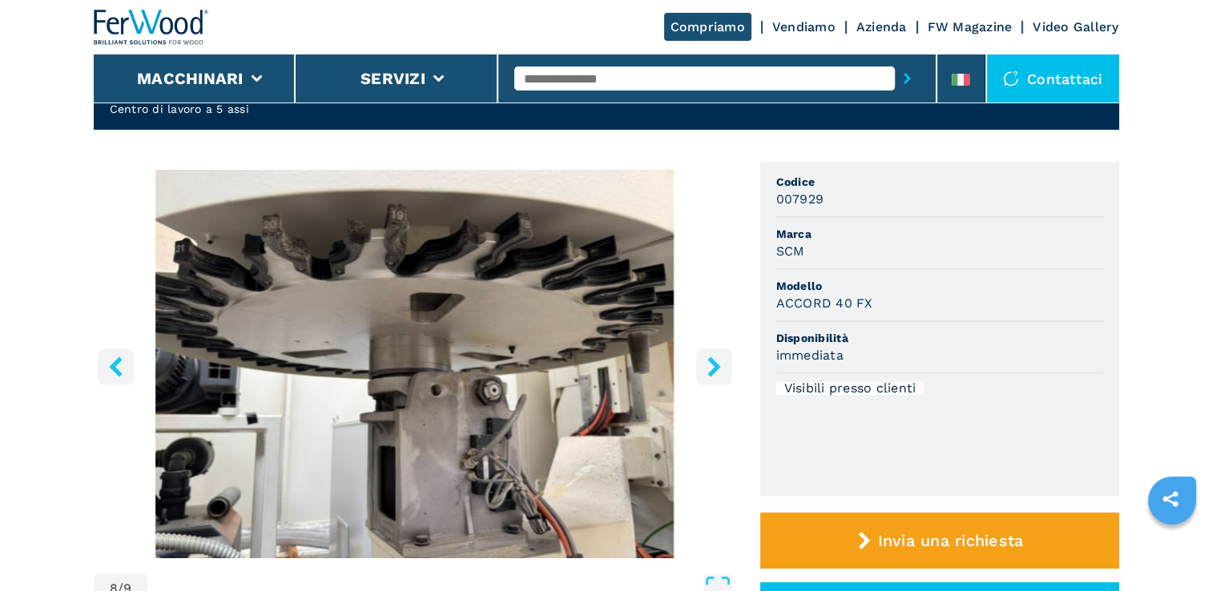
click at [718, 374] on icon "right-button" at bounding box center [714, 366] width 20 height 20
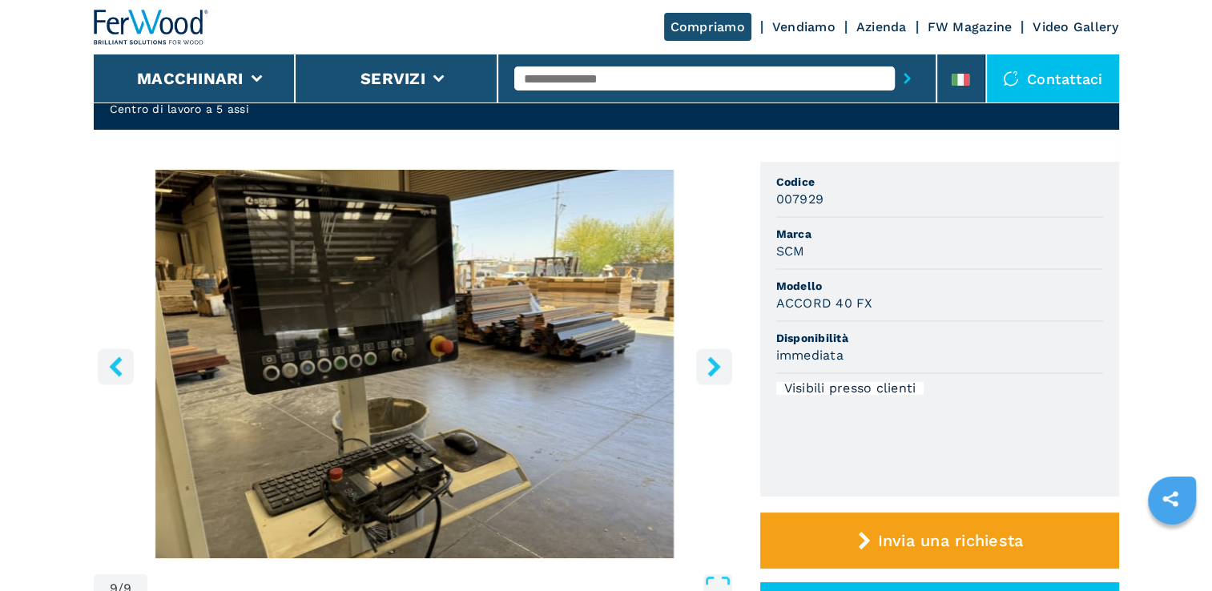
click at [718, 374] on icon "right-button" at bounding box center [714, 366] width 20 height 20
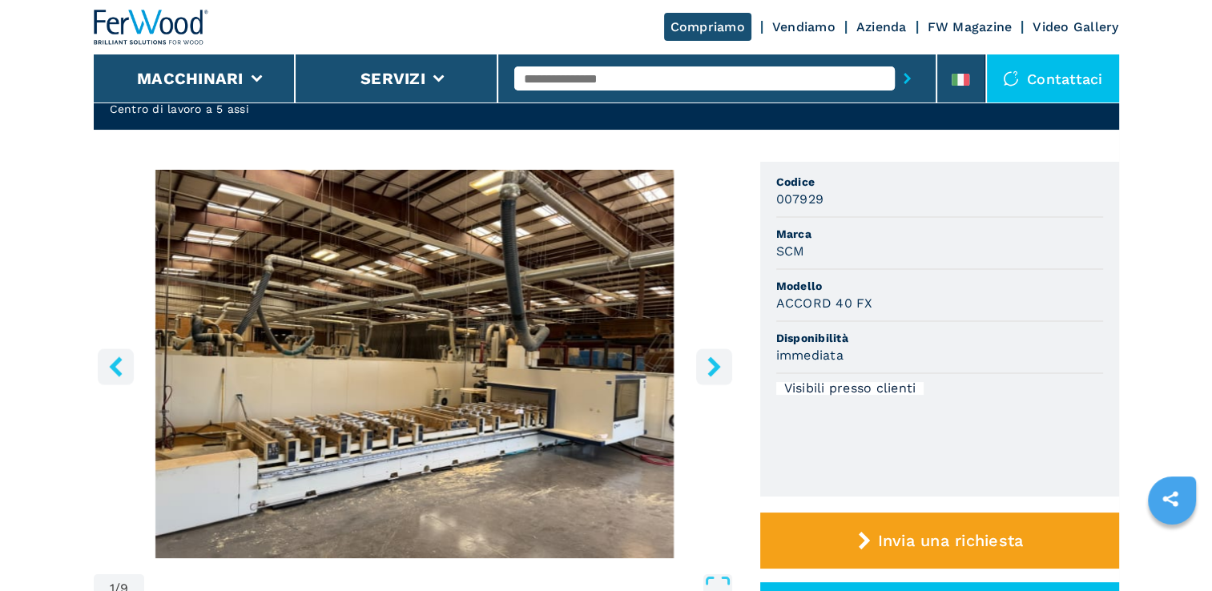
click at [718, 374] on icon "right-button" at bounding box center [714, 366] width 20 height 20
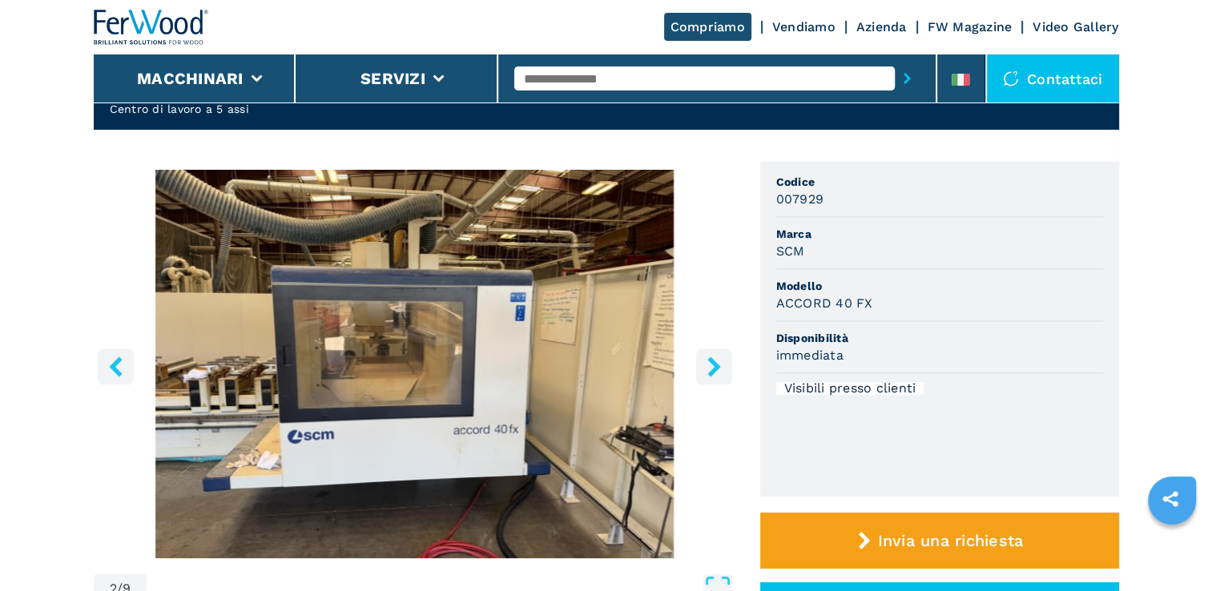
click at [718, 374] on icon "right-button" at bounding box center [714, 366] width 20 height 20
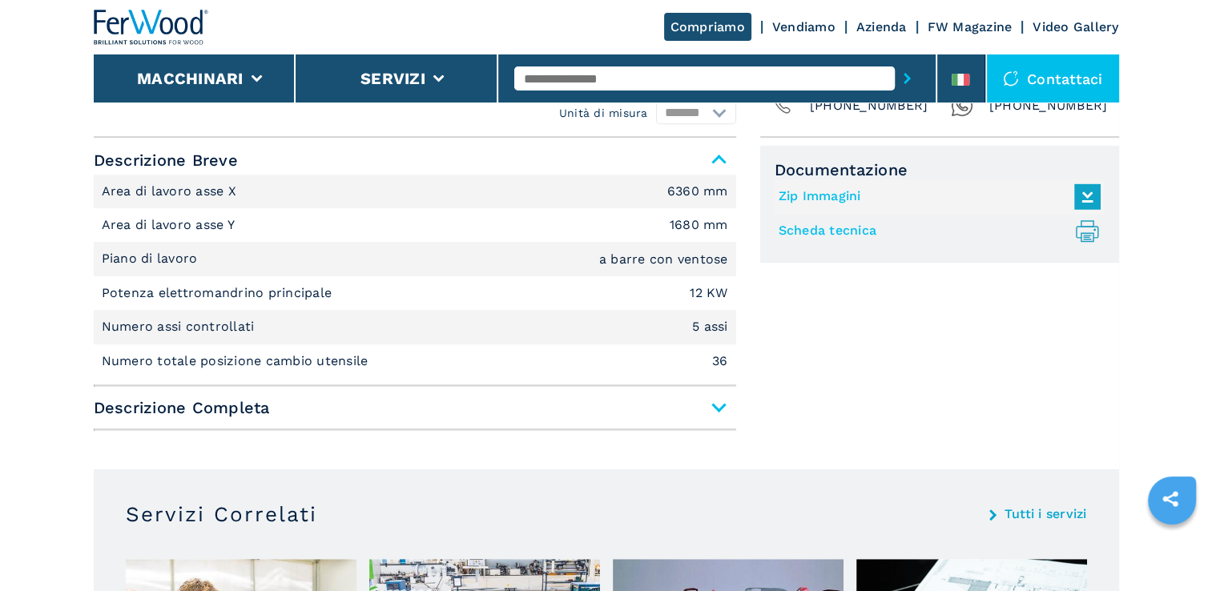
scroll to position [721, 0]
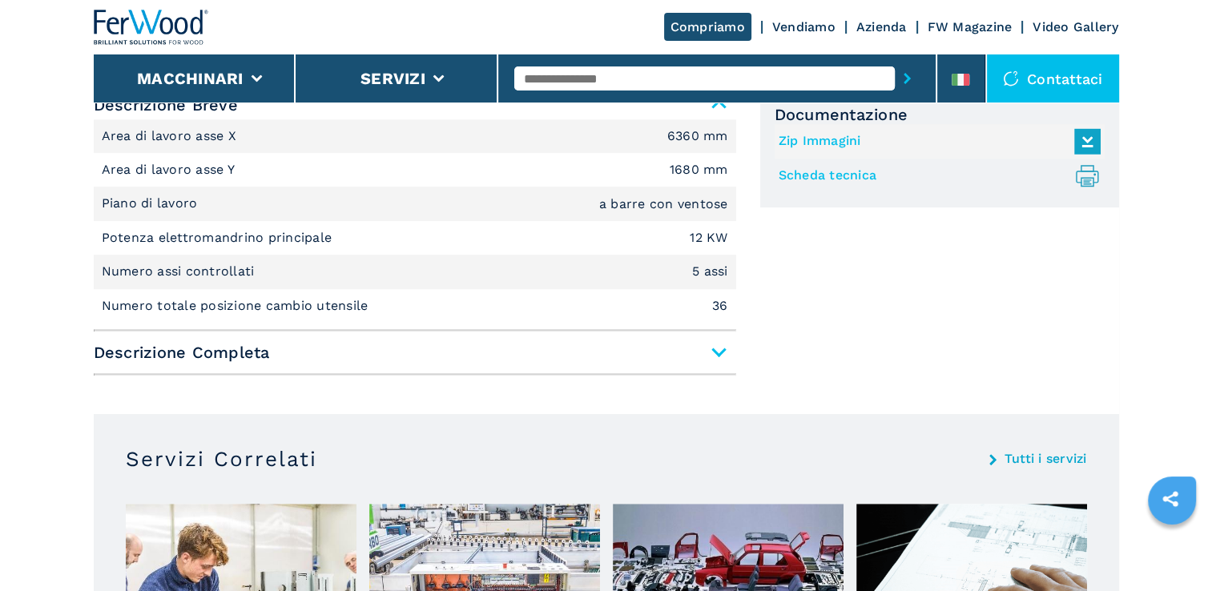
click at [711, 354] on span "Descrizione Completa" at bounding box center [415, 352] width 642 height 29
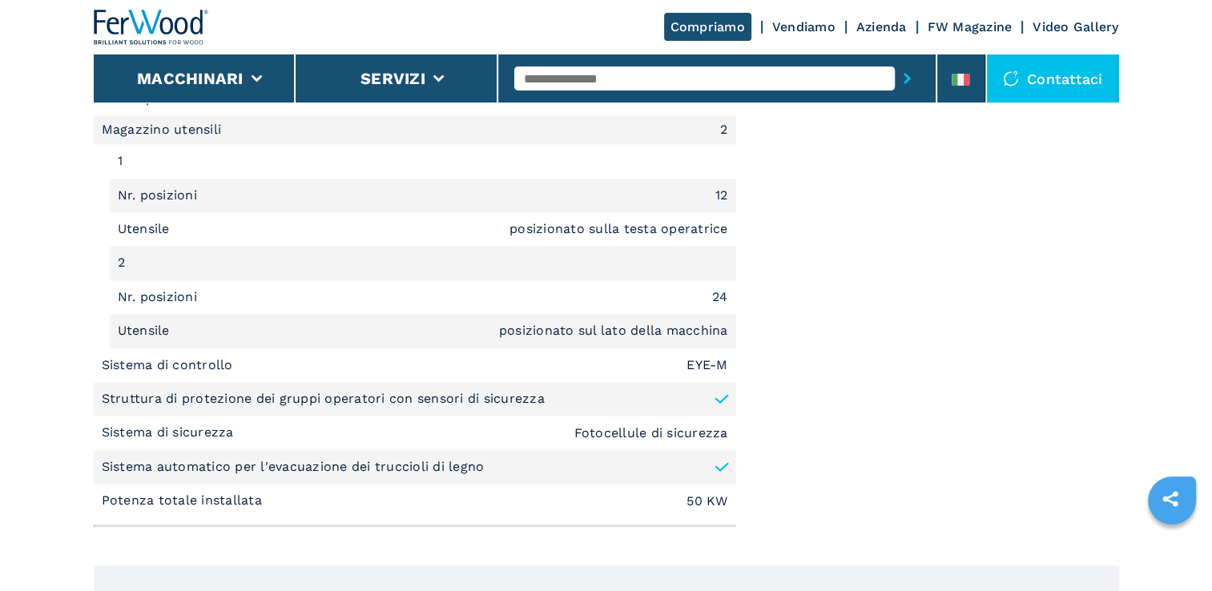
scroll to position [2483, 0]
